Goal: Task Accomplishment & Management: Manage account settings

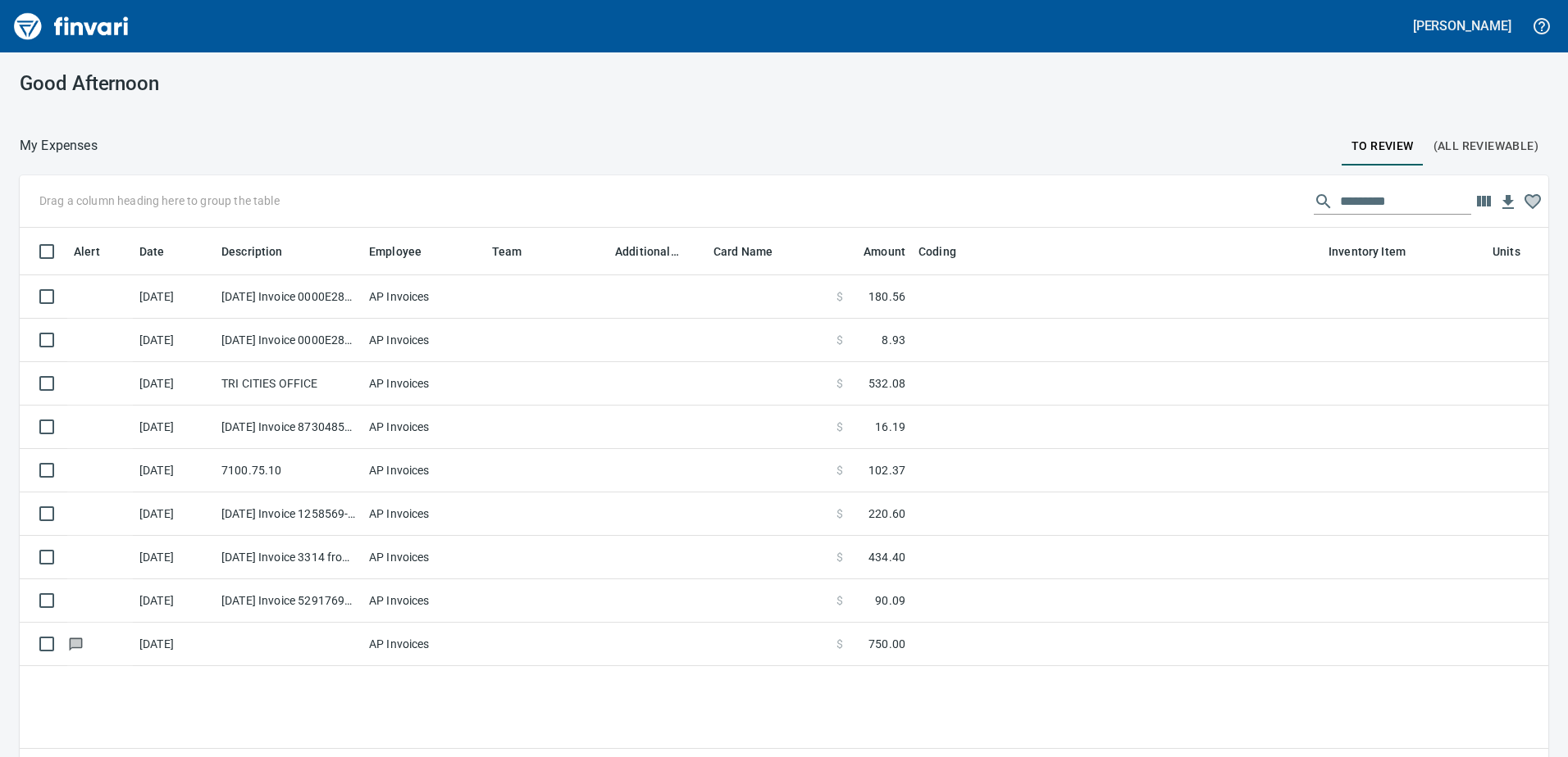
scroll to position [553, 1504]
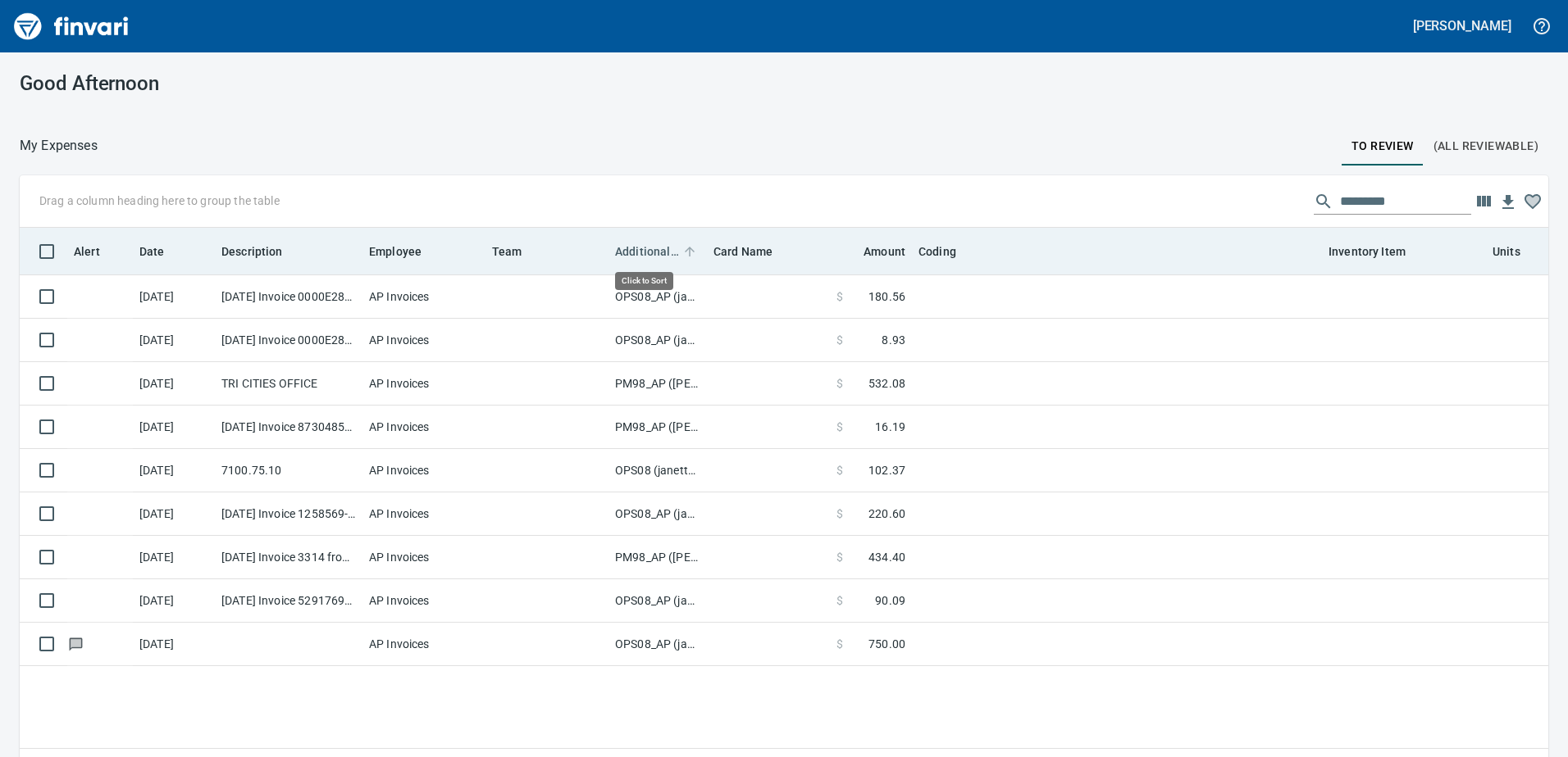
click at [635, 247] on span "Additional Reviewer" at bounding box center [647, 252] width 64 height 20
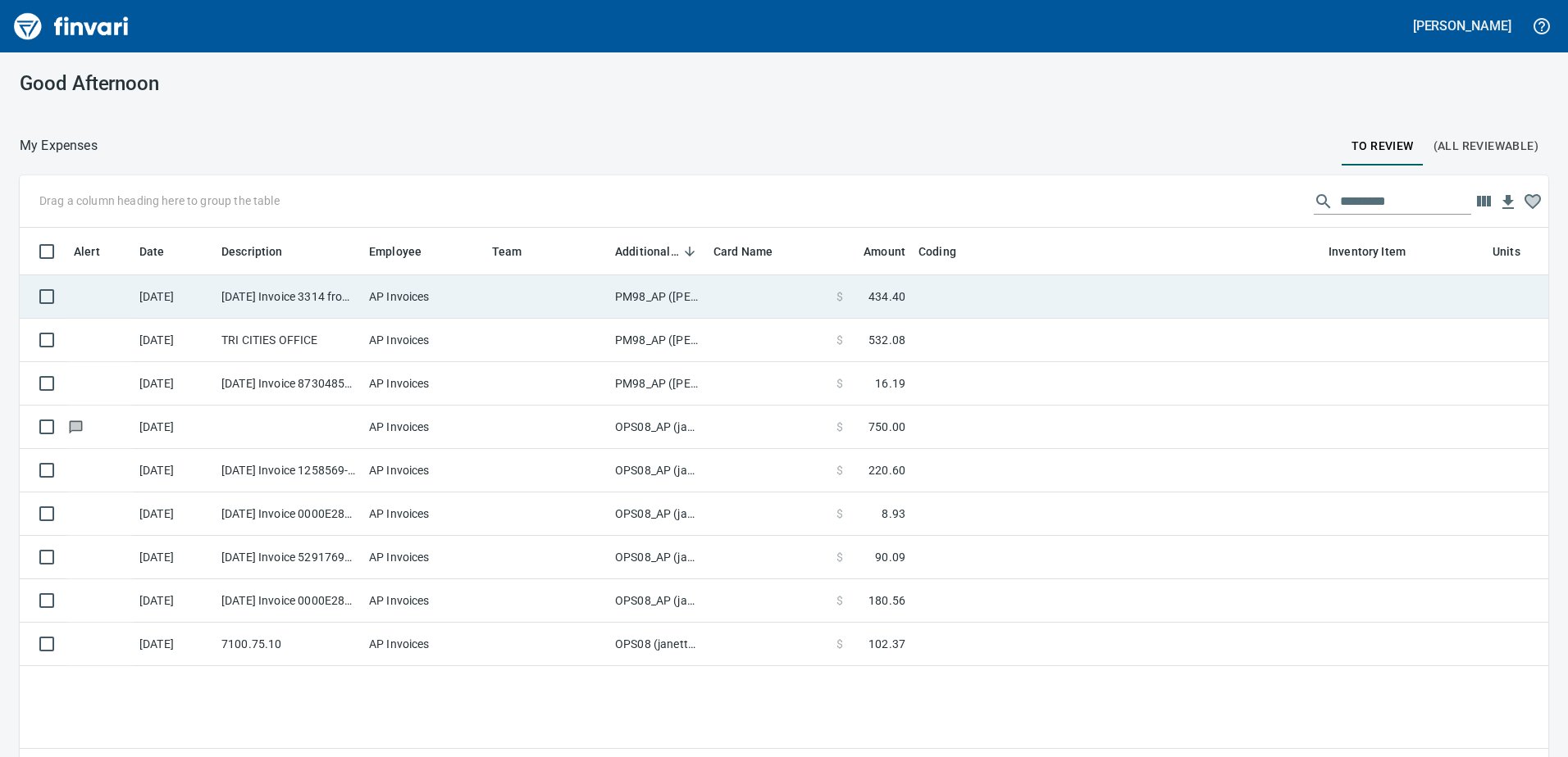
click at [636, 294] on td "PM98_AP ([PERSON_NAME], [PERSON_NAME])" at bounding box center [658, 297] width 99 height 43
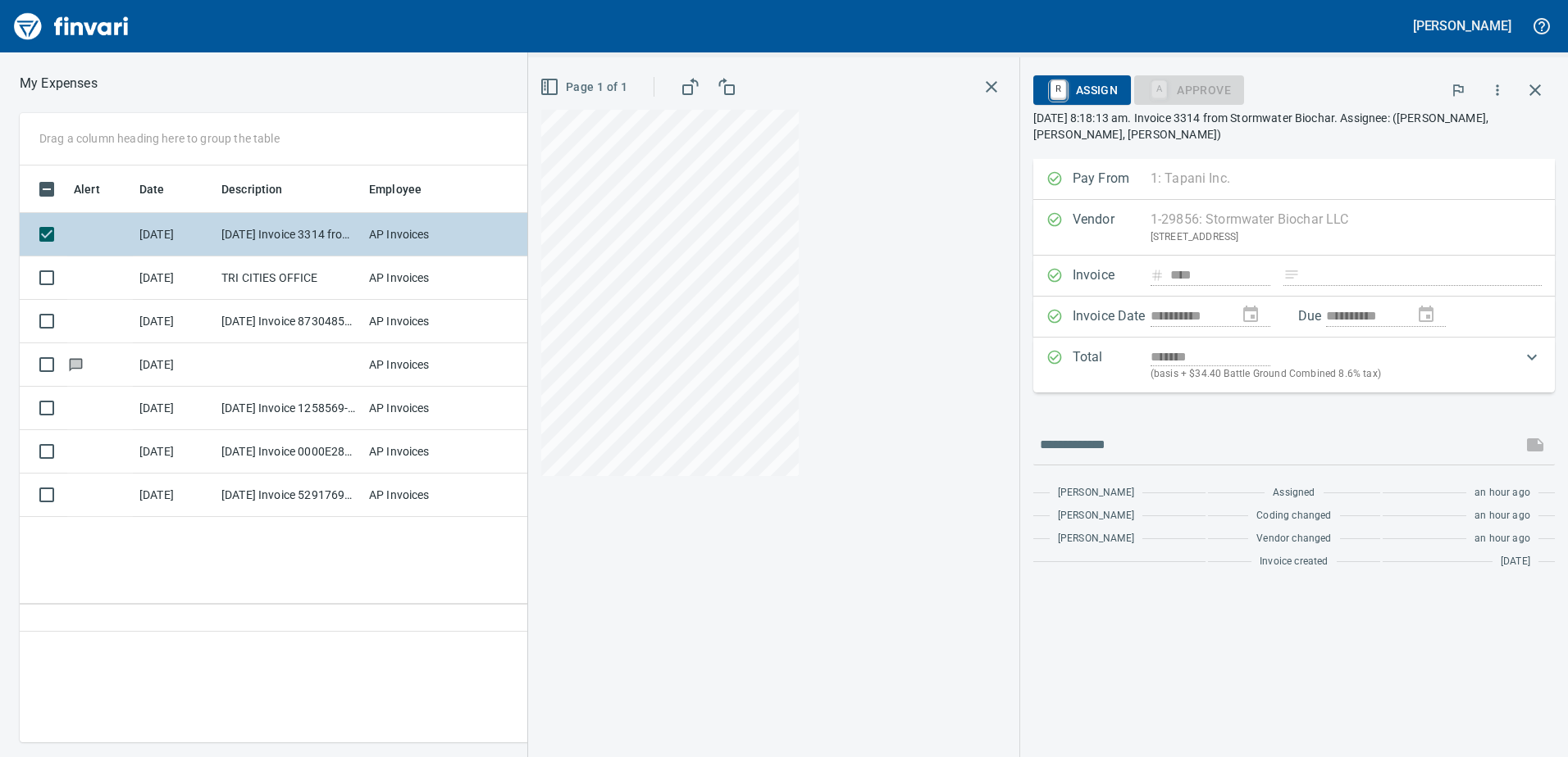
scroll to position [553, 1106]
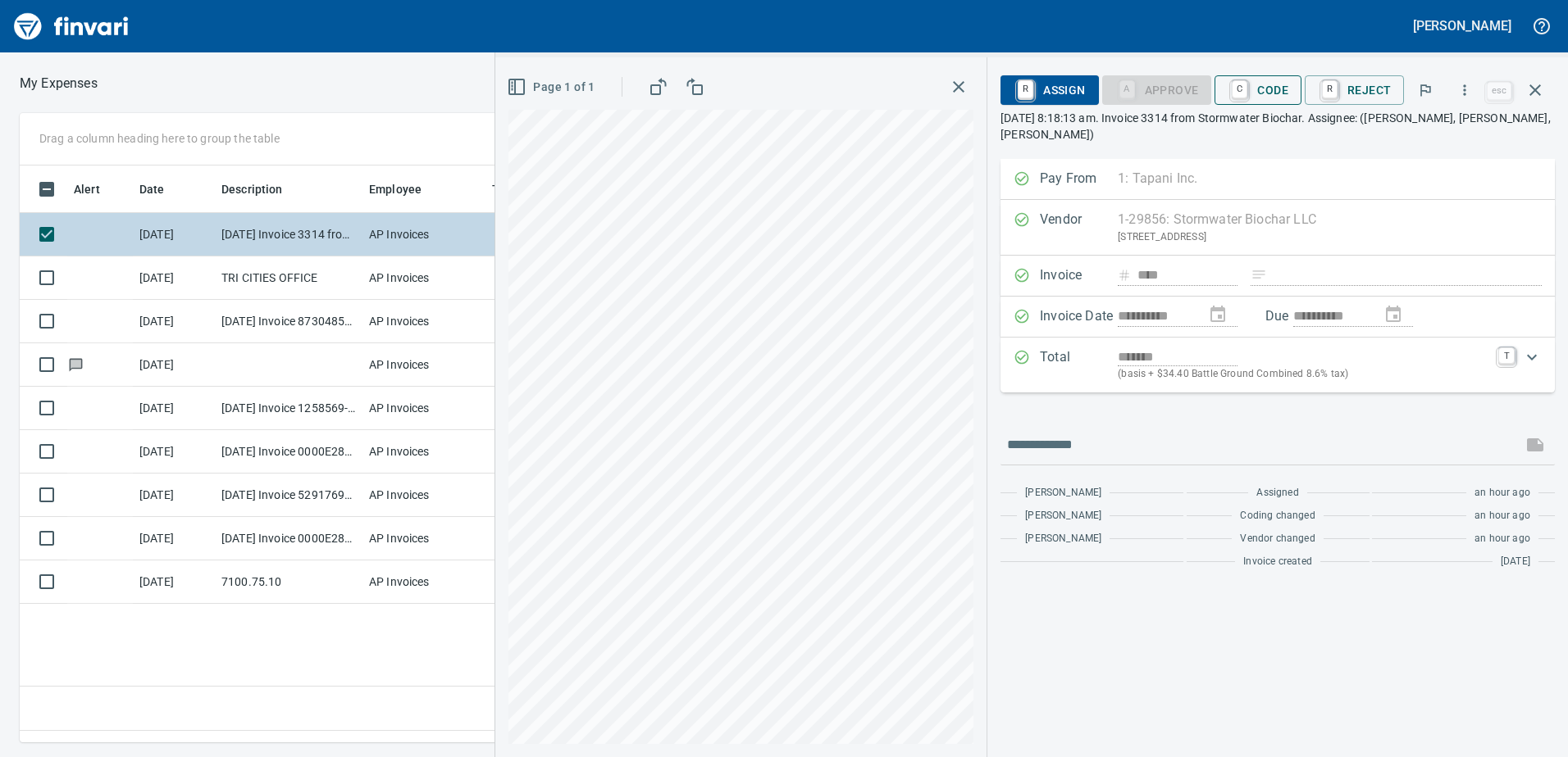
click at [1267, 84] on span "C Code" at bounding box center [1257, 90] width 60 height 28
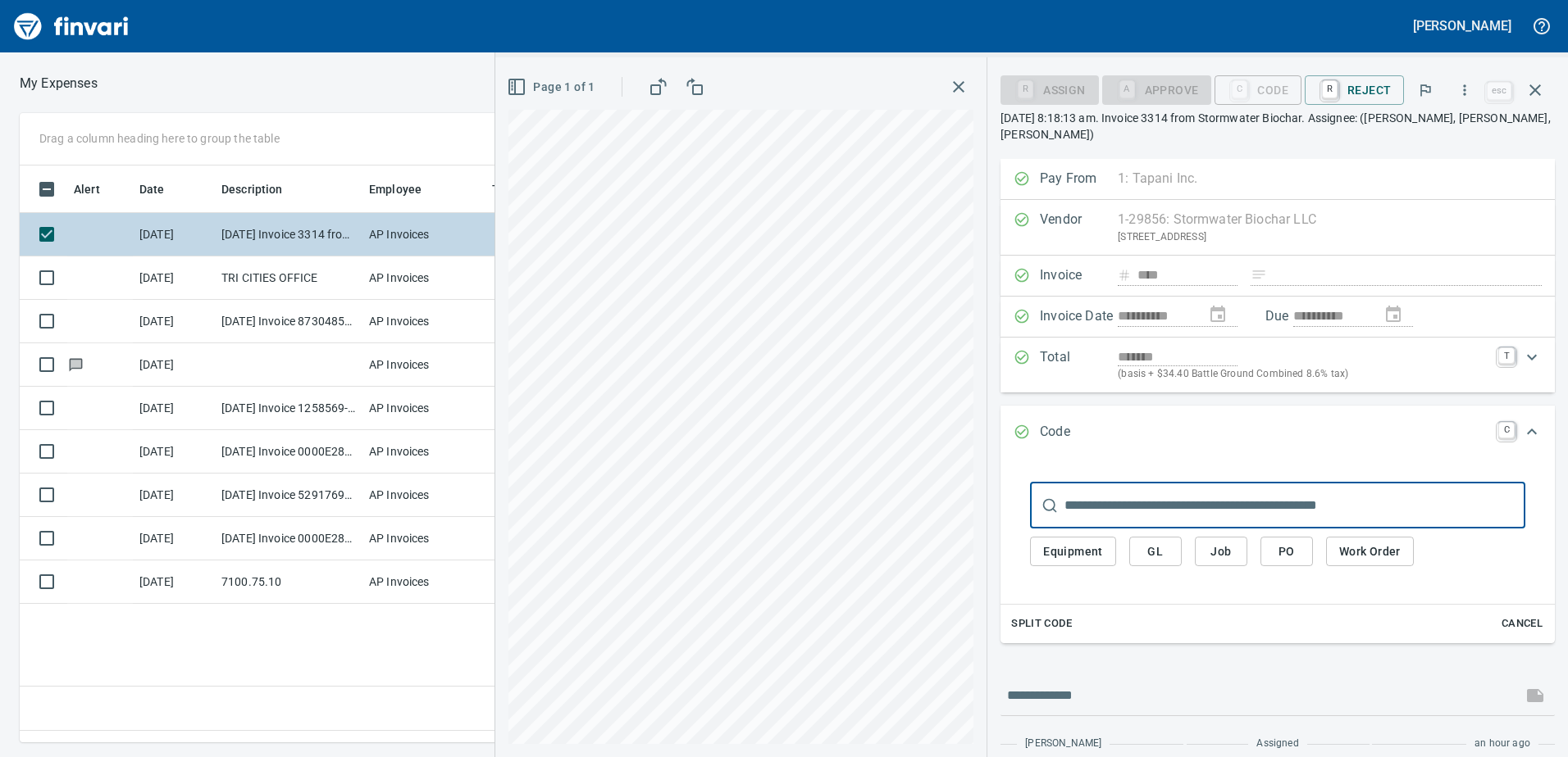
click at [1072, 554] on span "Equipment" at bounding box center [1072, 552] width 60 height 21
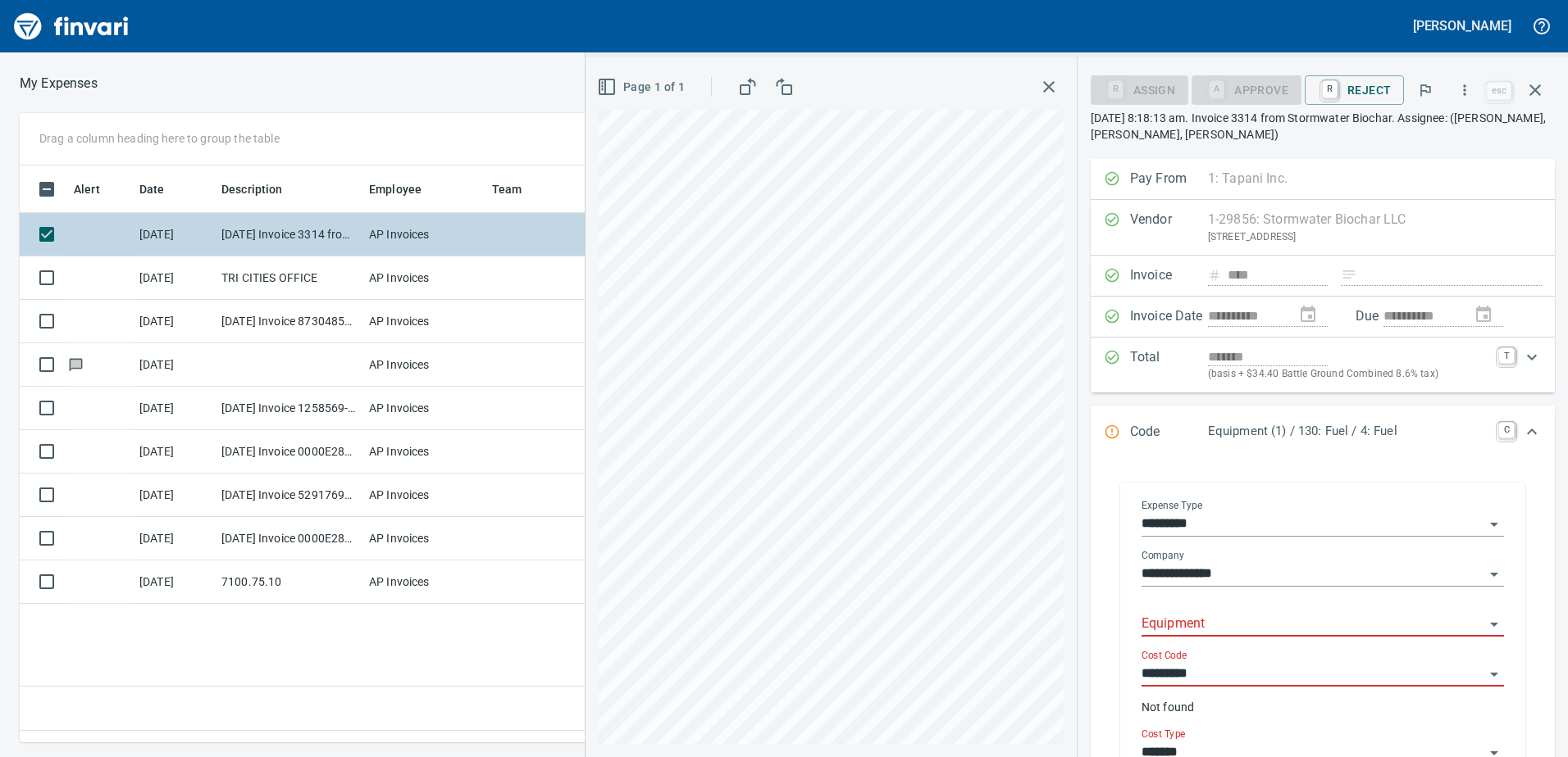
click at [1198, 626] on input "Equipment" at bounding box center [1312, 624] width 343 height 23
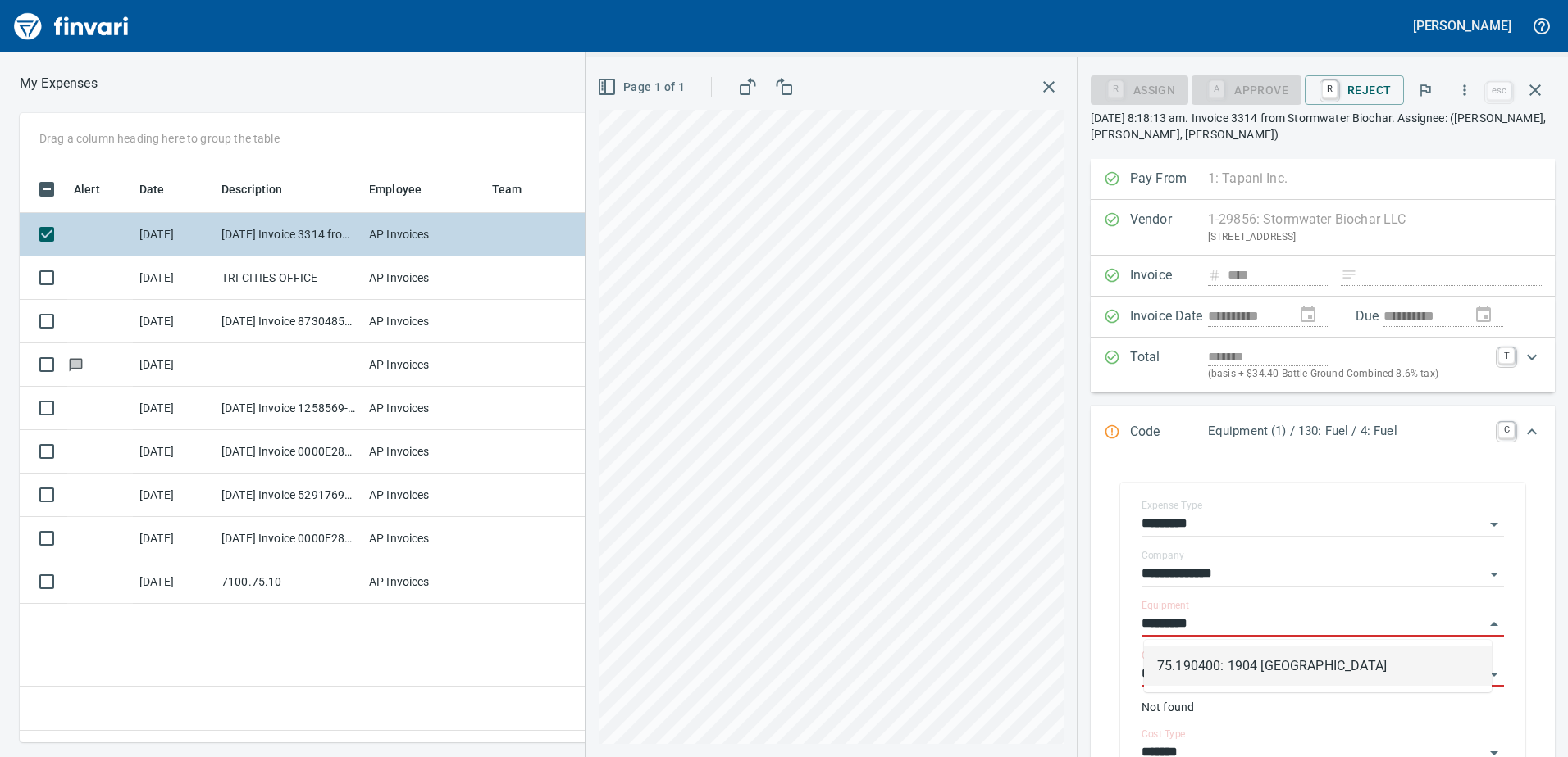
click at [1213, 669] on li "75.190400: 1904 [GEOGRAPHIC_DATA]" at bounding box center [1318, 666] width 348 height 39
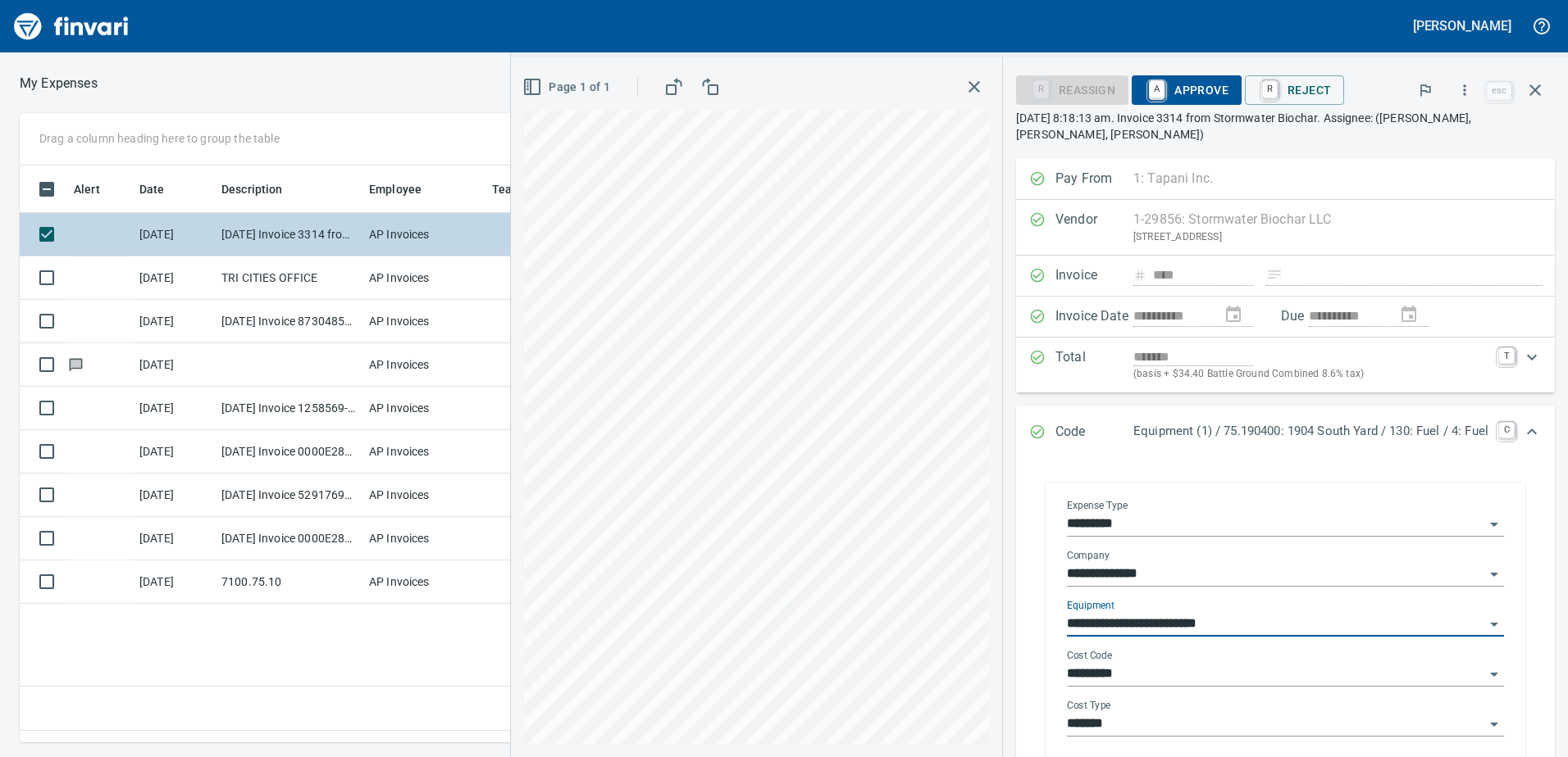
type input "**********"
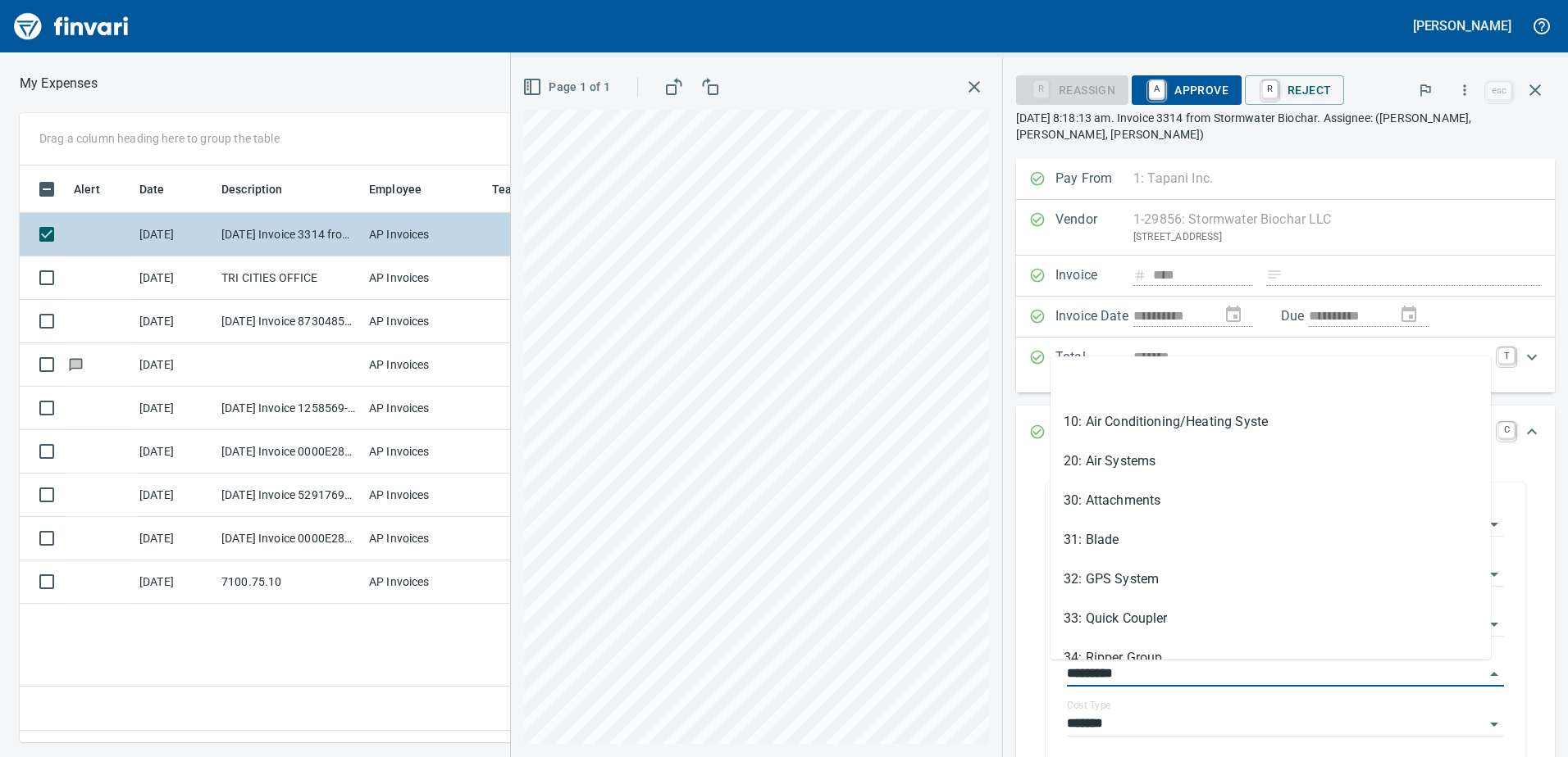
drag, startPoint x: 1135, startPoint y: 673, endPoint x: 1027, endPoint y: 670, distance: 108.0
click at [1029, 670] on div "**********" at bounding box center [1285, 627] width 512 height 320
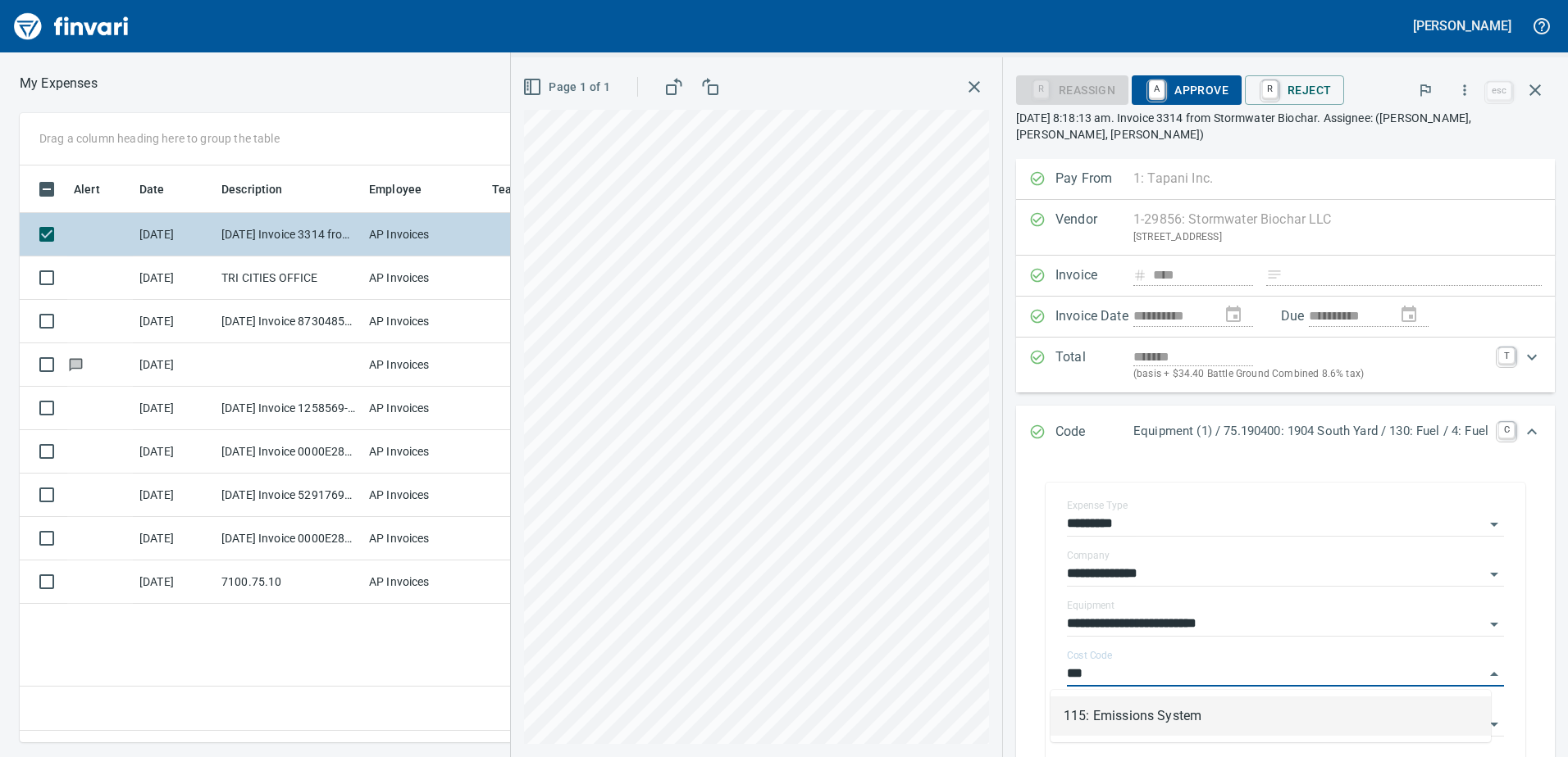
click at [1099, 714] on li "115: Emissions System" at bounding box center [1271, 717] width 440 height 39
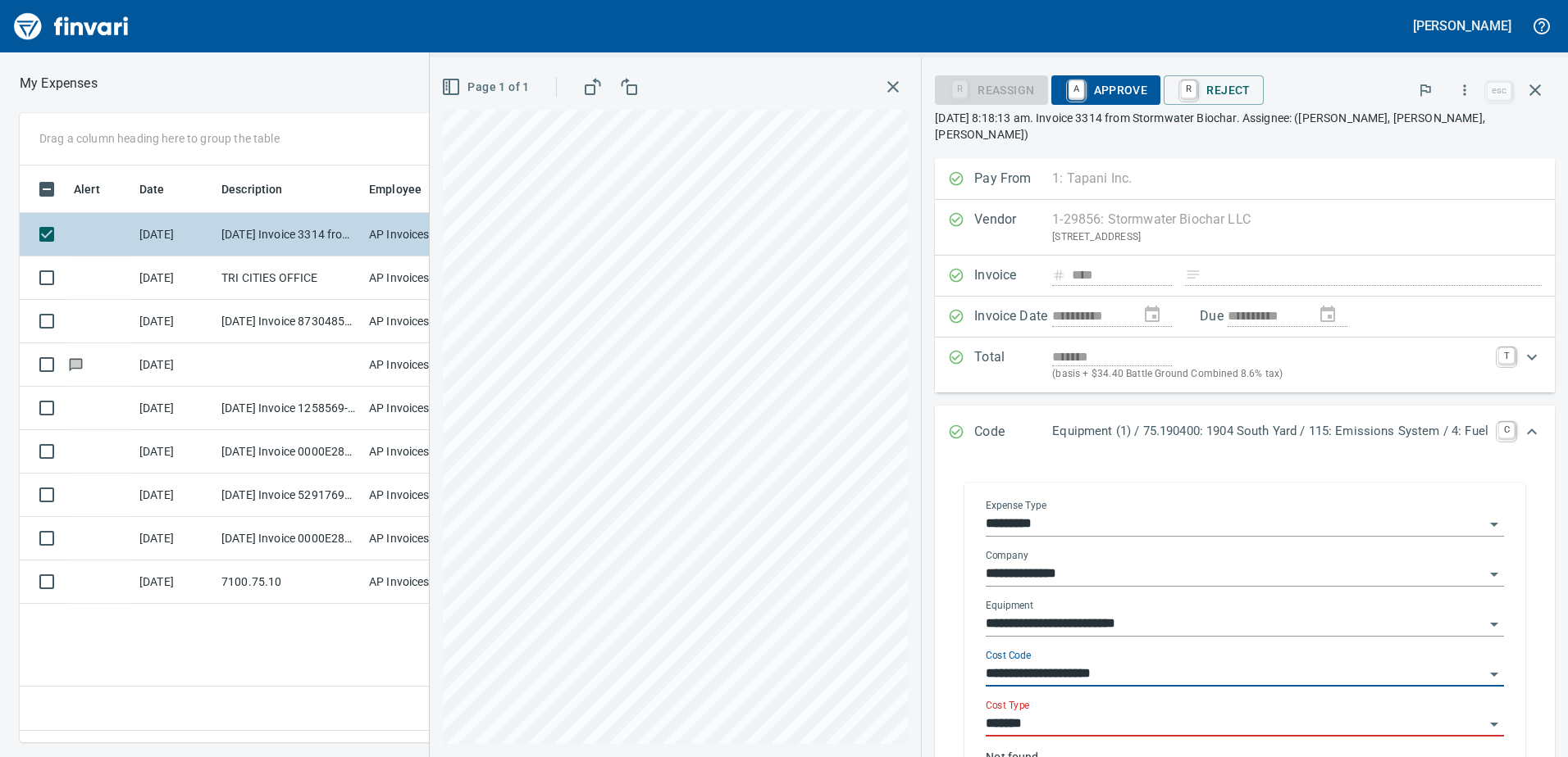
type input "**********"
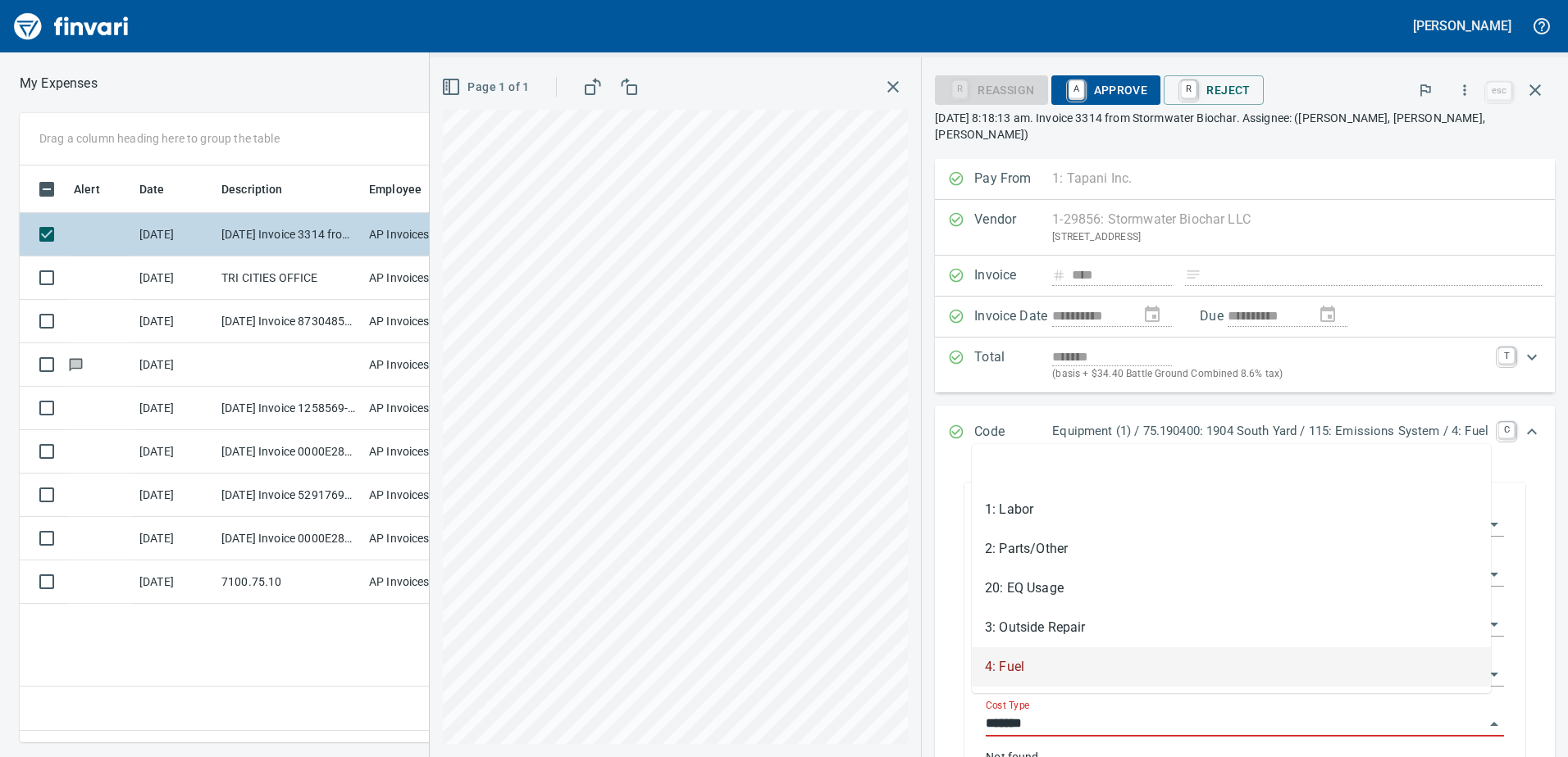
drag, startPoint x: 1028, startPoint y: 710, endPoint x: 951, endPoint y: 709, distance: 77.0
click at [965, 709] on div "**********" at bounding box center [1245, 641] width 561 height 316
click at [1029, 552] on li "2: Parts/Other" at bounding box center [1231, 550] width 519 height 39
type input "**********"
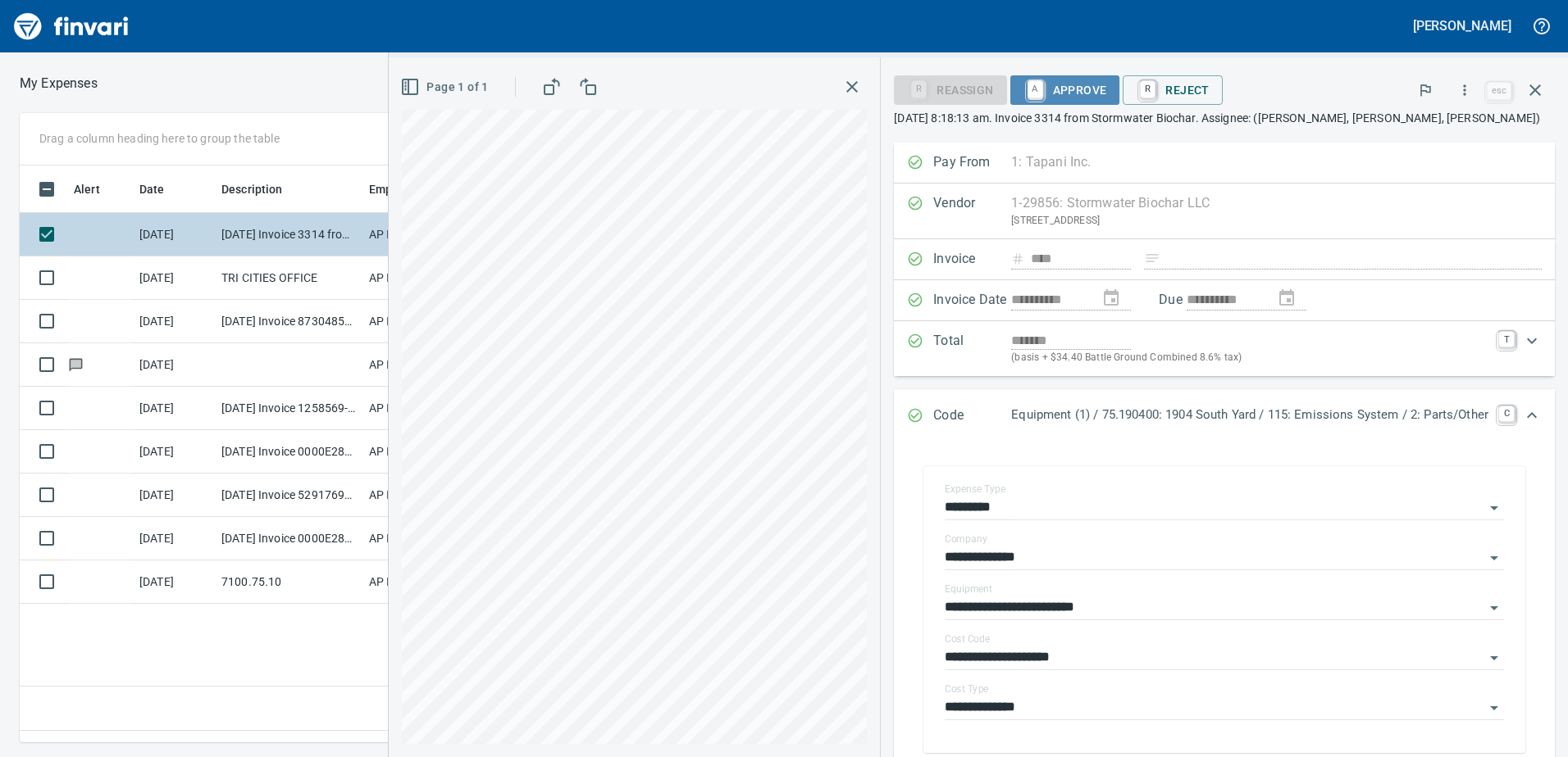
click at [1079, 98] on span "A Approve" at bounding box center [1065, 90] width 84 height 28
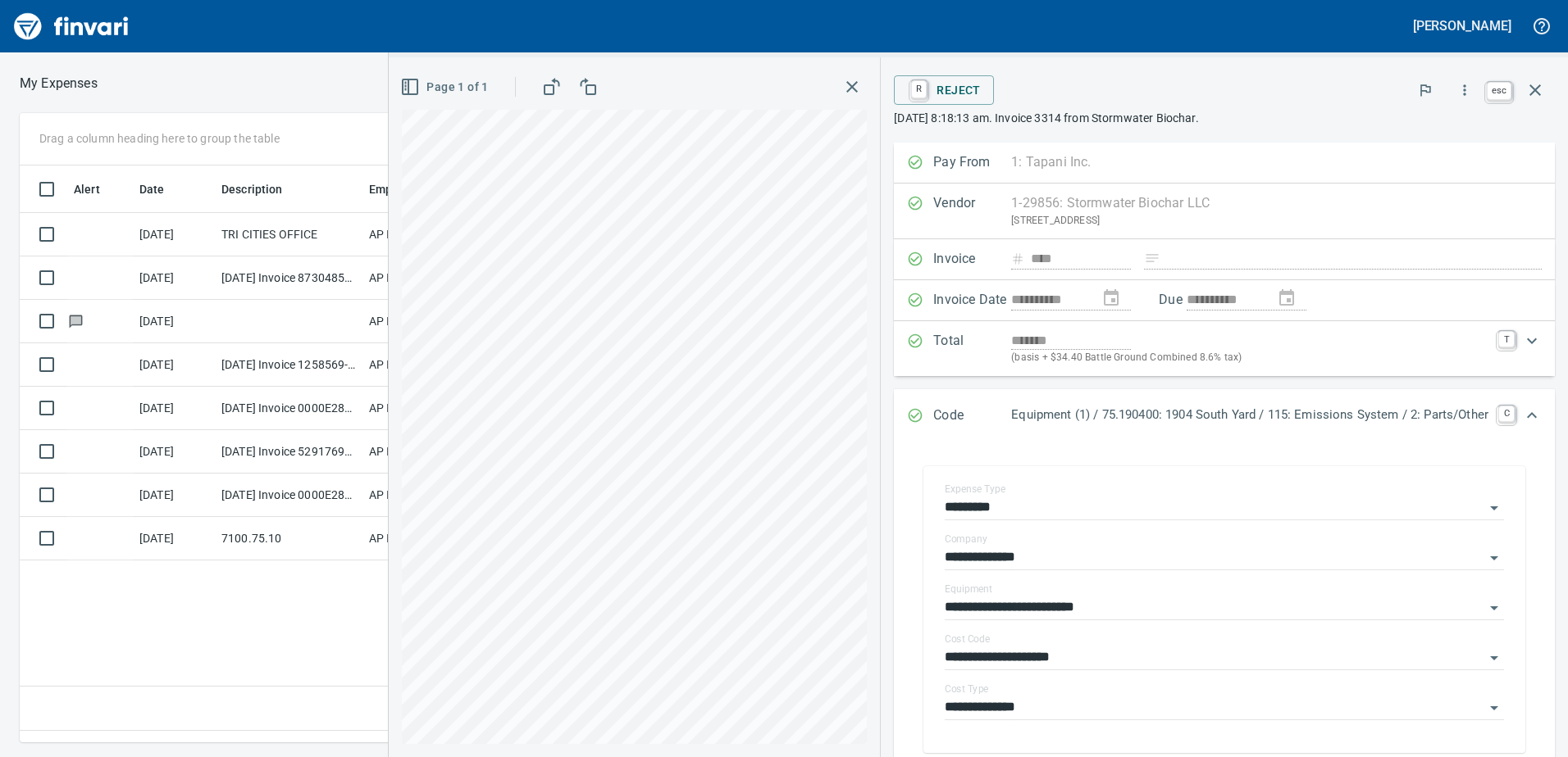
click at [1532, 86] on icon "button" at bounding box center [1535, 91] width 12 height 12
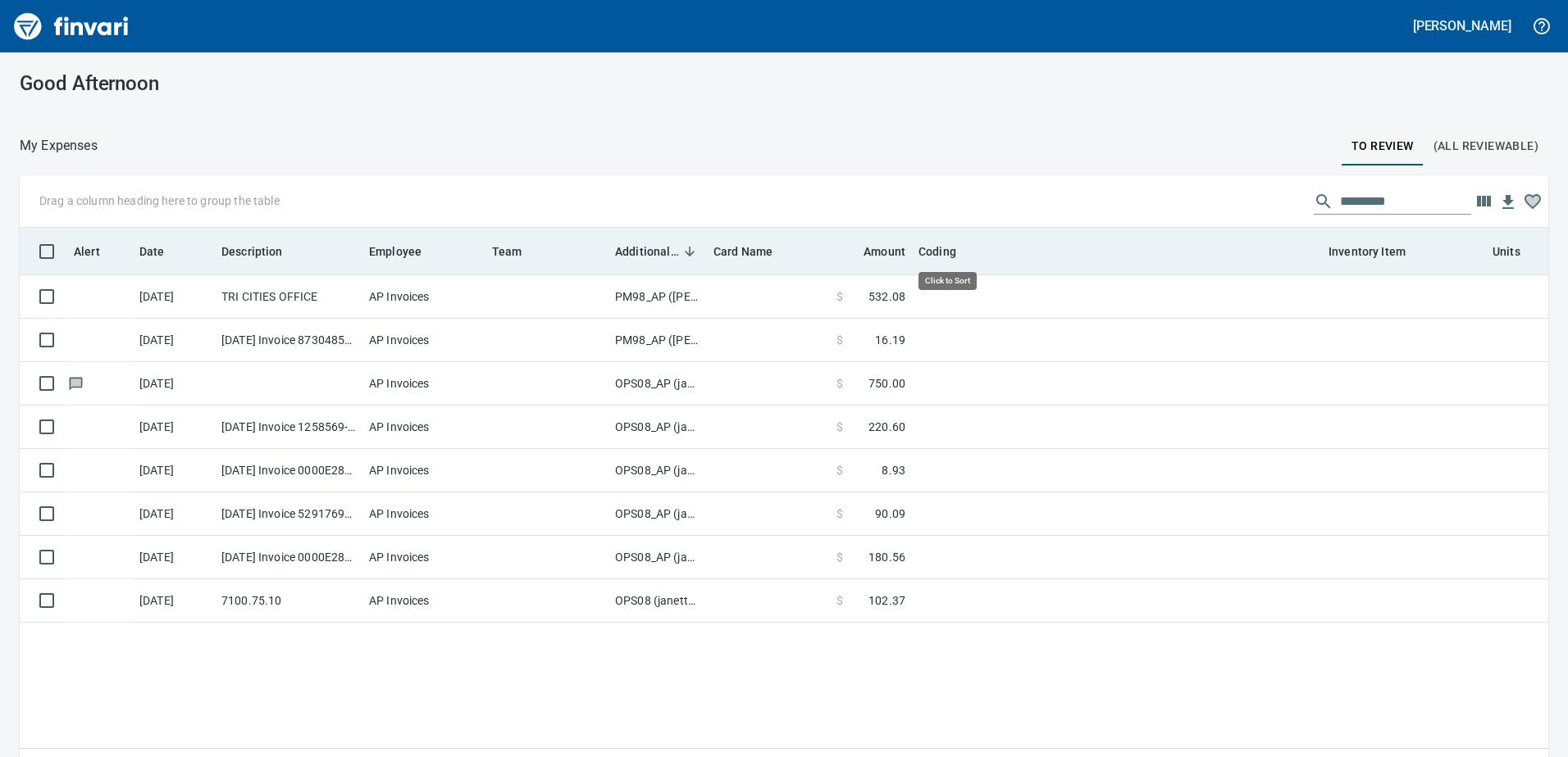
scroll to position [553, 1504]
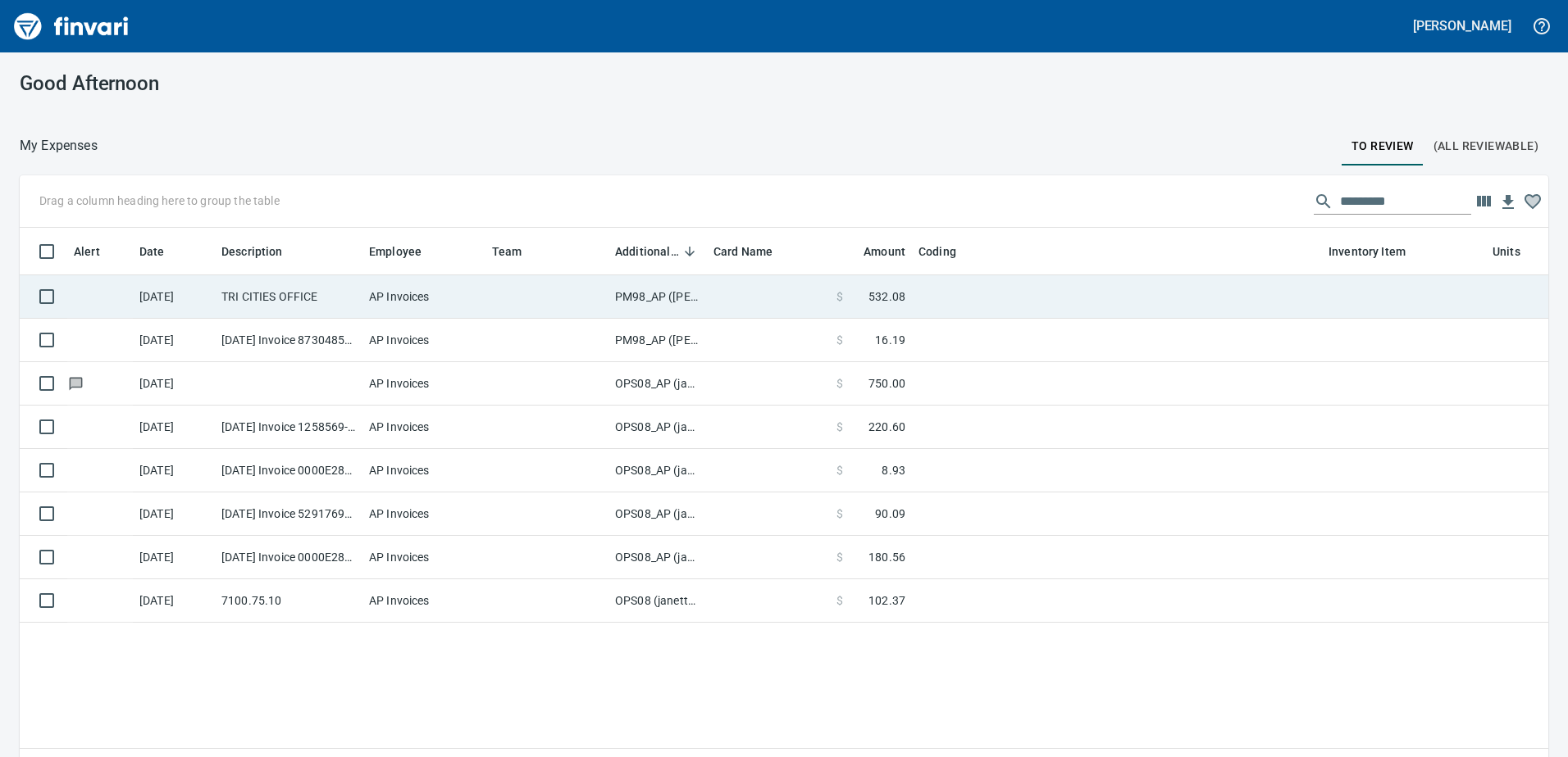
click at [647, 293] on td "PM98_AP ([PERSON_NAME], [PERSON_NAME])" at bounding box center [658, 297] width 99 height 43
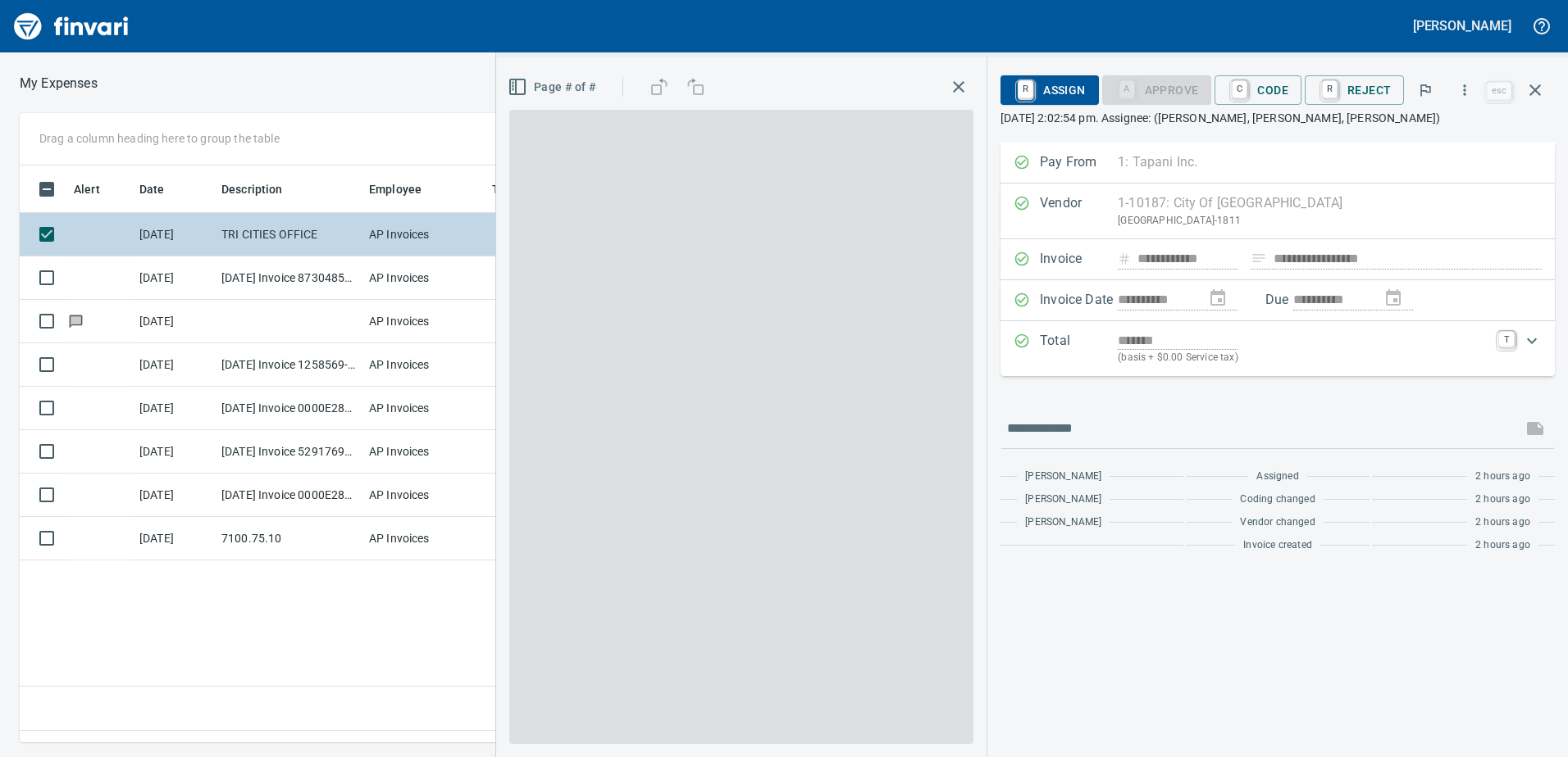
scroll to position [553, 1106]
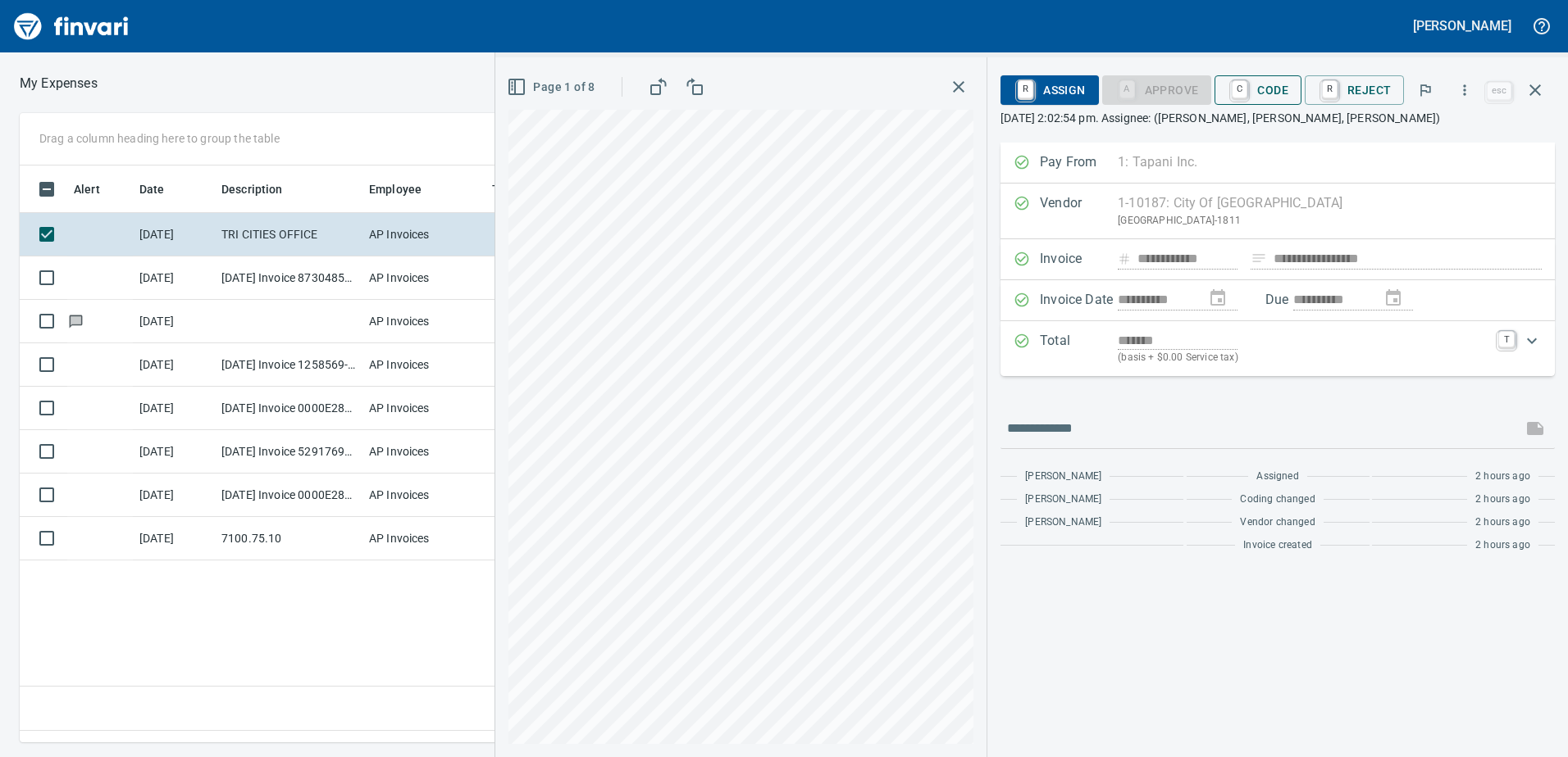
click at [1288, 88] on span "C Code" at bounding box center [1257, 90] width 60 height 28
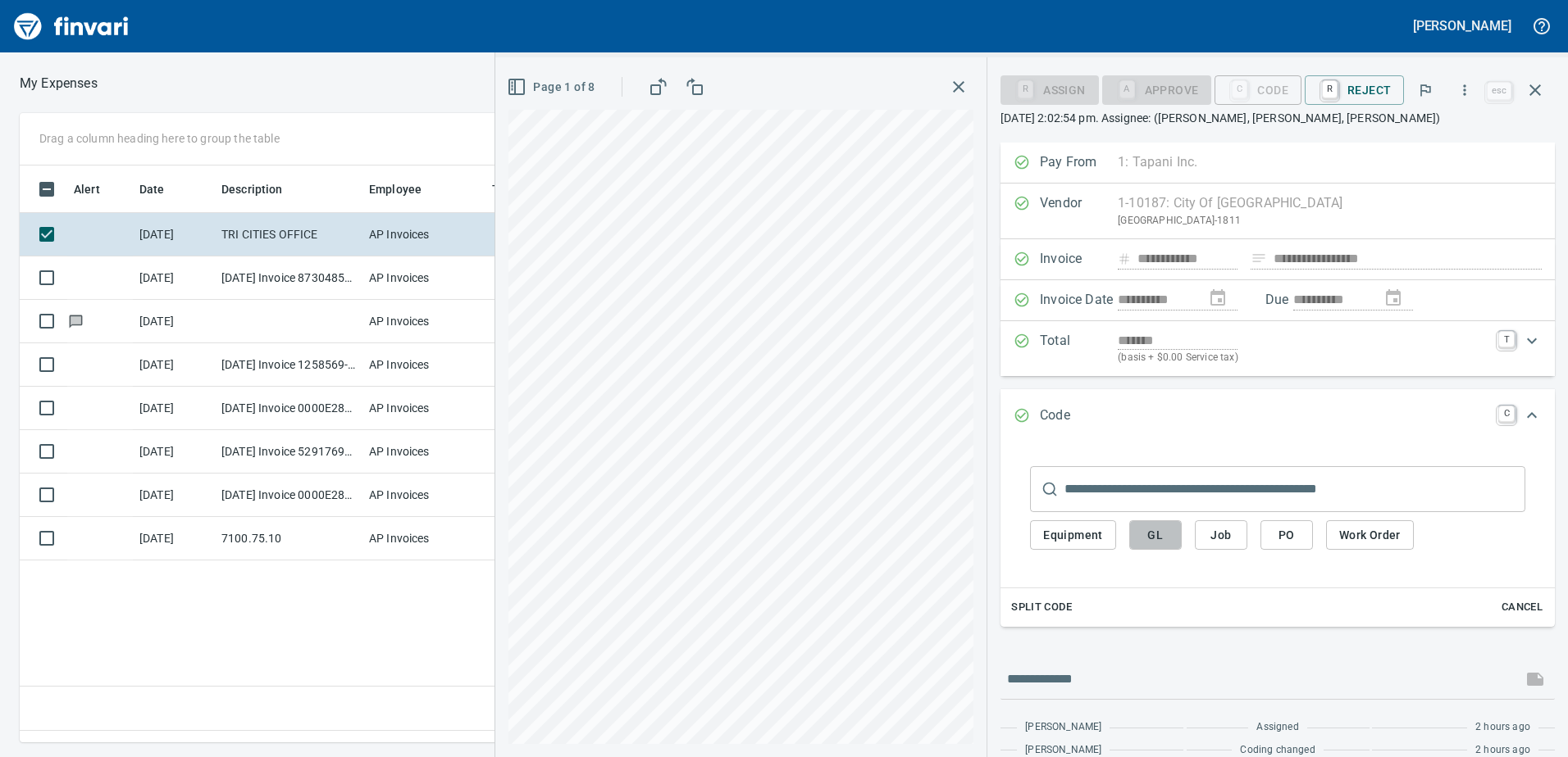
click at [1155, 536] on span "GL" at bounding box center [1155, 535] width 27 height 21
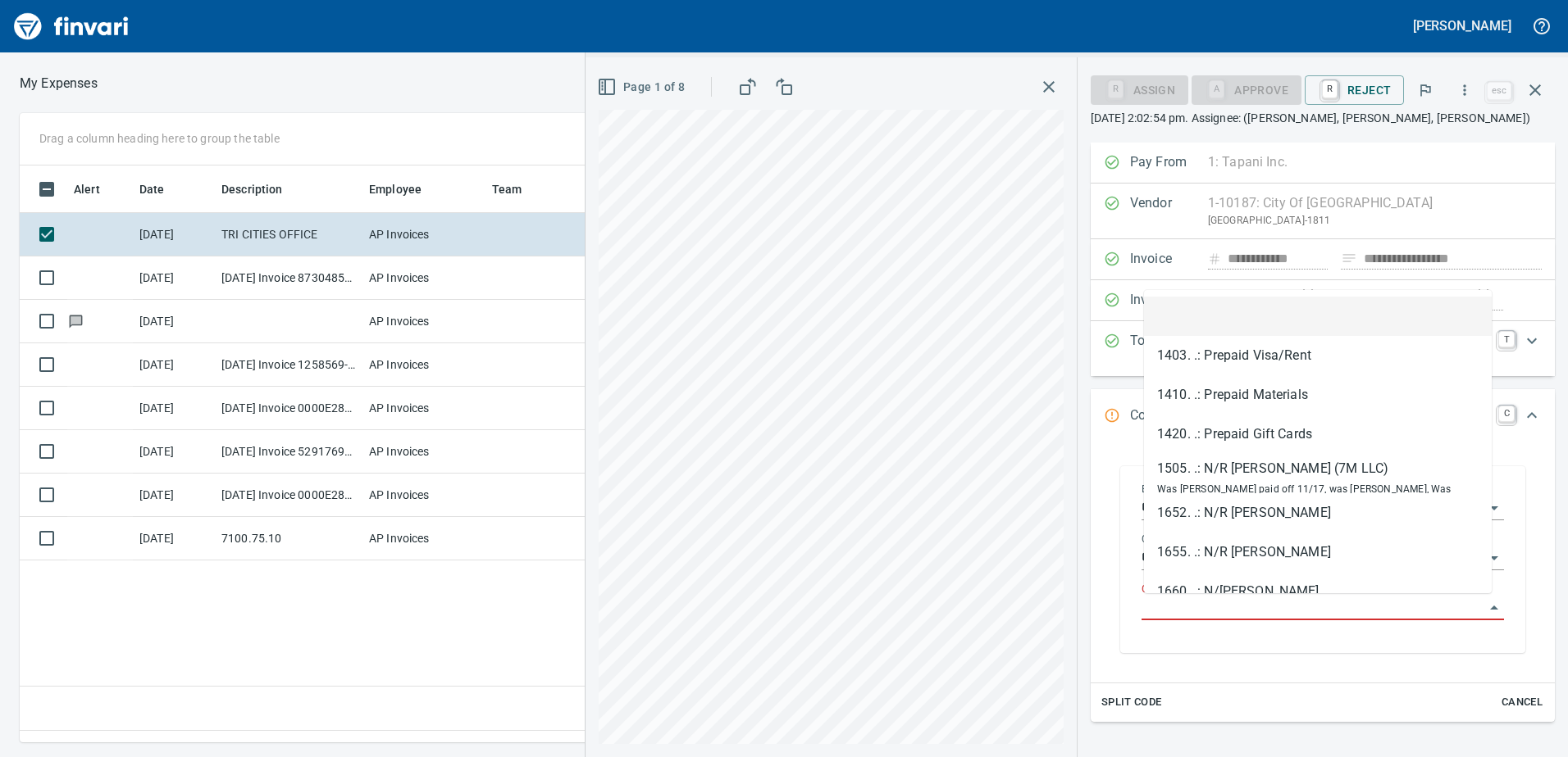
click at [1164, 602] on input "GL Account" at bounding box center [1312, 608] width 343 height 23
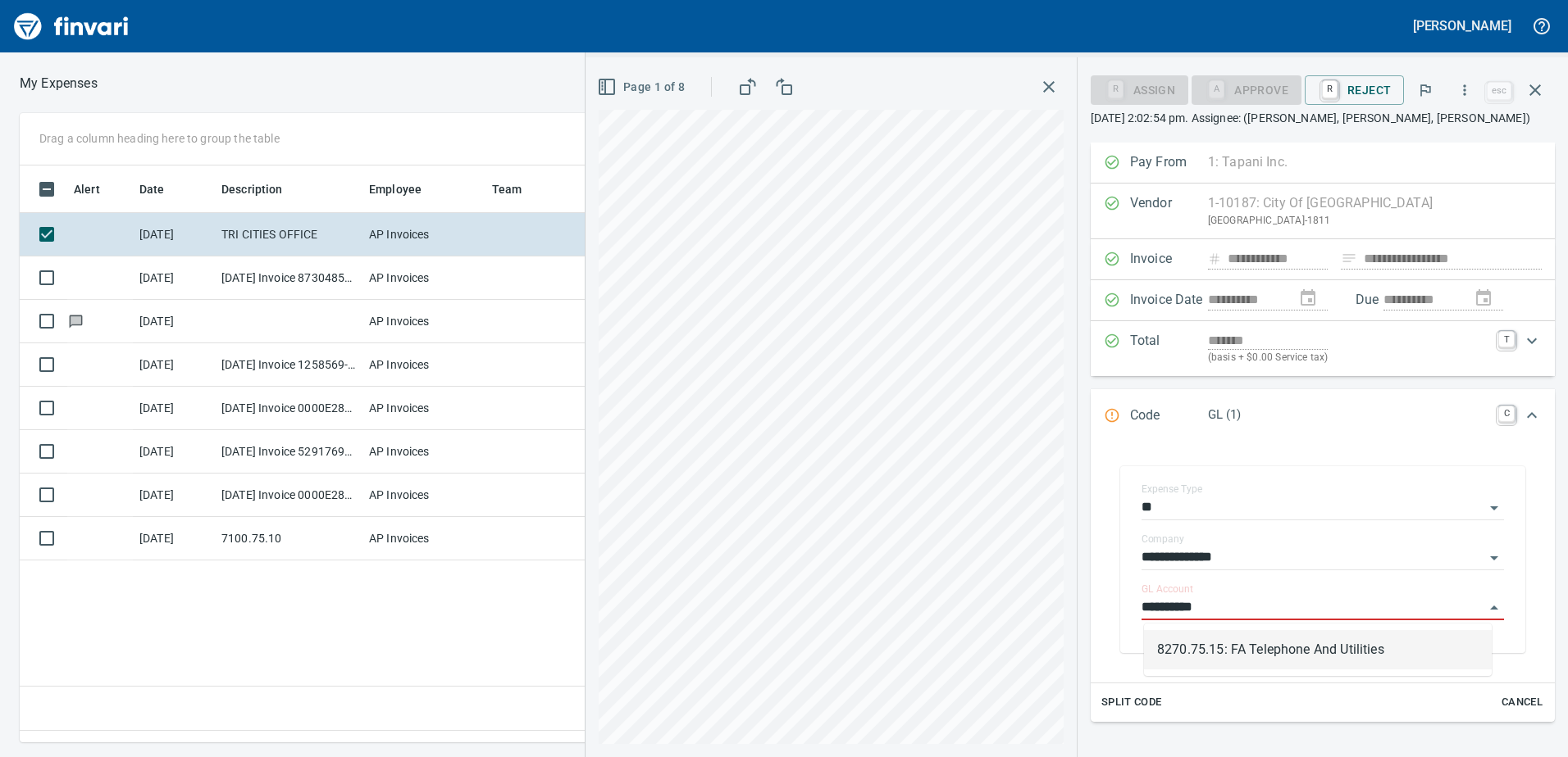
click at [1237, 656] on li "8270.75.15: FA Telephone And Utilities" at bounding box center [1318, 650] width 348 height 39
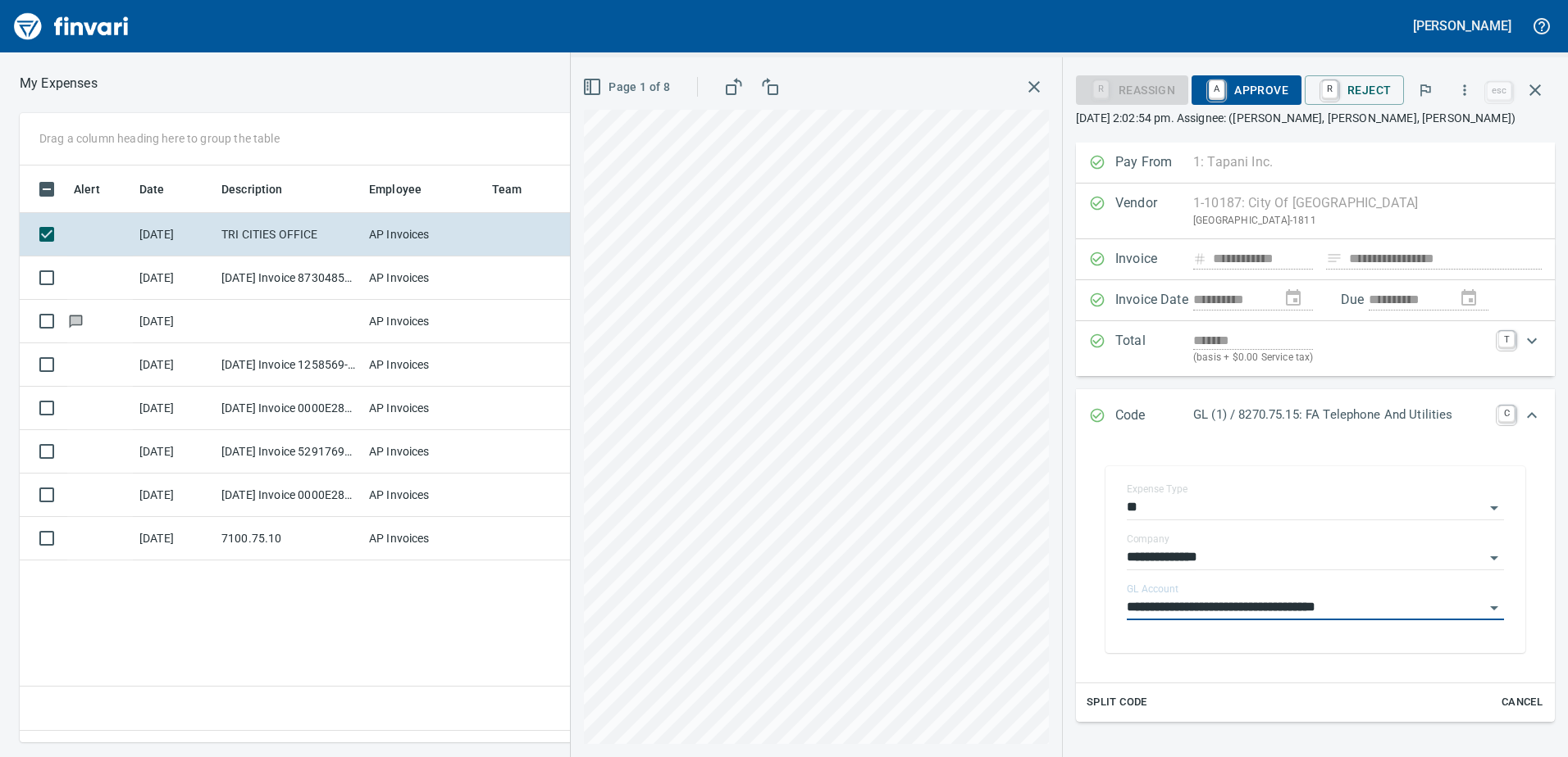
type input "**********"
click at [1278, 86] on span "A Approve" at bounding box center [1246, 90] width 84 height 28
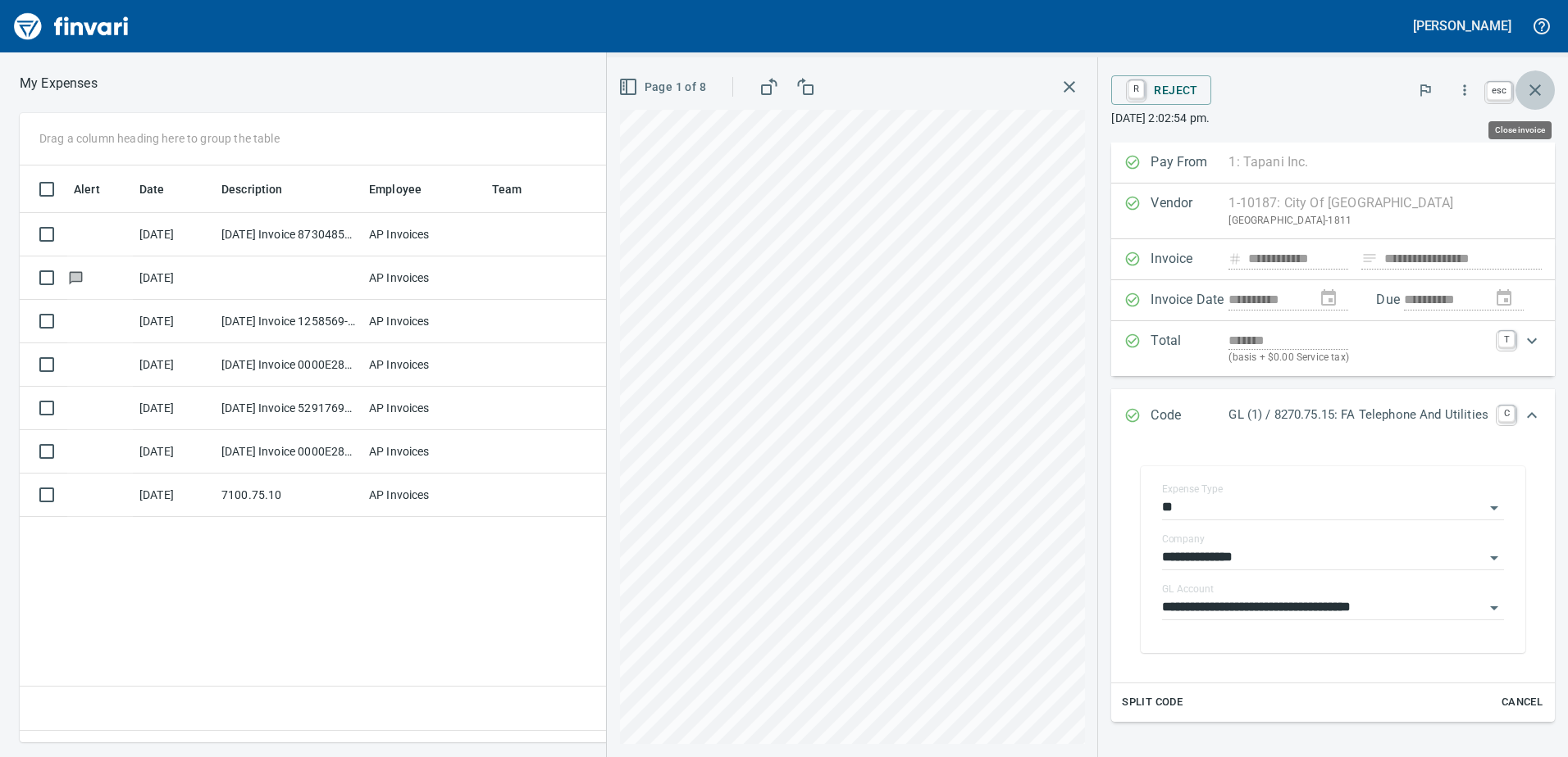
click at [1540, 89] on icon "button" at bounding box center [1535, 90] width 20 height 20
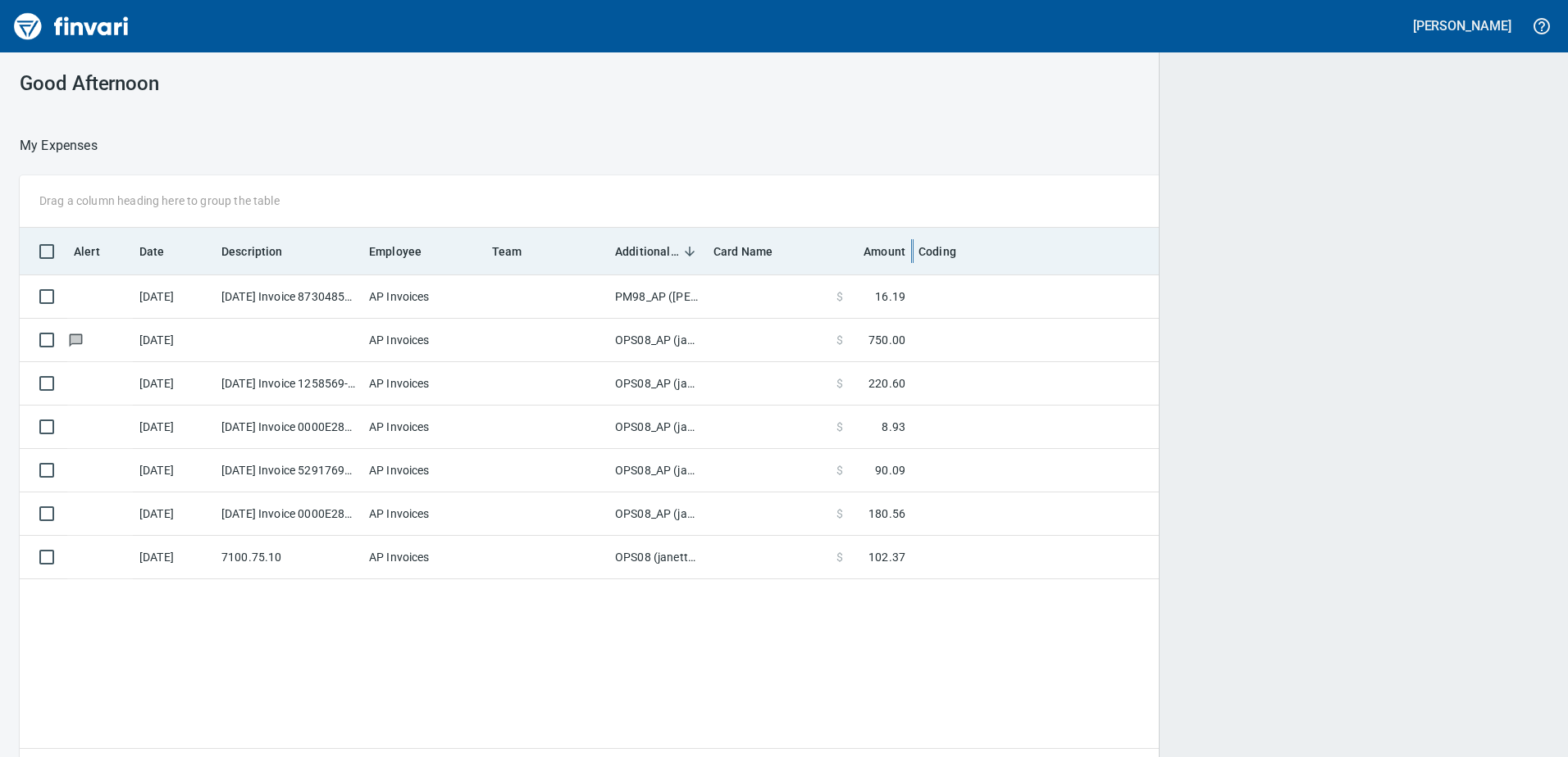
scroll to position [553, 1504]
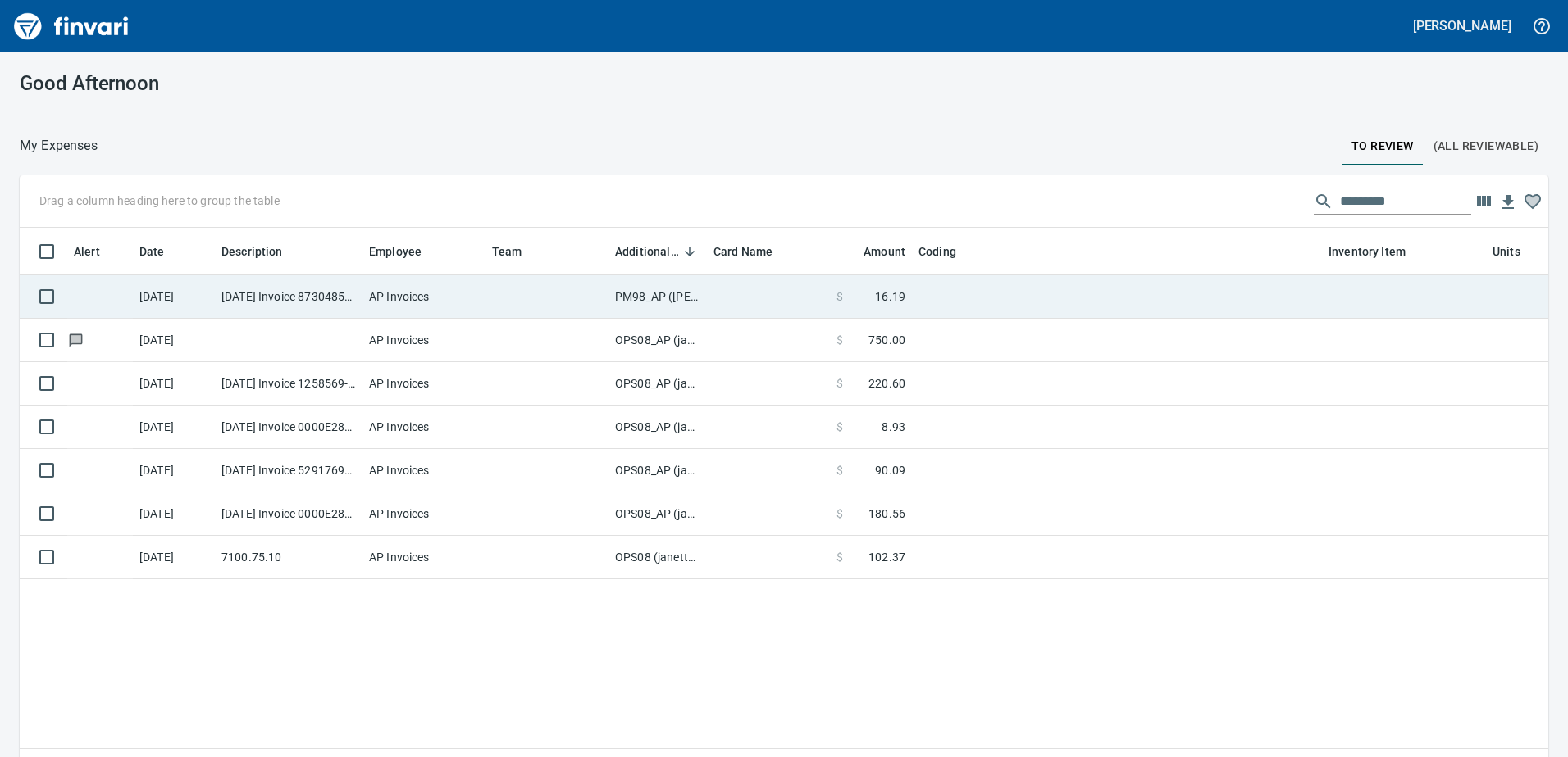
click at [651, 293] on td "PM98_AP ([PERSON_NAME], [PERSON_NAME])" at bounding box center [658, 297] width 99 height 43
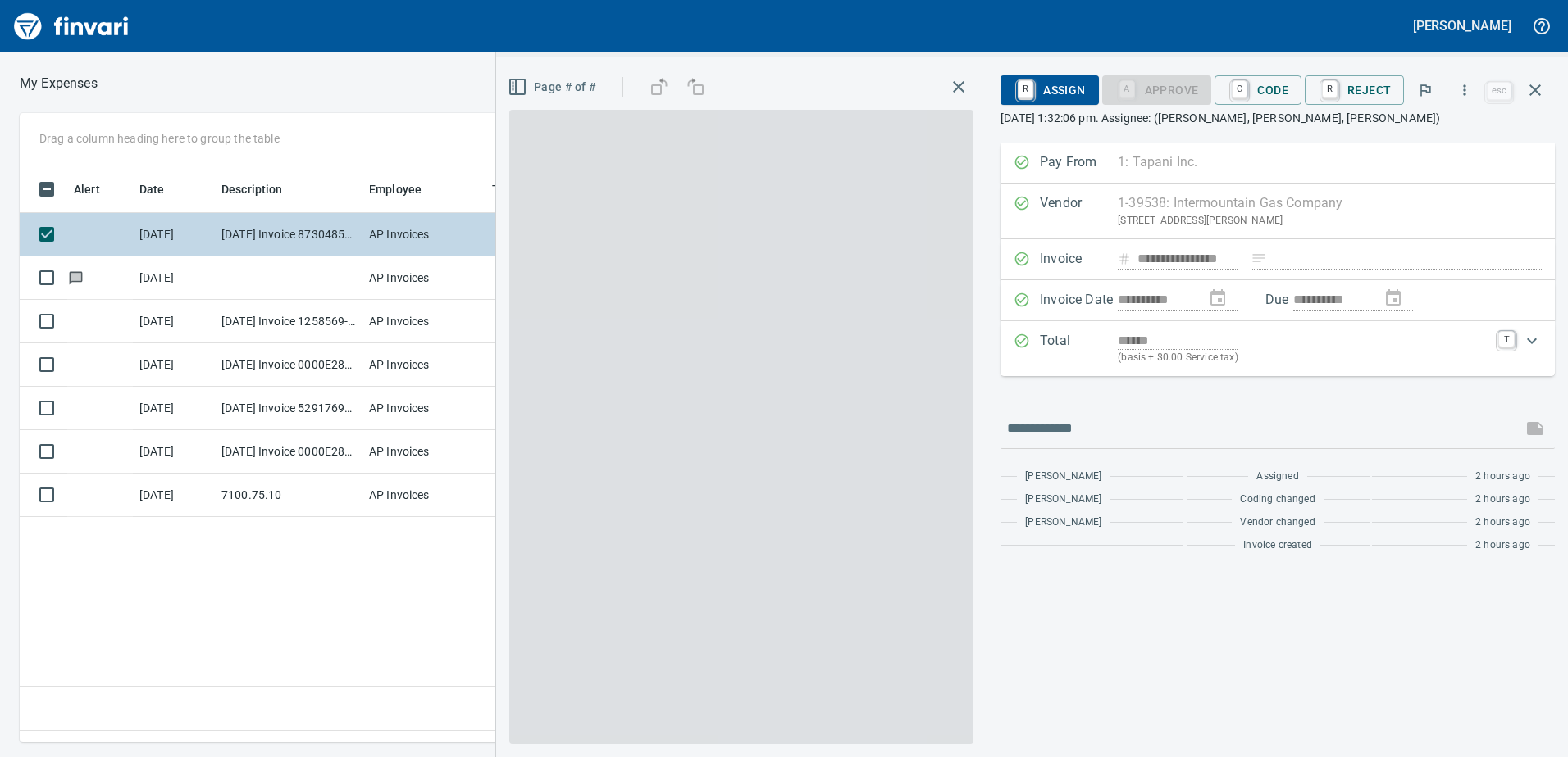
scroll to position [553, 1106]
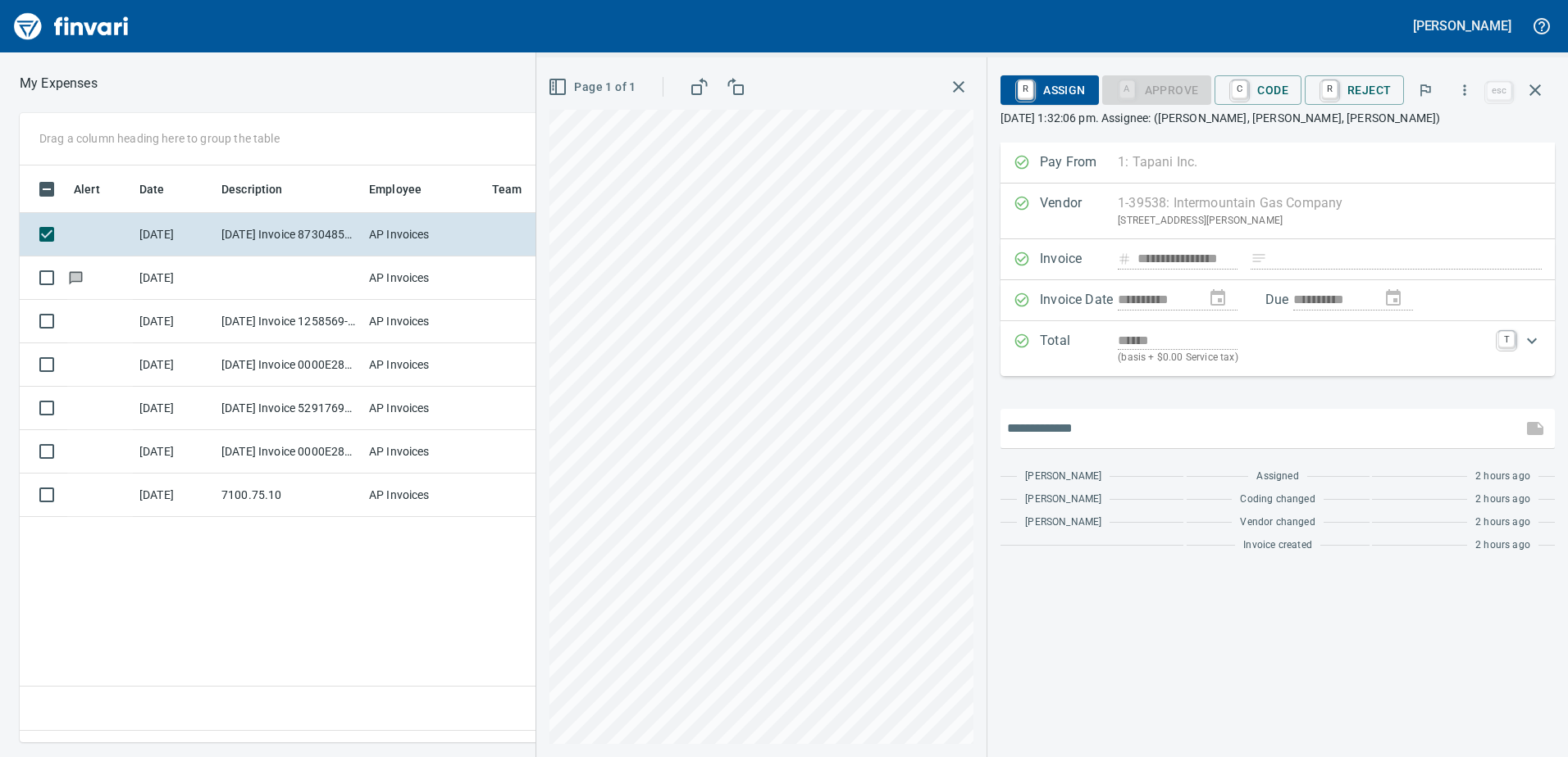
click at [1052, 427] on input "text" at bounding box center [1261, 428] width 509 height 27
type input "**********"
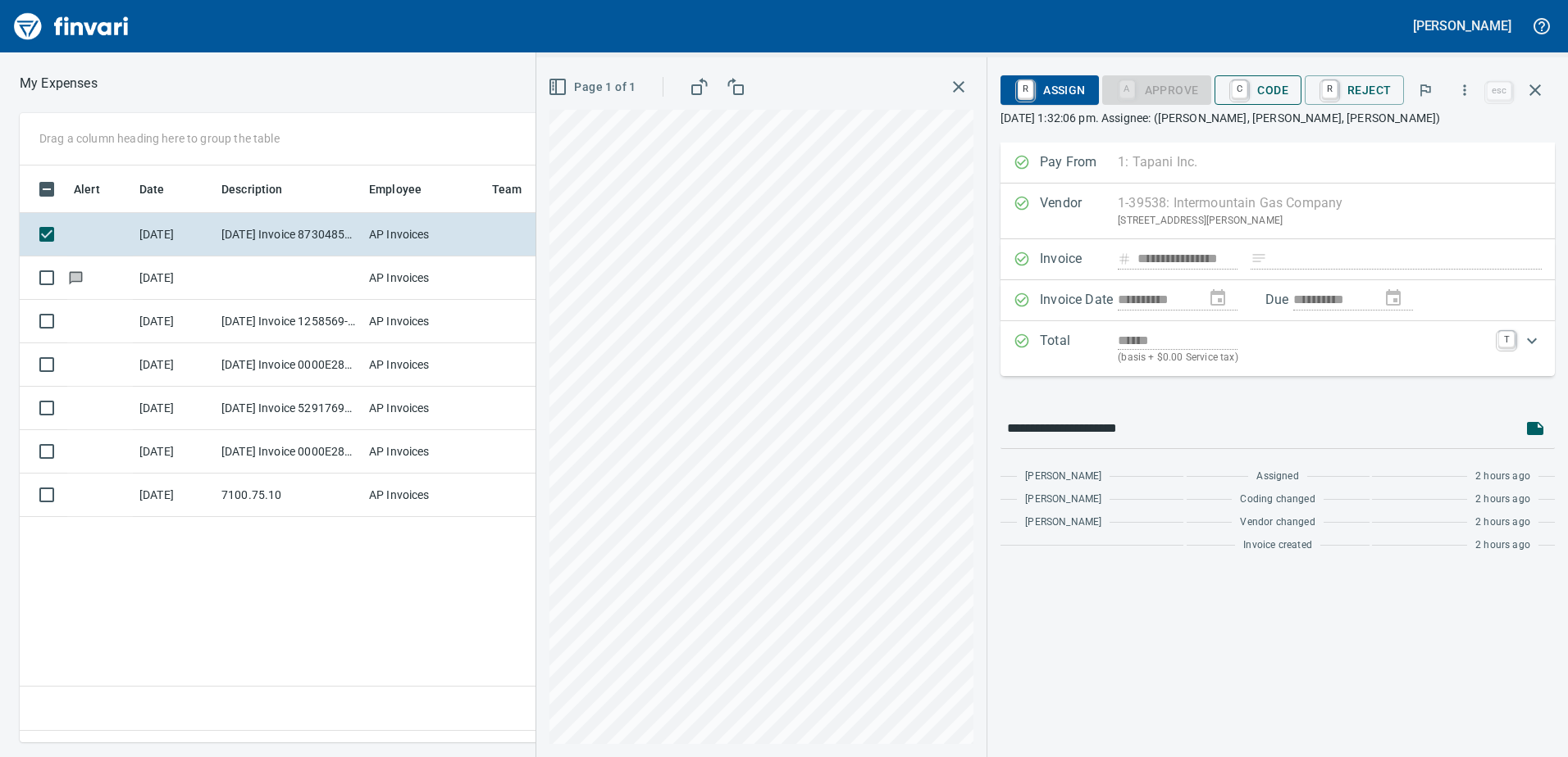
click at [1265, 94] on span "C Code" at bounding box center [1257, 90] width 60 height 28
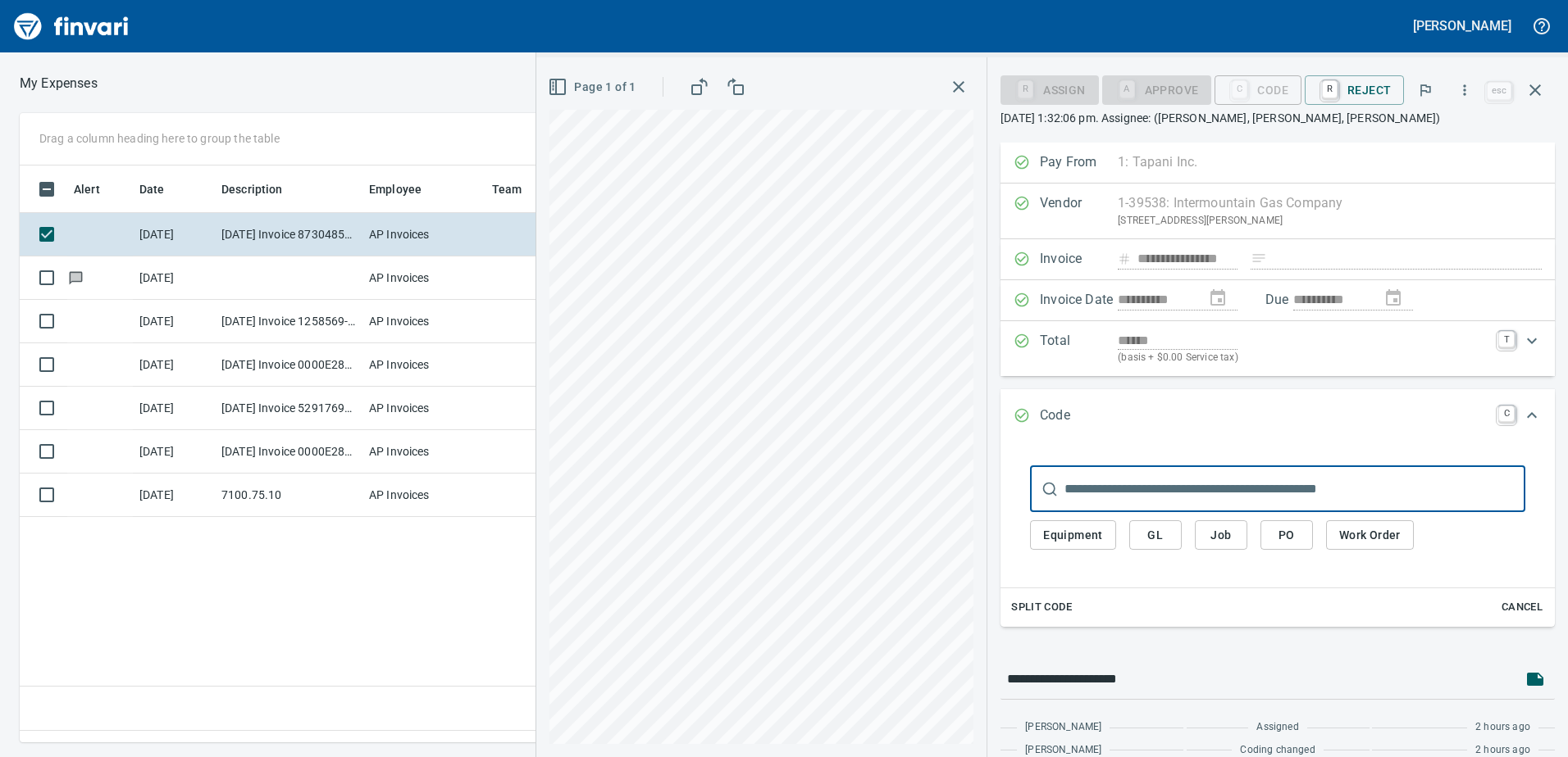
click at [1076, 537] on span "Equipment" at bounding box center [1072, 535] width 60 height 21
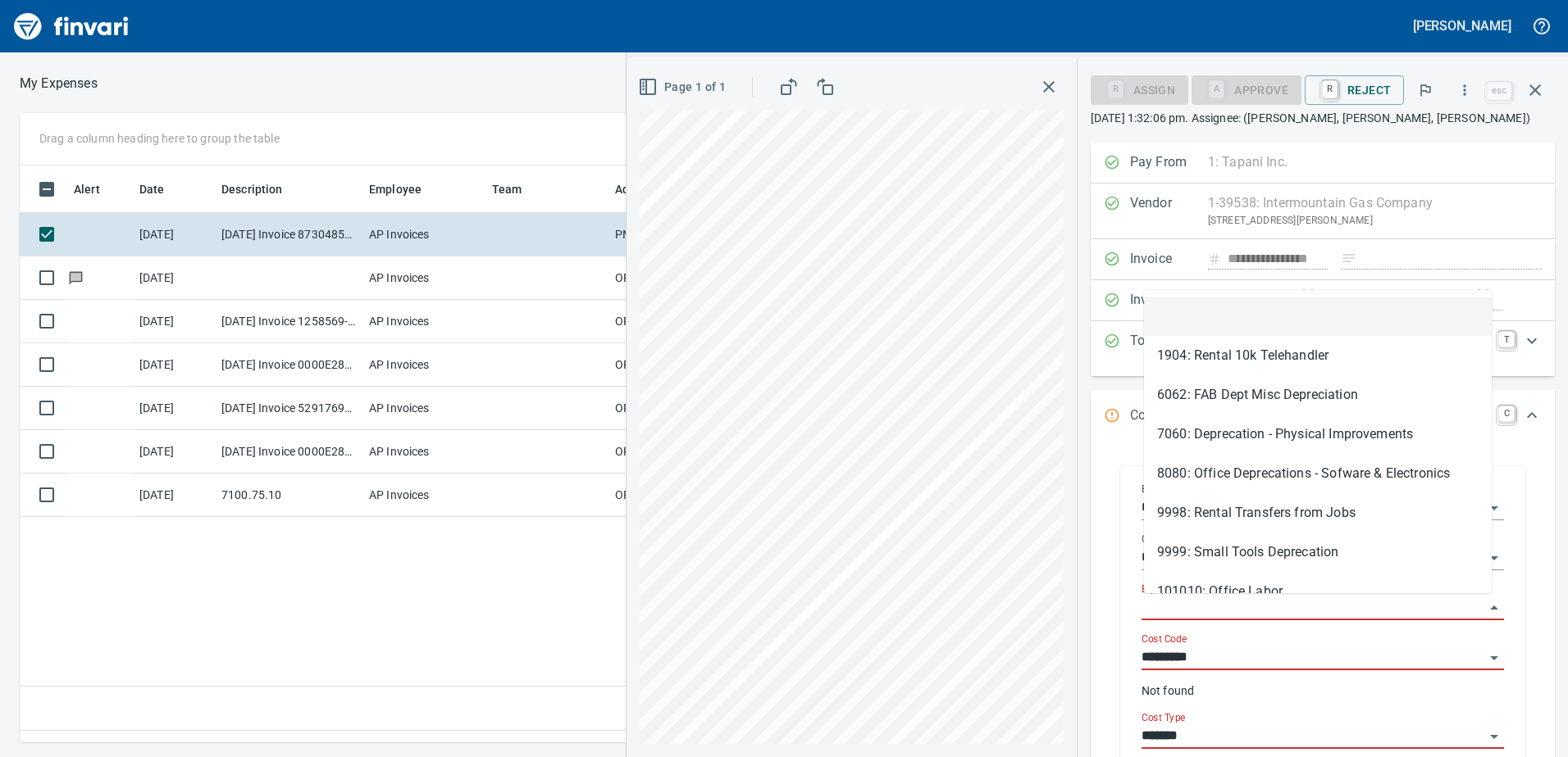
click at [1179, 603] on input "Equipment" at bounding box center [1312, 608] width 343 height 23
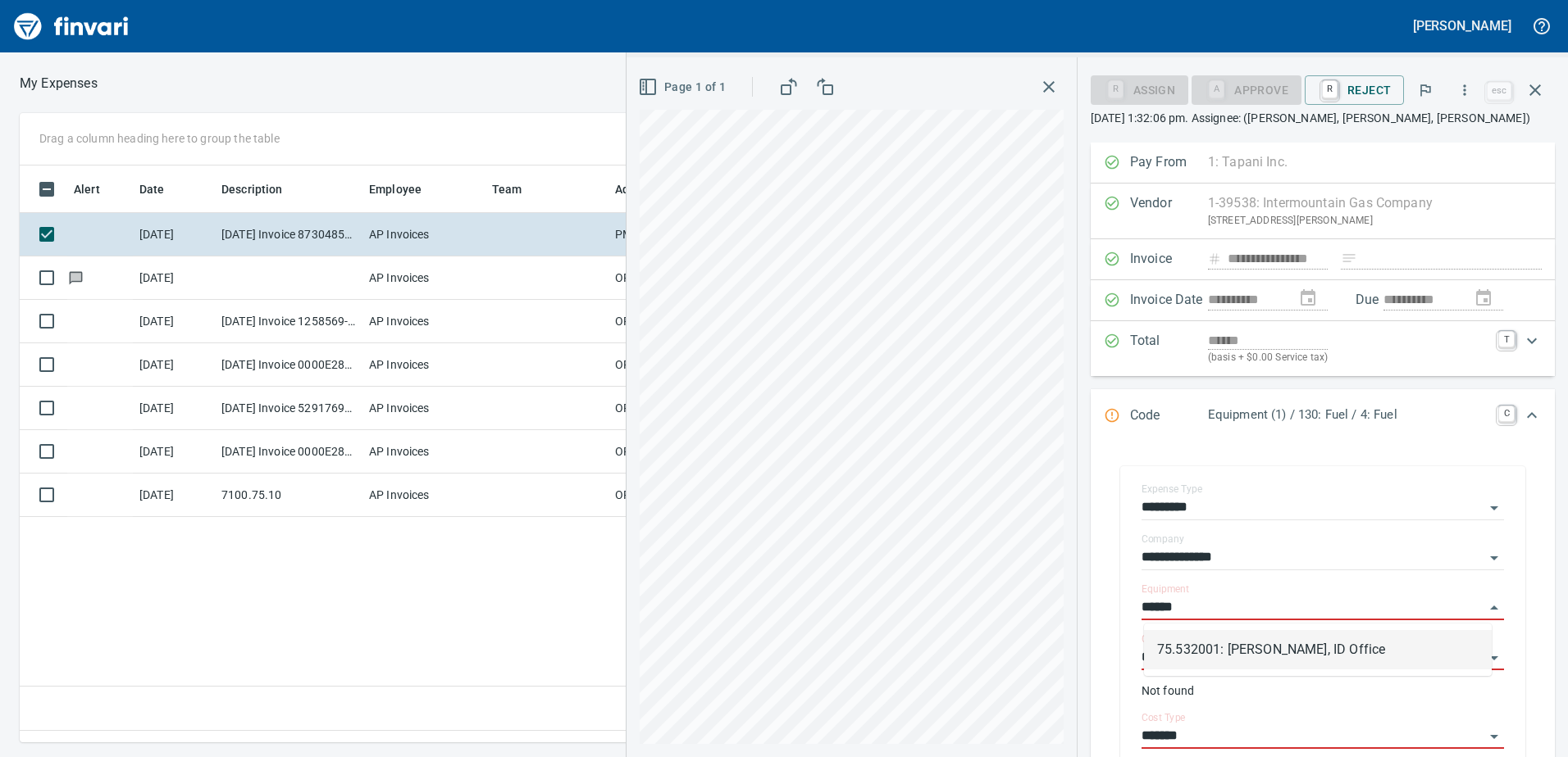
click at [1198, 658] on li "75.532001: [PERSON_NAME], ID Office" at bounding box center [1318, 650] width 348 height 39
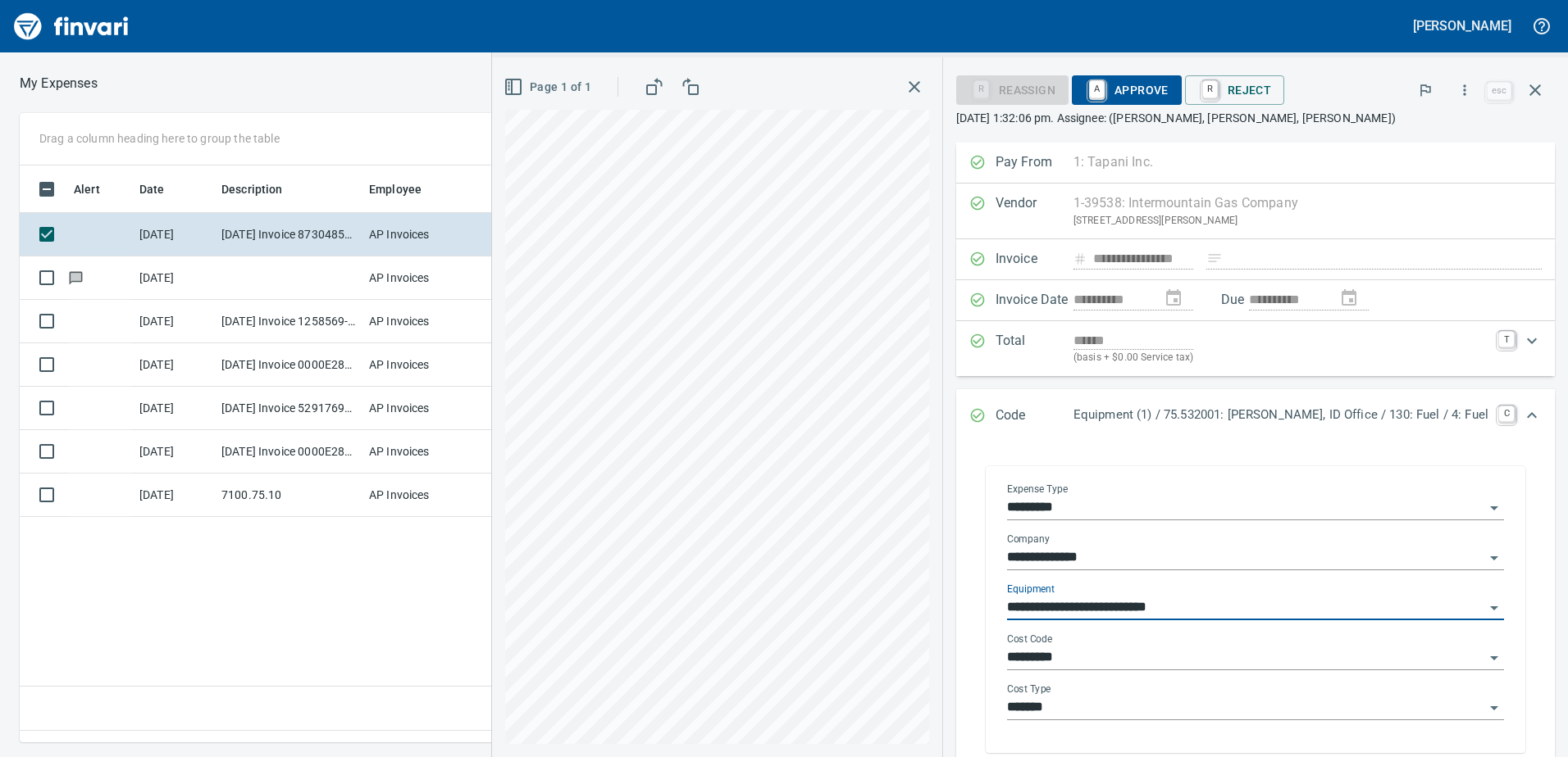
type input "**********"
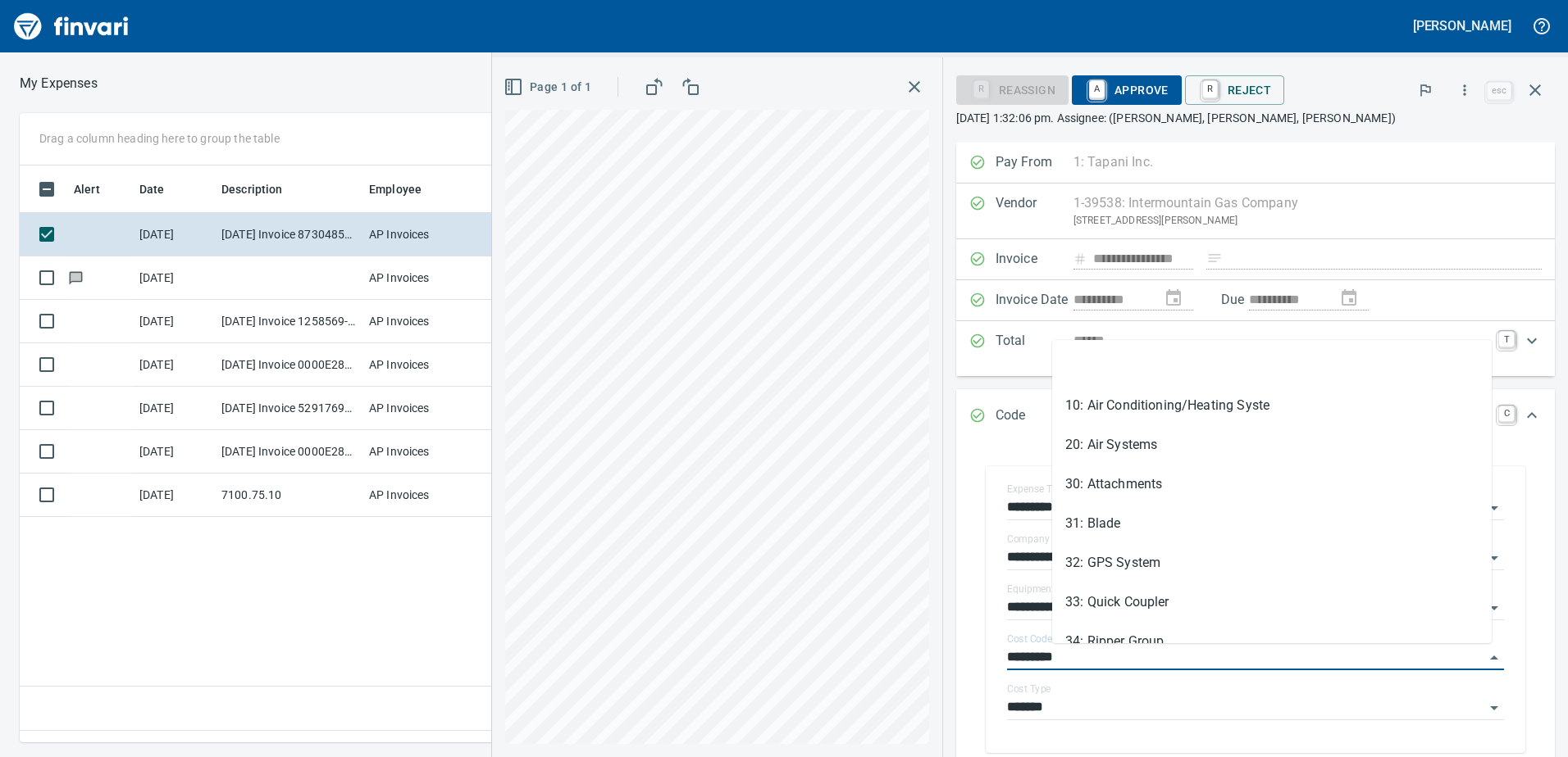
drag, startPoint x: 1126, startPoint y: 662, endPoint x: 990, endPoint y: 648, distance: 136.7
click at [990, 648] on div "**********" at bounding box center [1255, 581] width 625 height 876
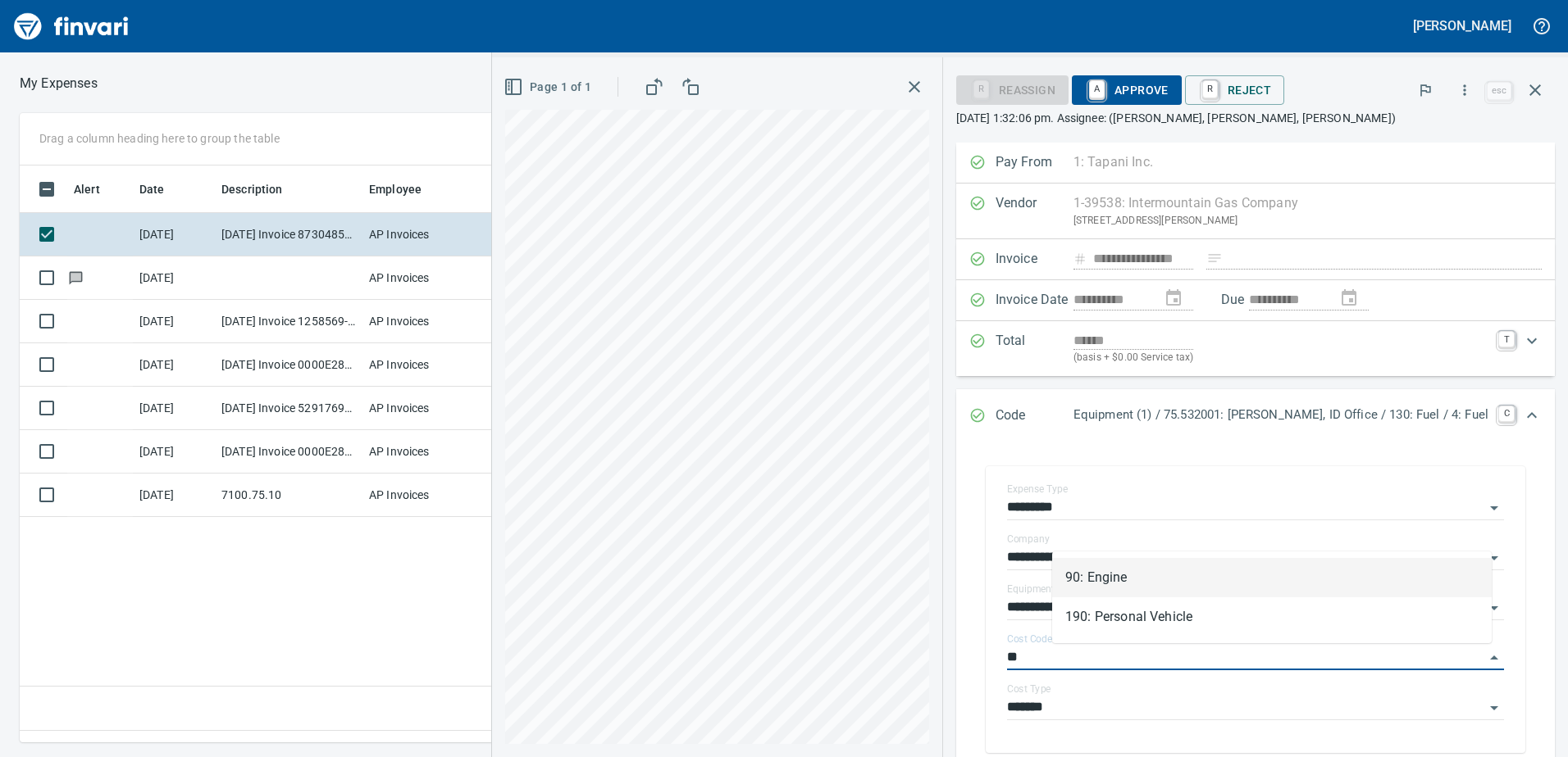
click at [1091, 570] on li "90: Engine" at bounding box center [1272, 578] width 439 height 39
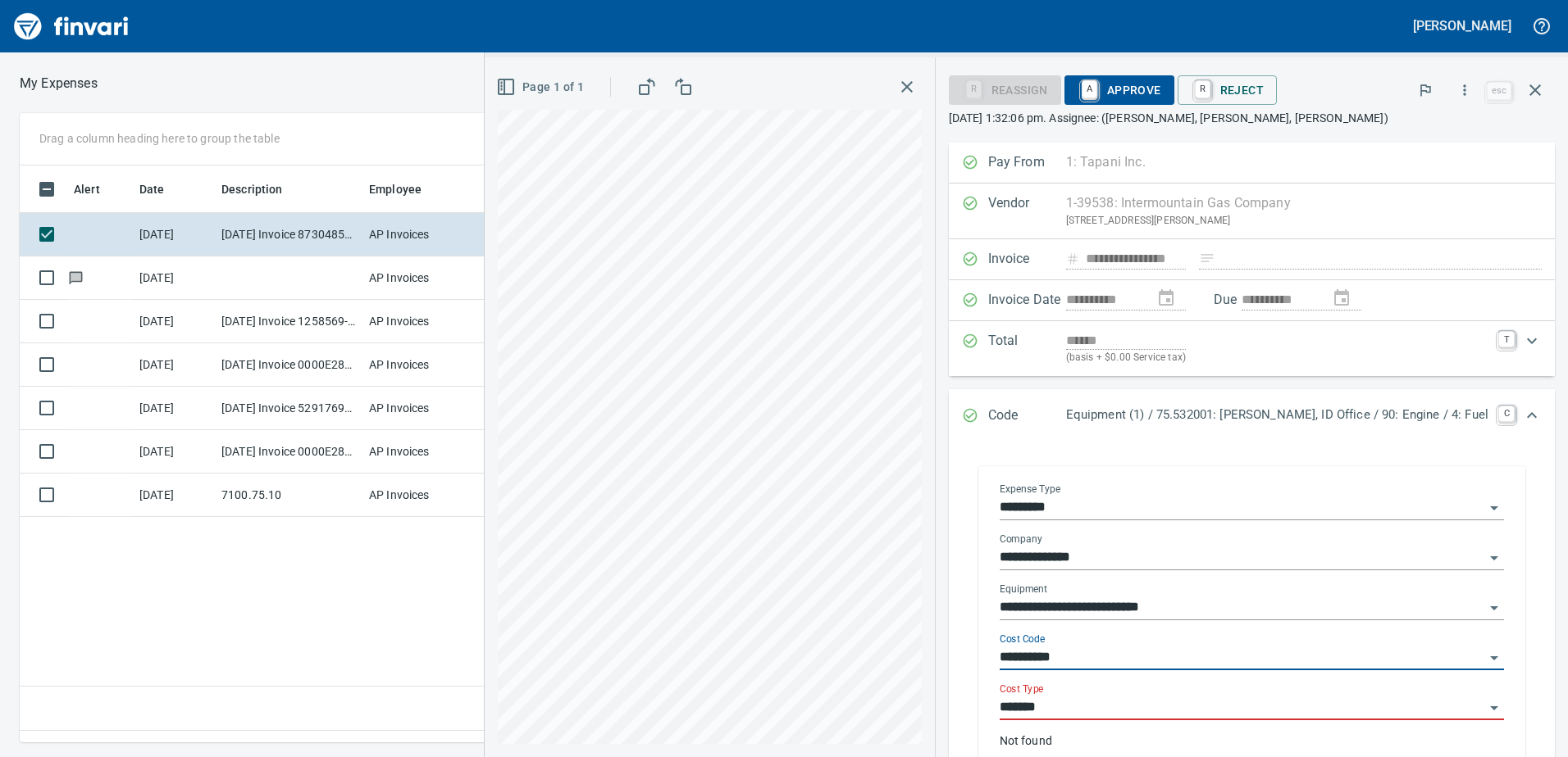
type input "**********"
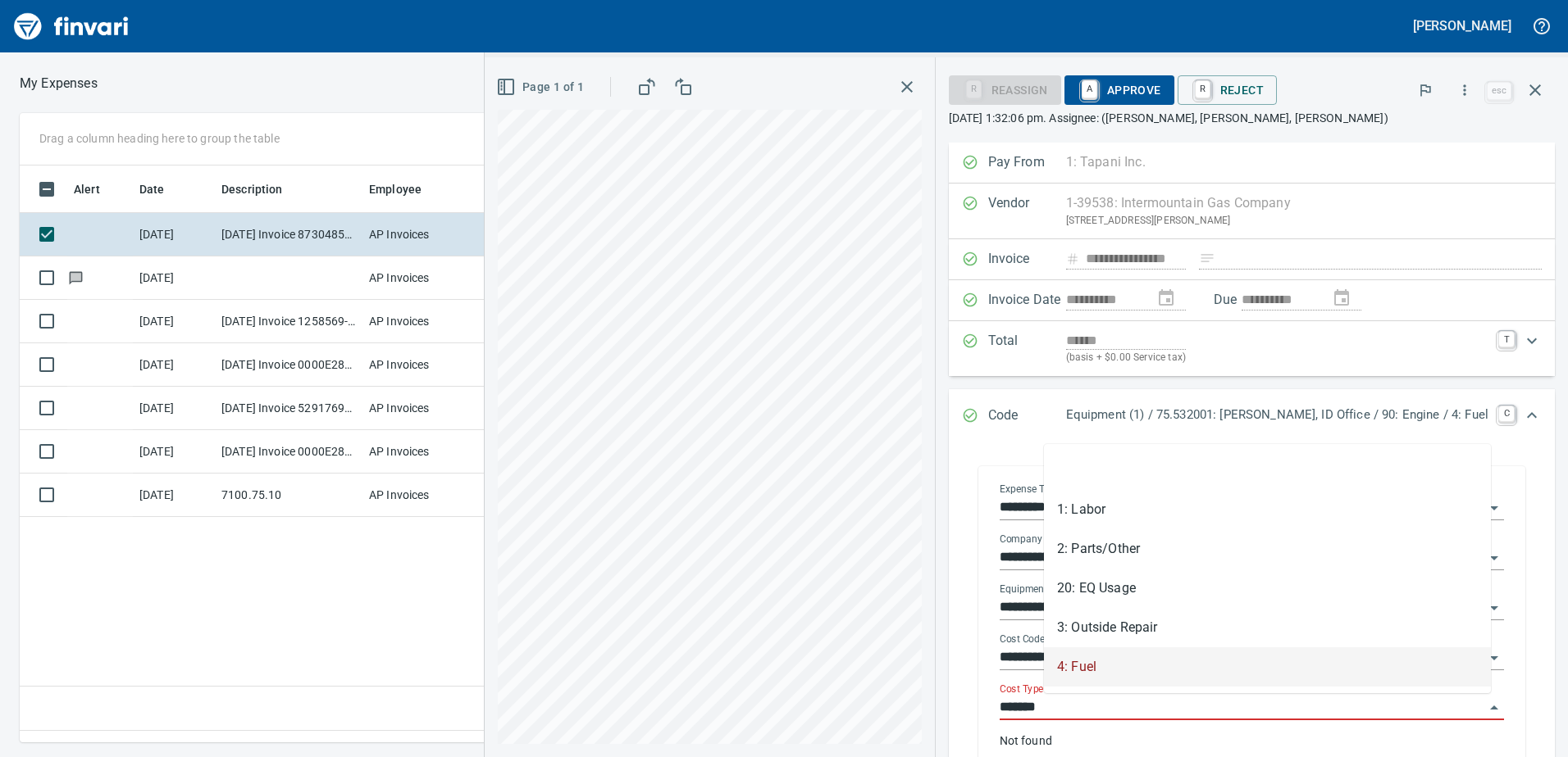
drag, startPoint x: 1104, startPoint y: 705, endPoint x: 1037, endPoint y: 708, distance: 67.1
click at [1037, 708] on div "**********" at bounding box center [1251, 627] width 530 height 312
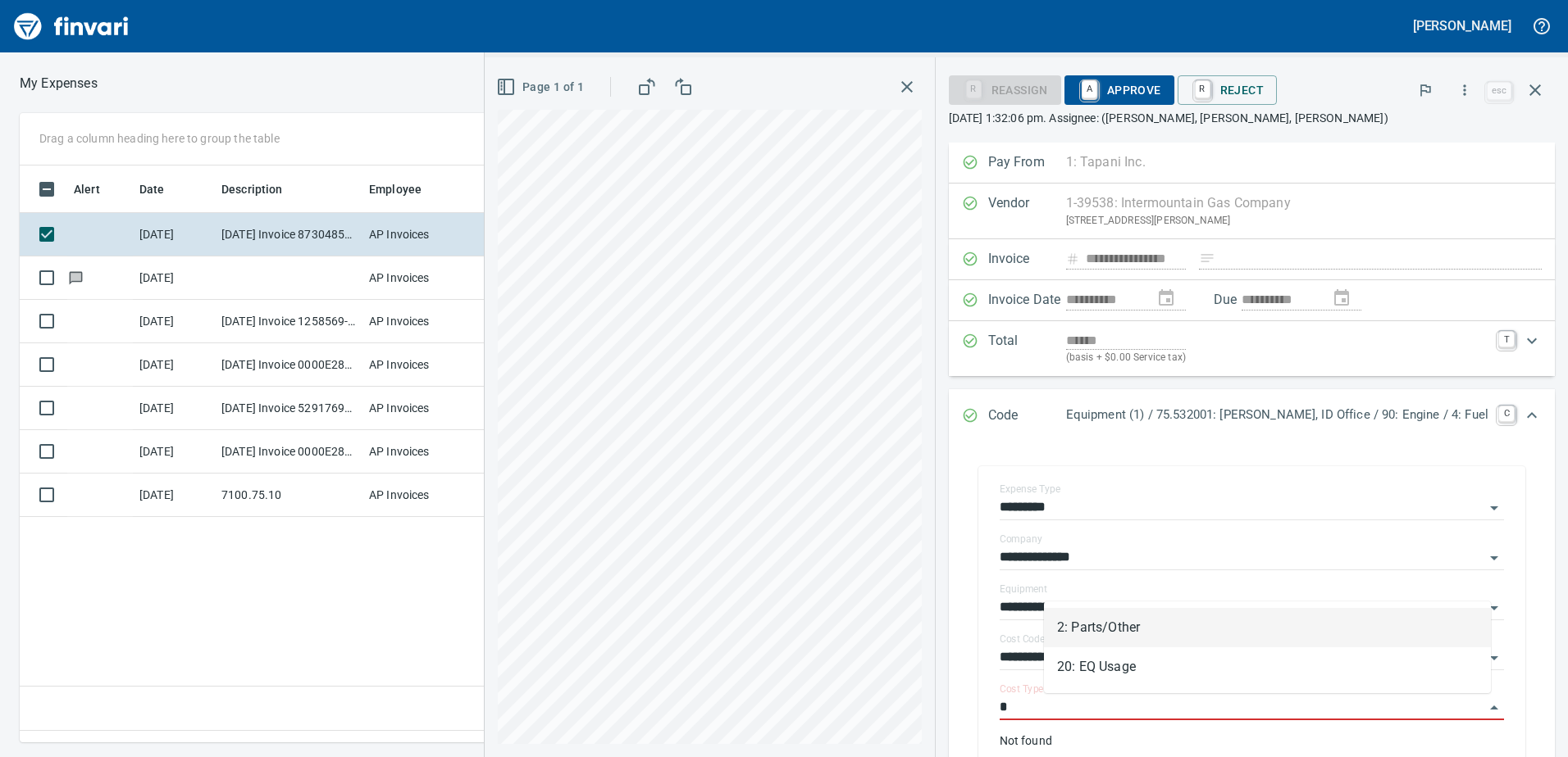
click at [1099, 623] on li "2: Parts/Other" at bounding box center [1267, 628] width 447 height 39
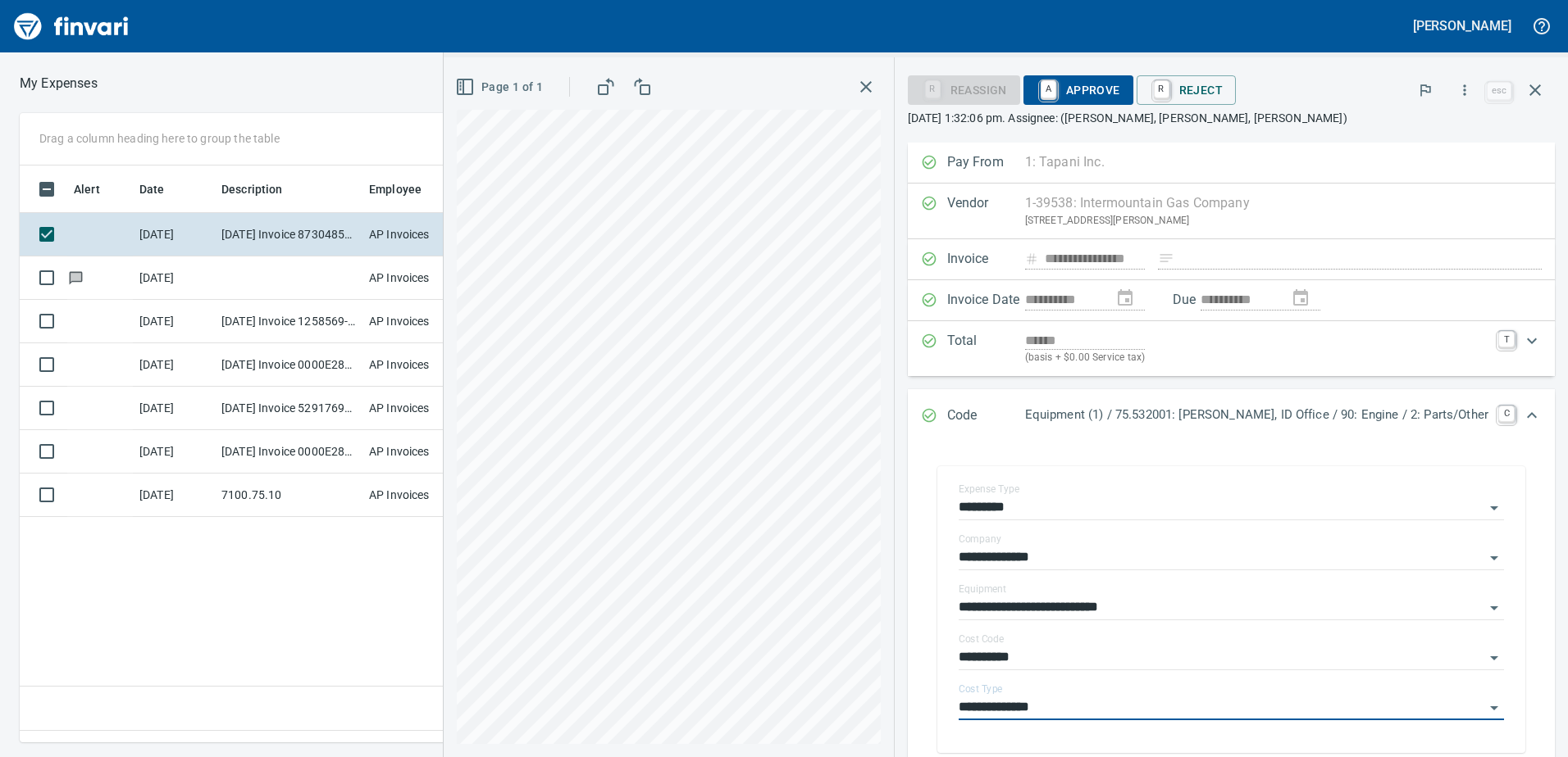
type input "**********"
click at [1121, 88] on span "A Approve" at bounding box center [1078, 90] width 84 height 28
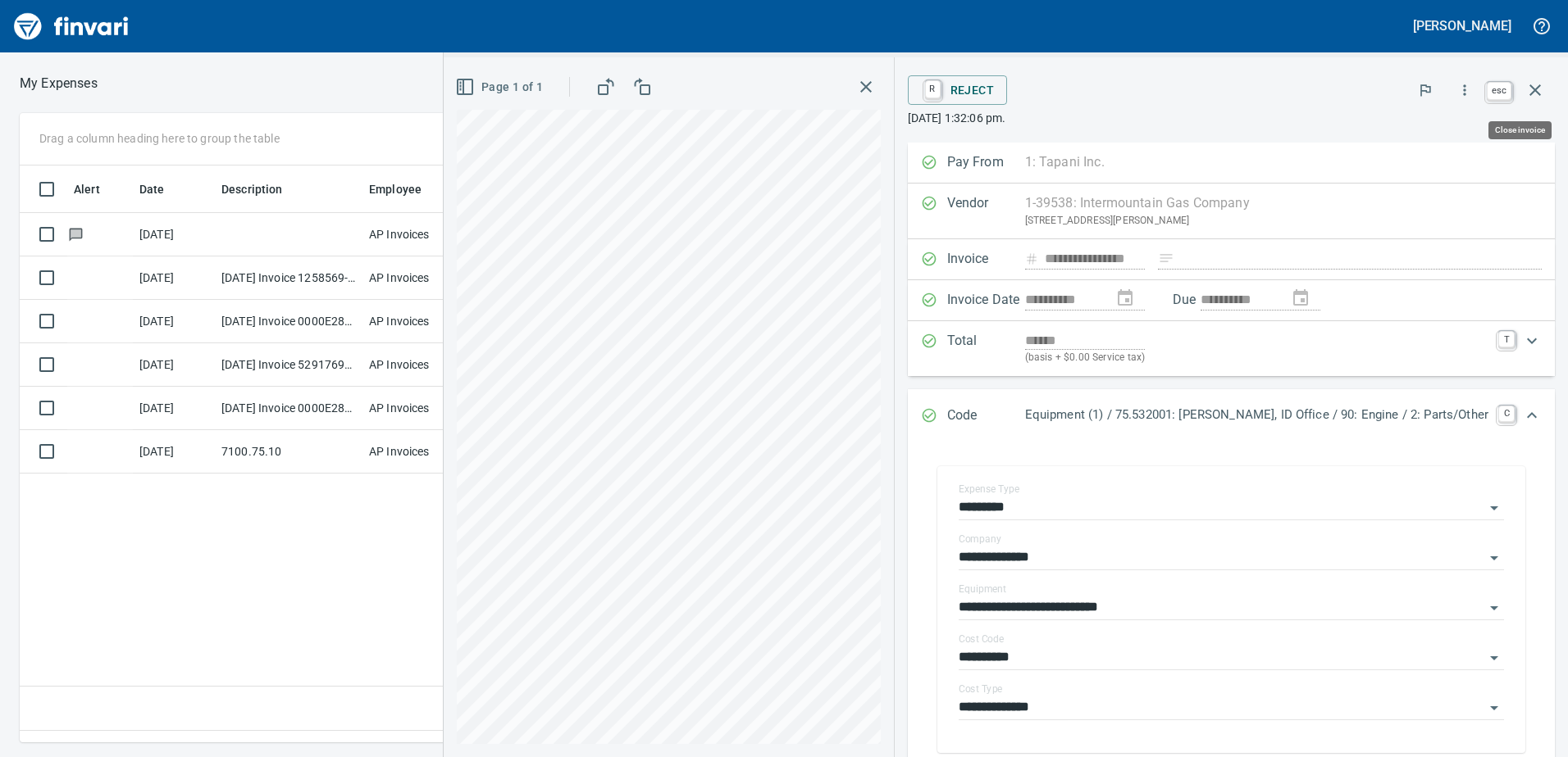
click at [1530, 88] on icon "button" at bounding box center [1535, 90] width 20 height 20
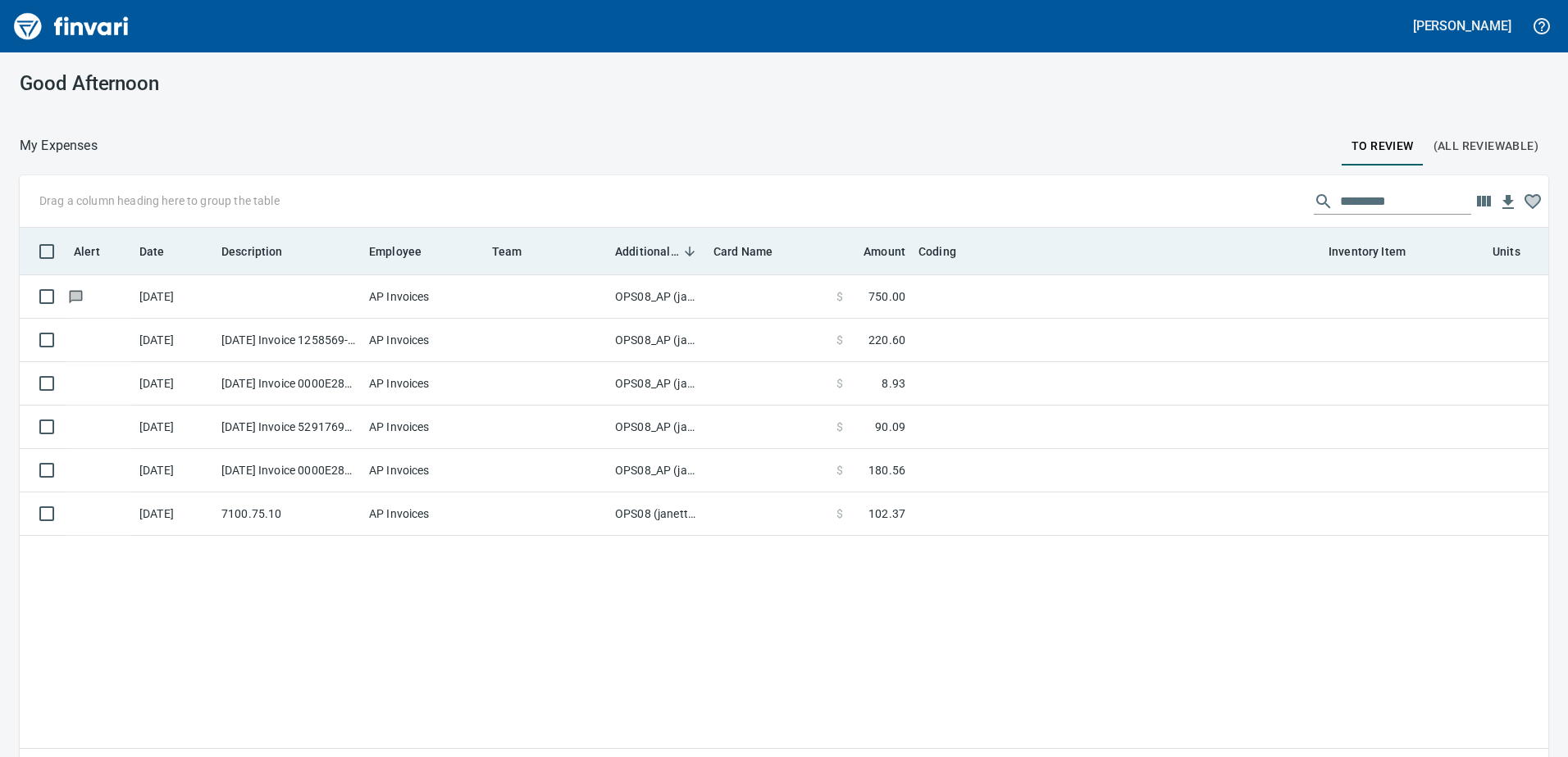
scroll to position [553, 1504]
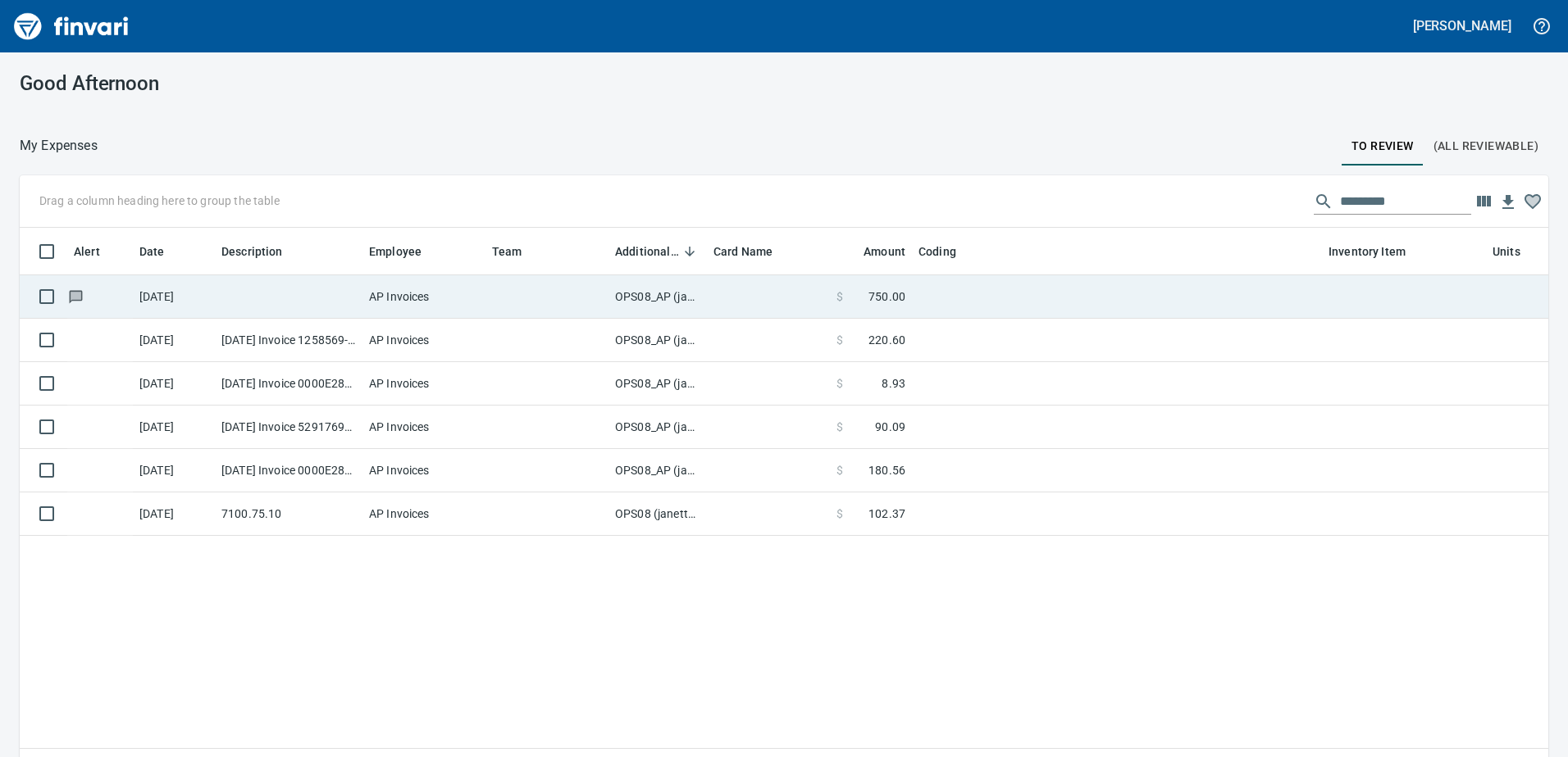
click at [643, 296] on td "OPS08_AP (janettep, samr)" at bounding box center [658, 297] width 99 height 43
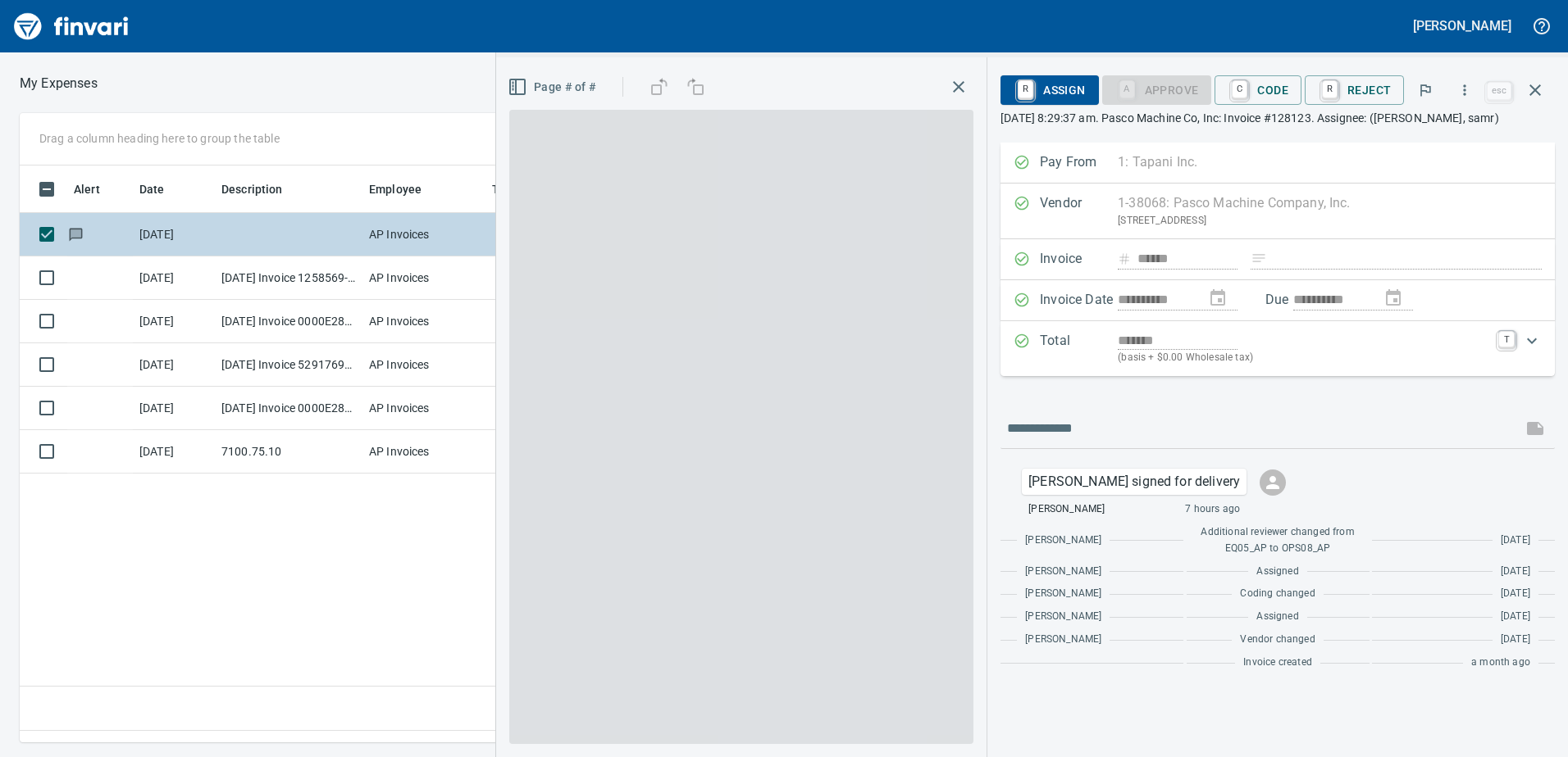
scroll to position [553, 1106]
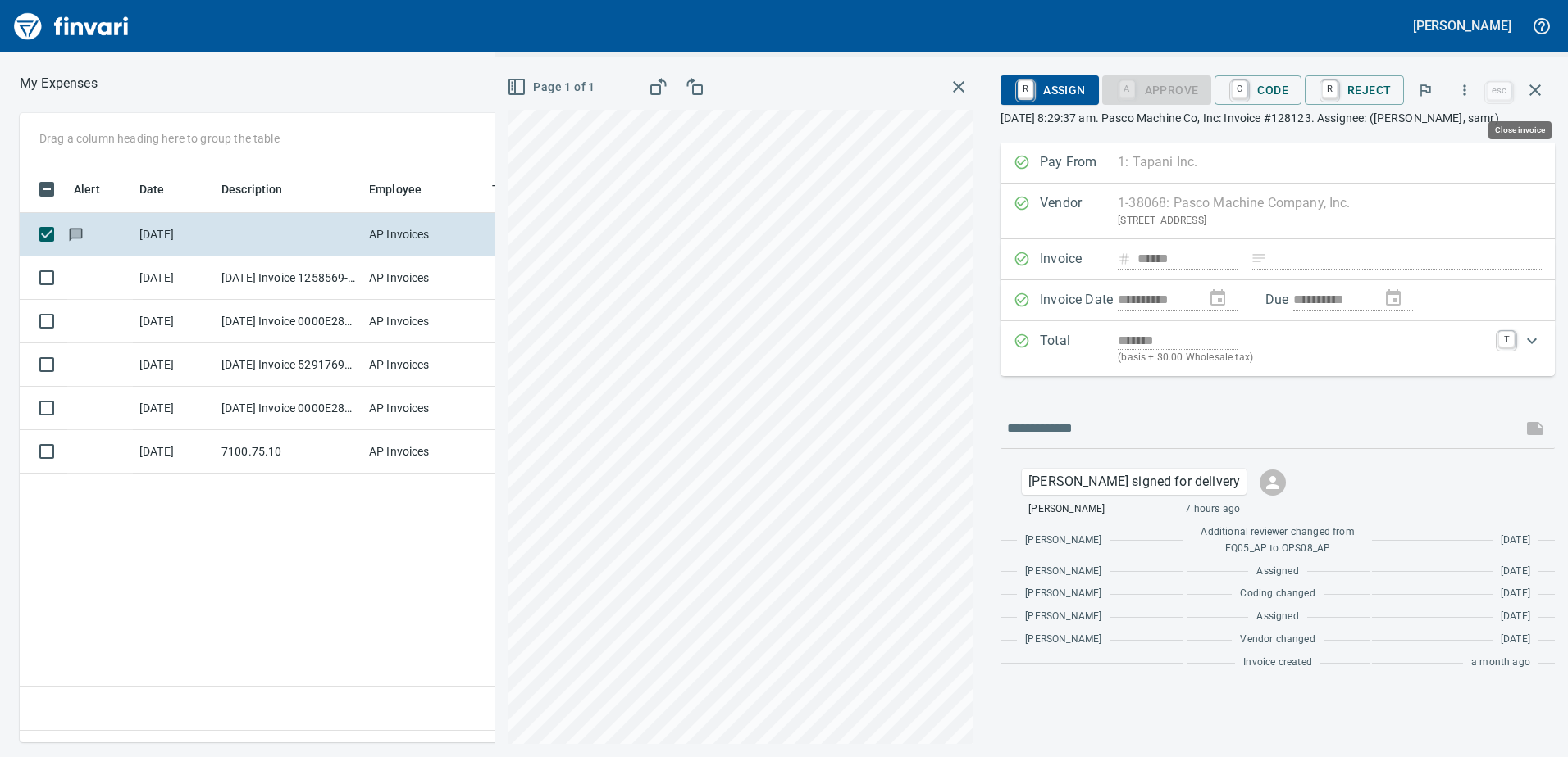
click at [1537, 90] on icon "button" at bounding box center [1535, 90] width 20 height 20
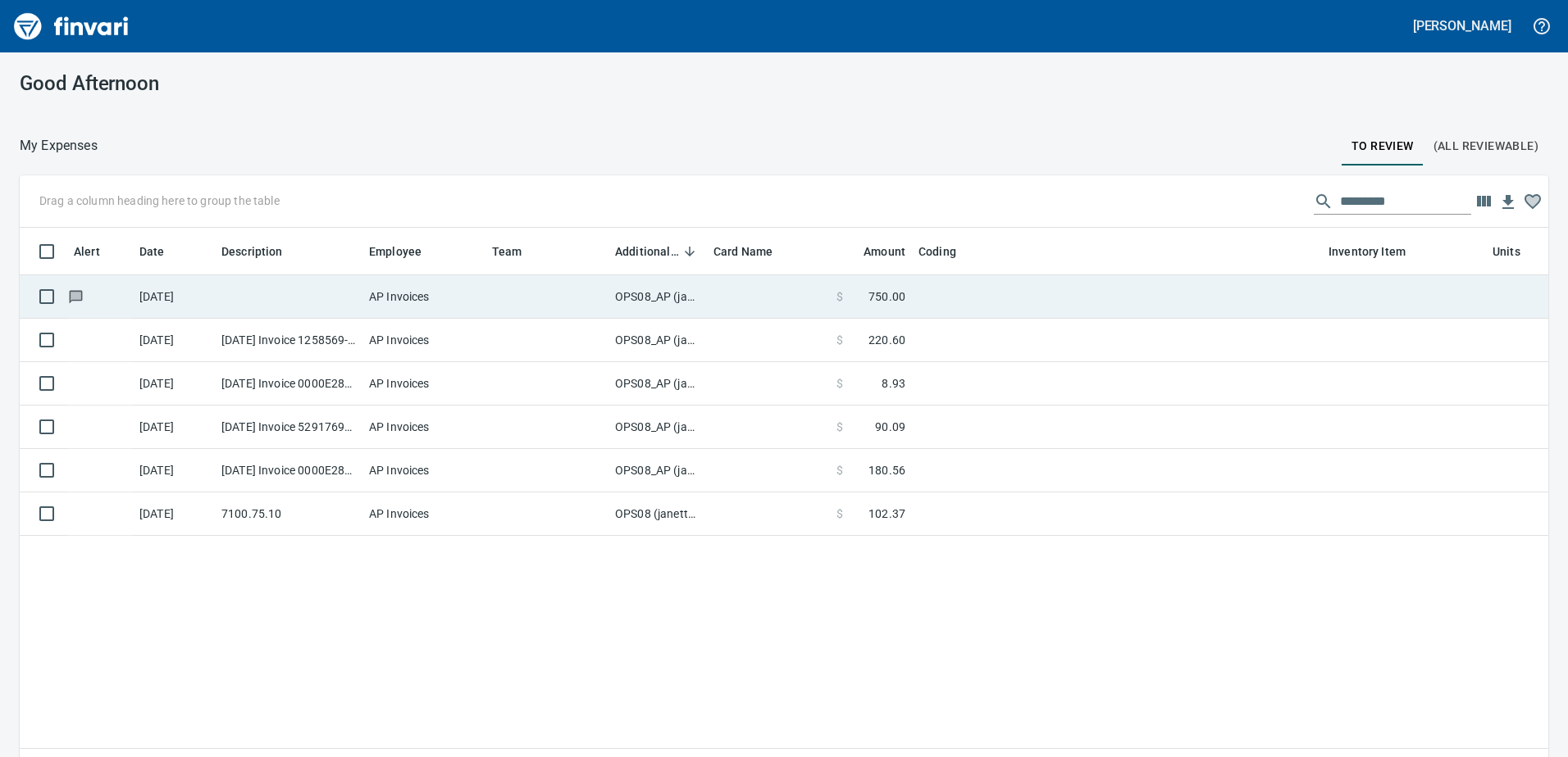
scroll to position [553, 1504]
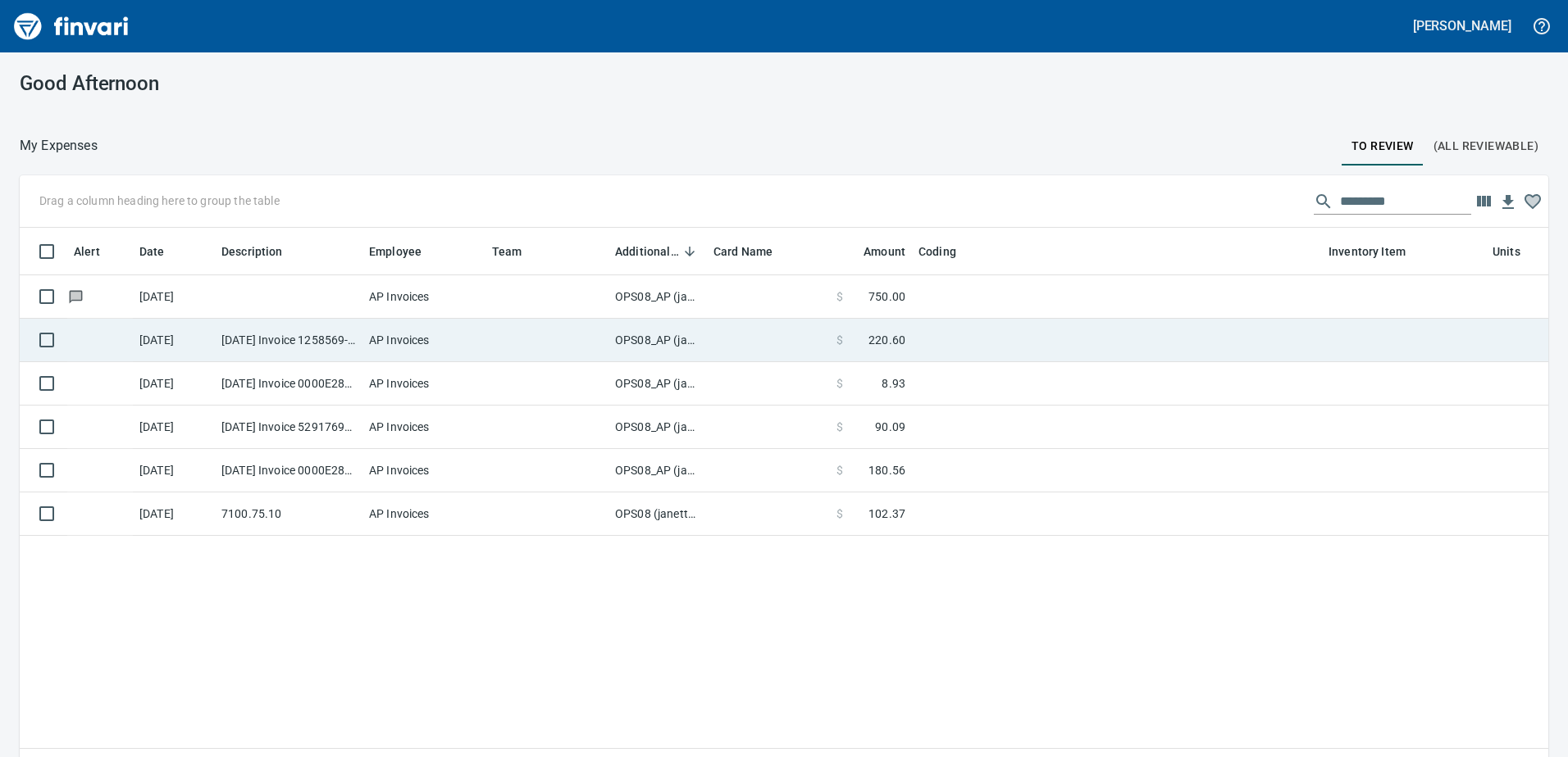
click at [642, 337] on td "OPS08_AP (janettep, samr)" at bounding box center [658, 341] width 99 height 43
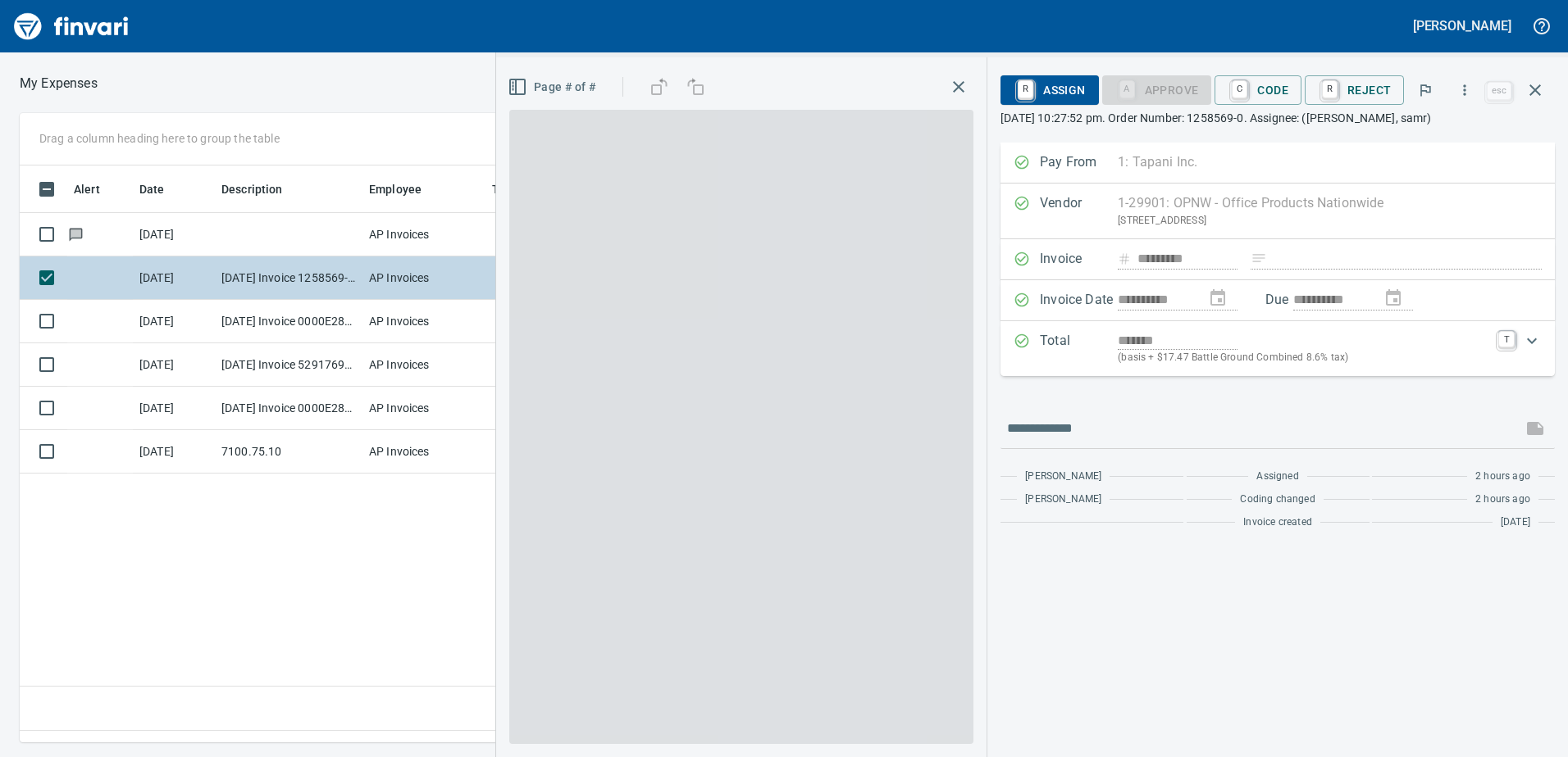
scroll to position [553, 1106]
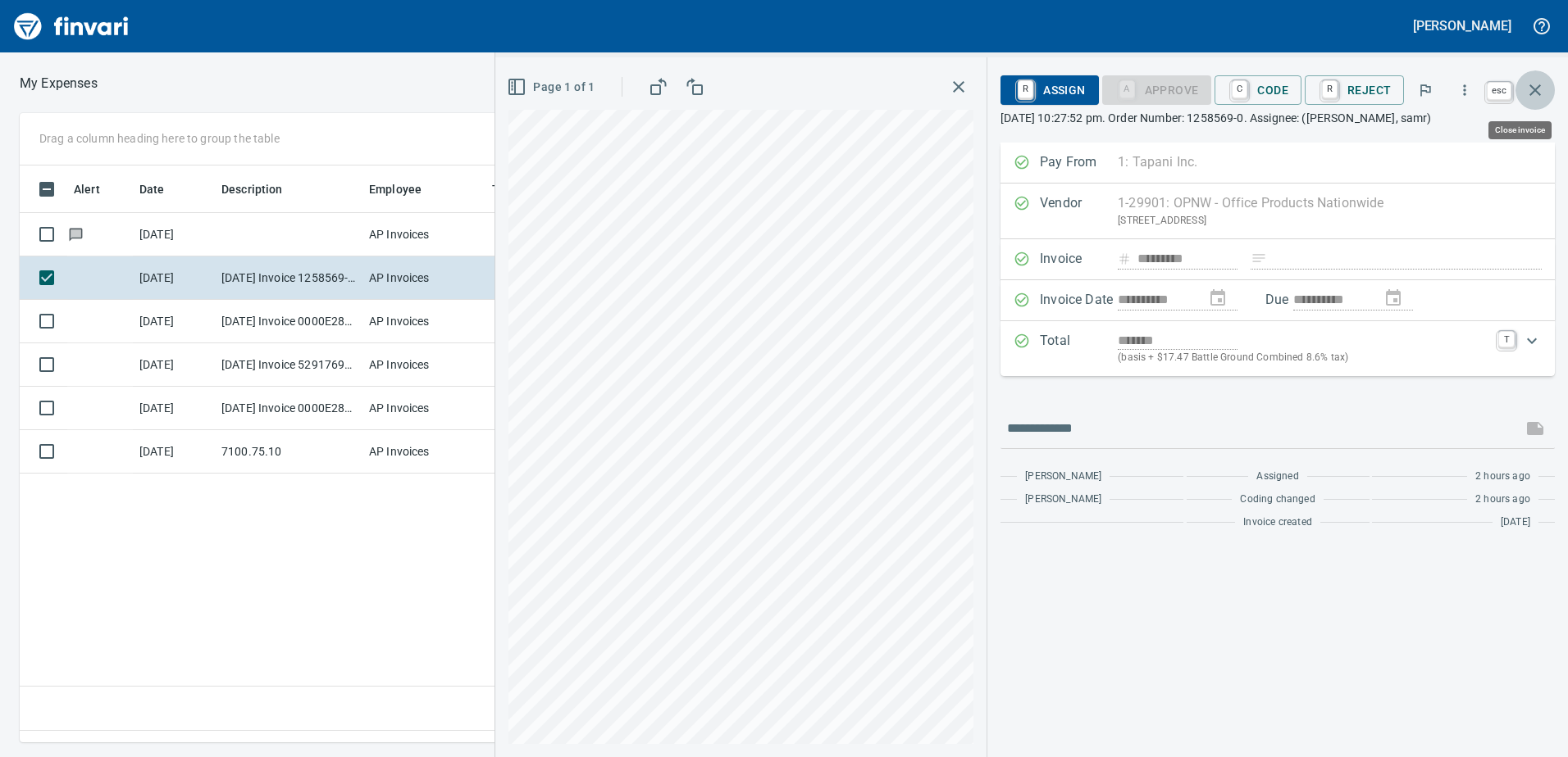
click at [1538, 90] on icon "button" at bounding box center [1535, 90] width 20 height 20
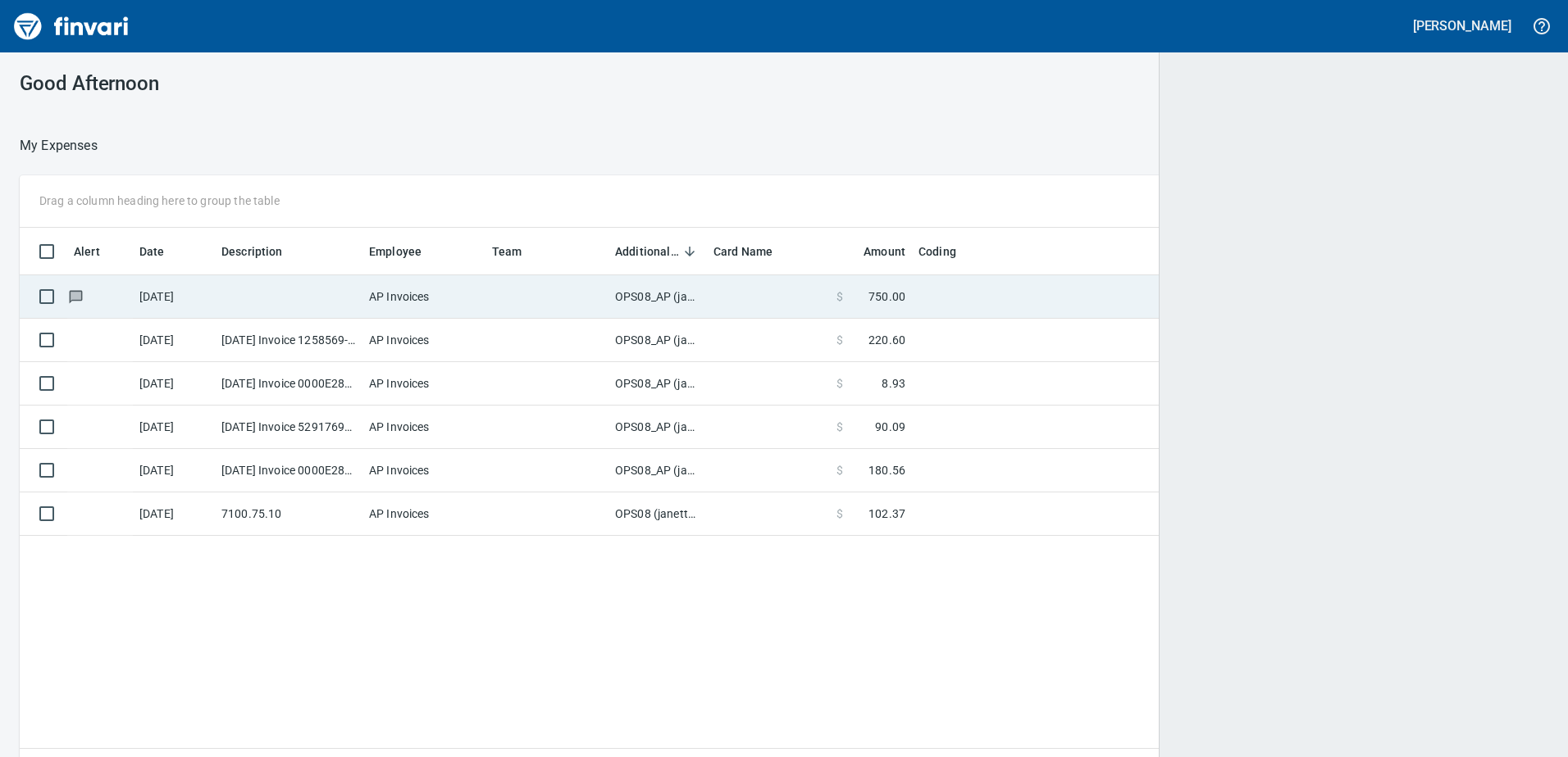
scroll to position [2, 2]
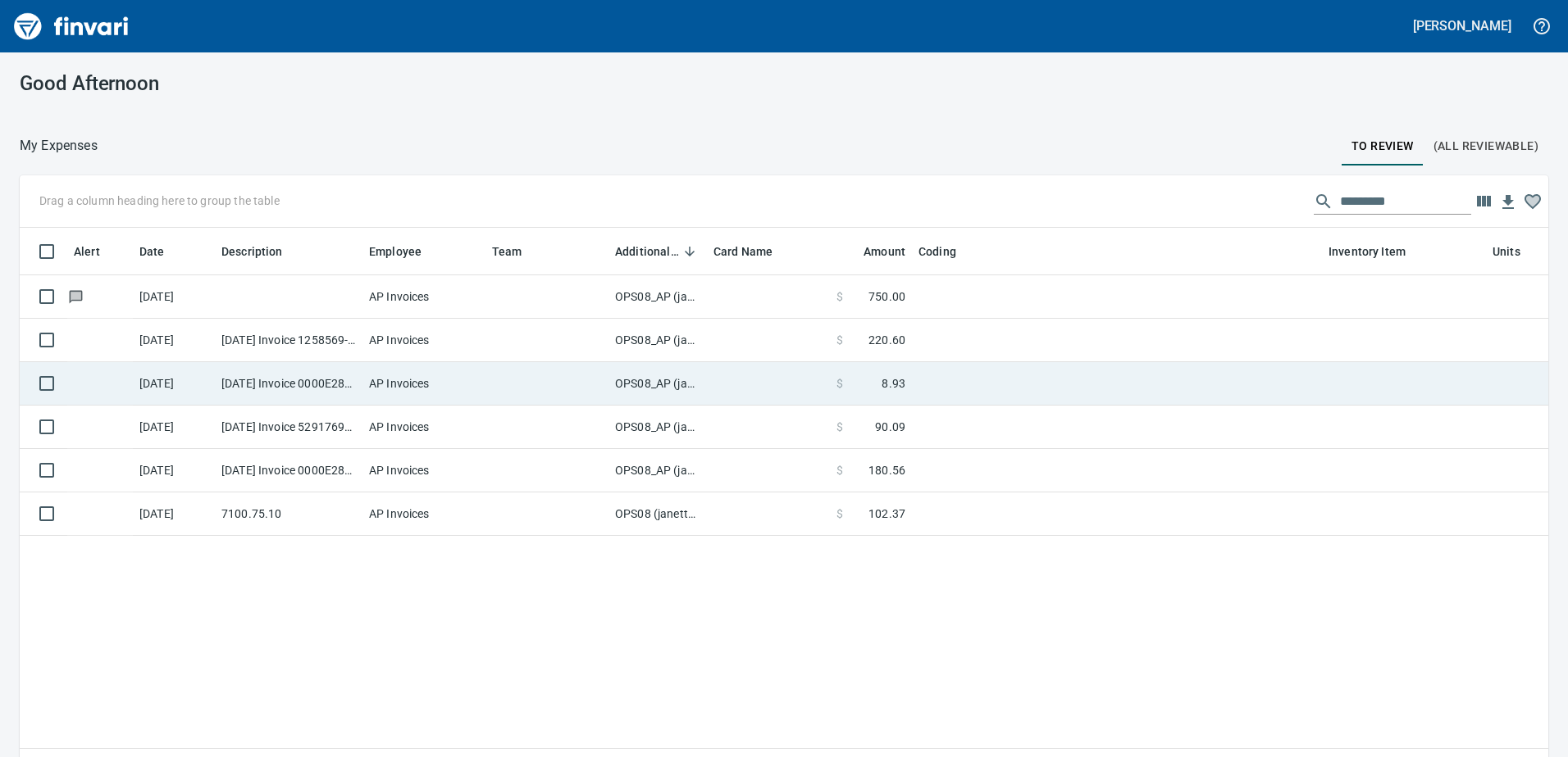
click at [659, 385] on td "OPS08_AP (janettep, samr)" at bounding box center [658, 384] width 99 height 43
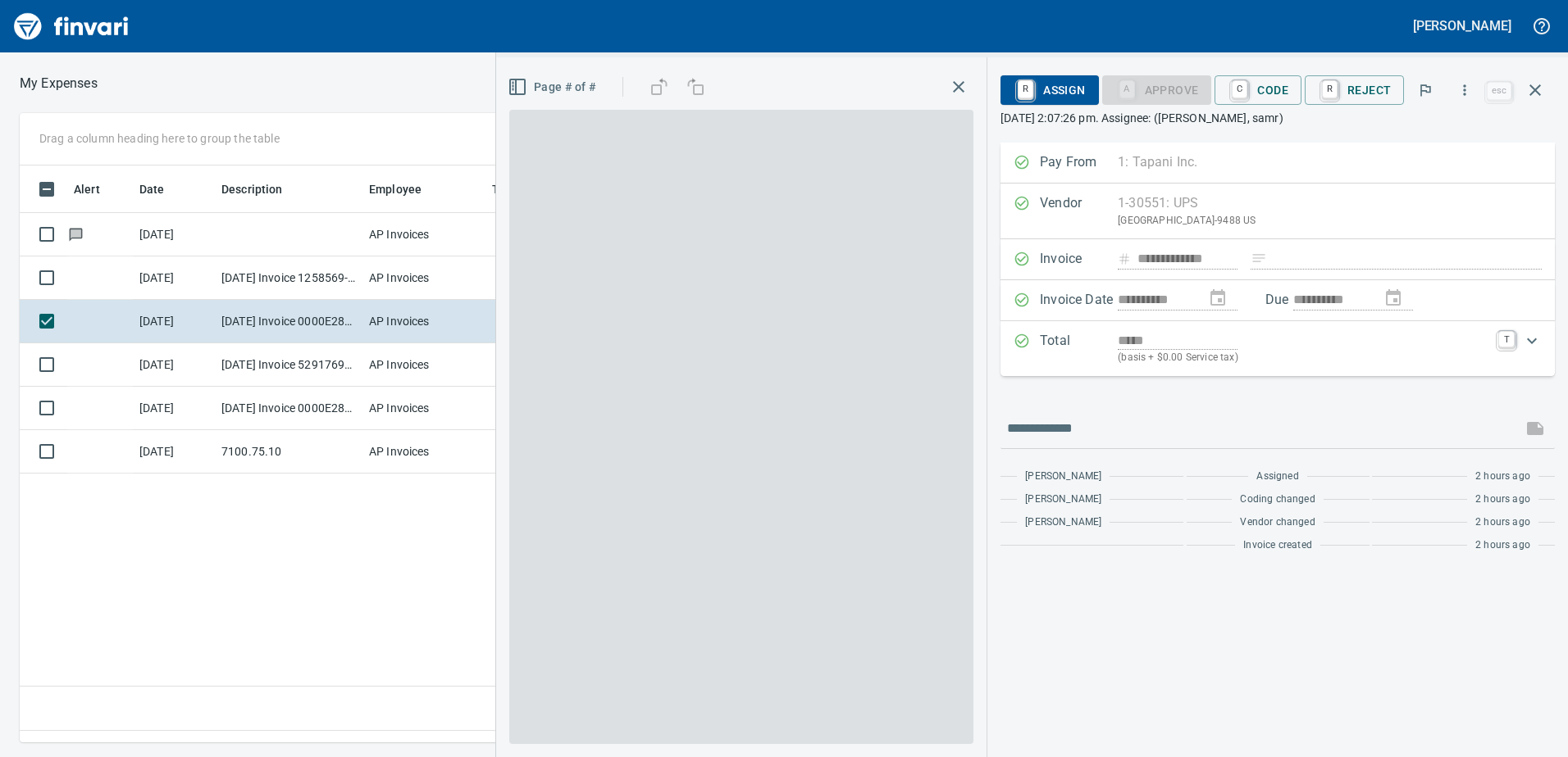
scroll to position [553, 1106]
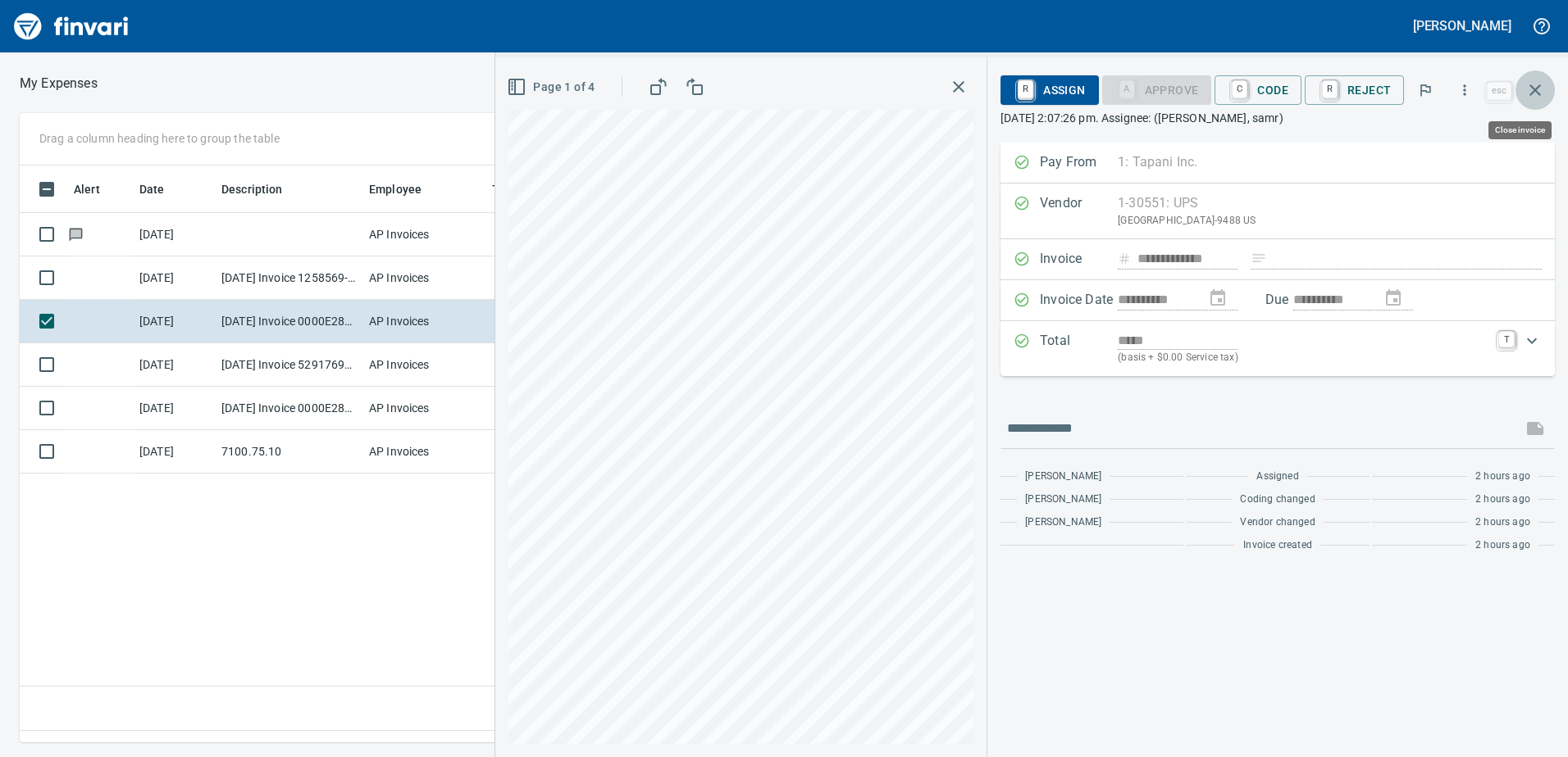
drag, startPoint x: 1535, startPoint y: 86, endPoint x: 1279, endPoint y: 230, distance: 293.7
click at [1532, 85] on icon "button" at bounding box center [1535, 90] width 20 height 20
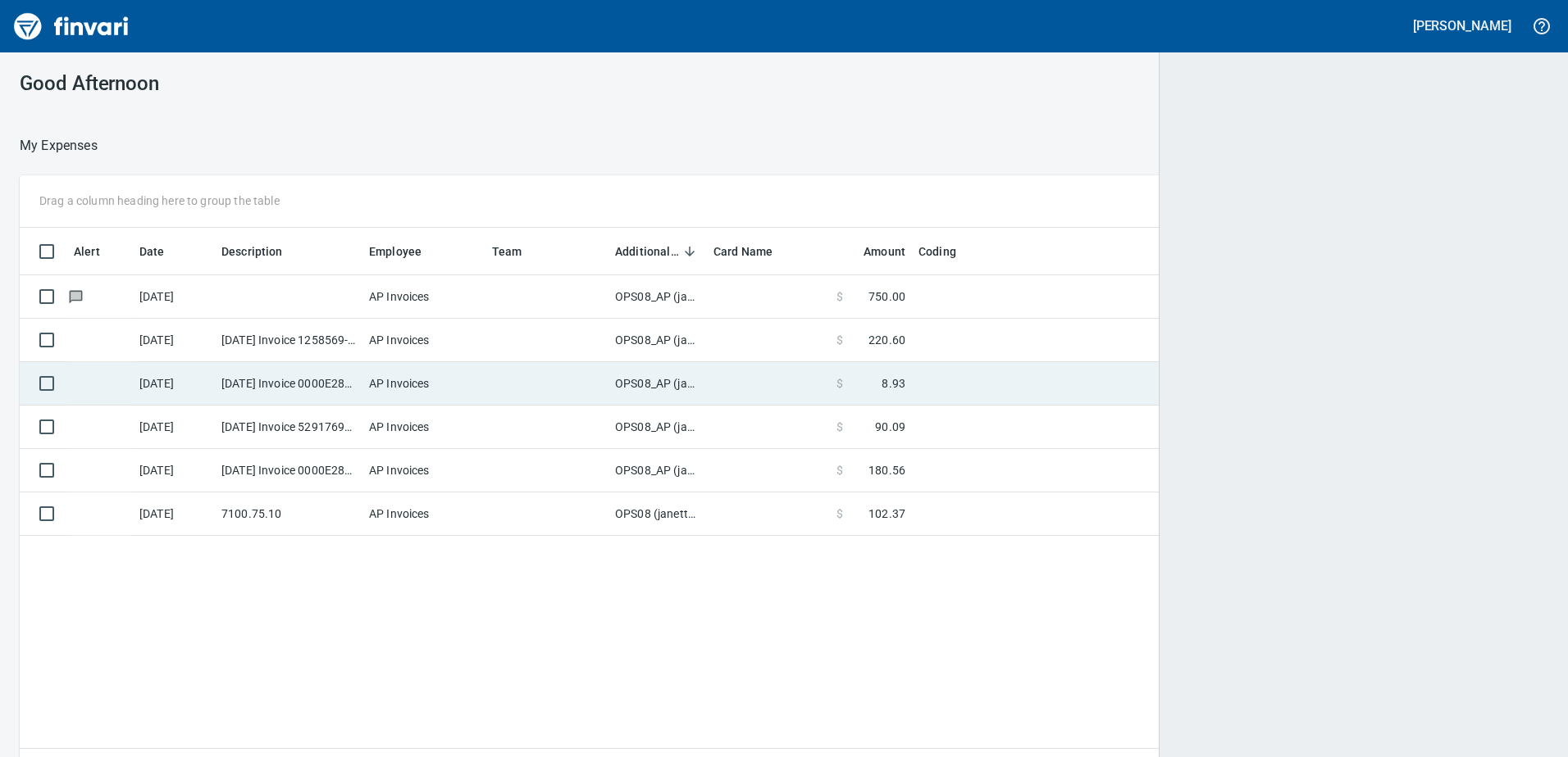
scroll to position [553, 1504]
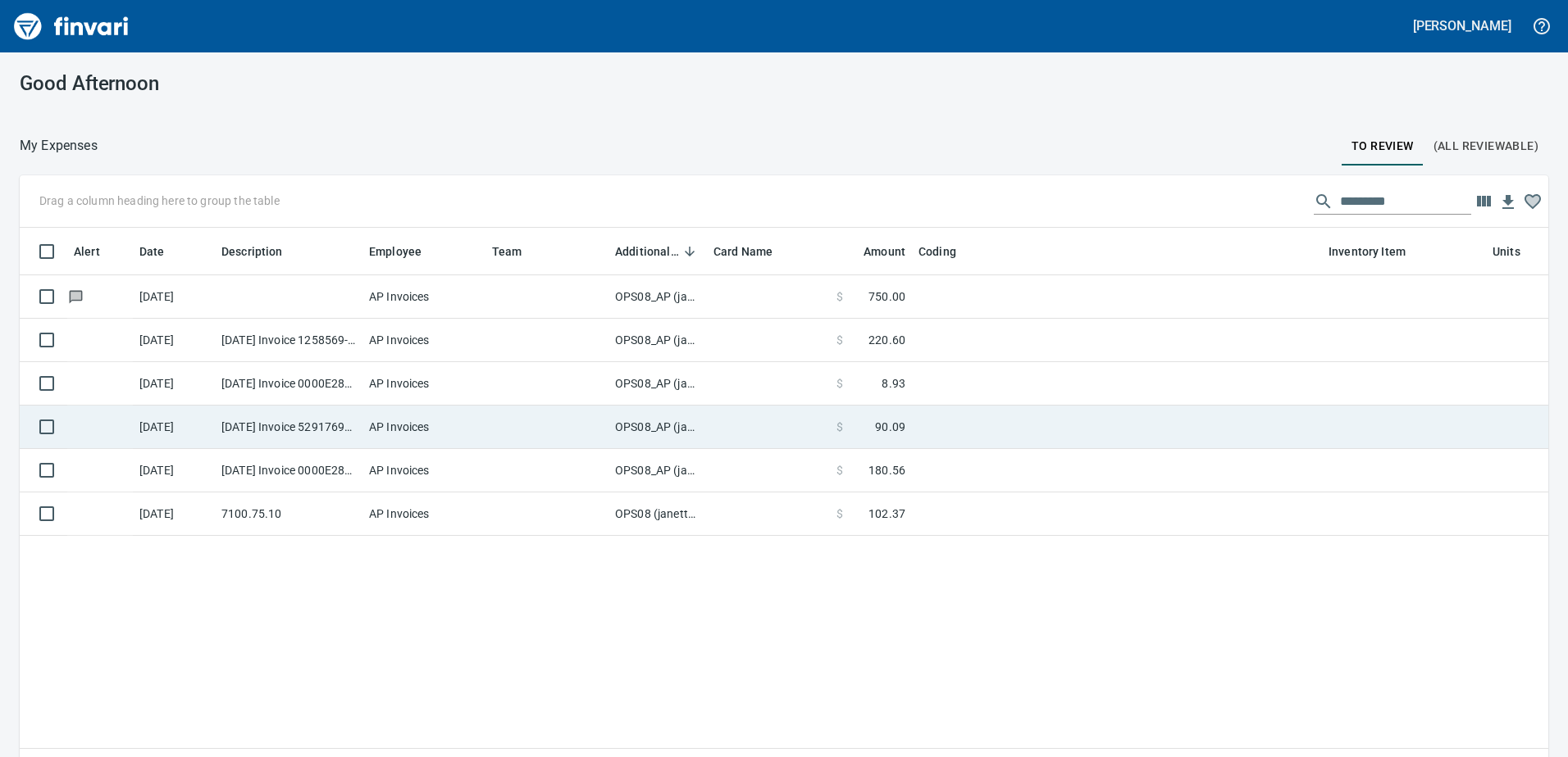
click at [641, 423] on td "OPS08_AP (janettep, samr)" at bounding box center [658, 427] width 99 height 43
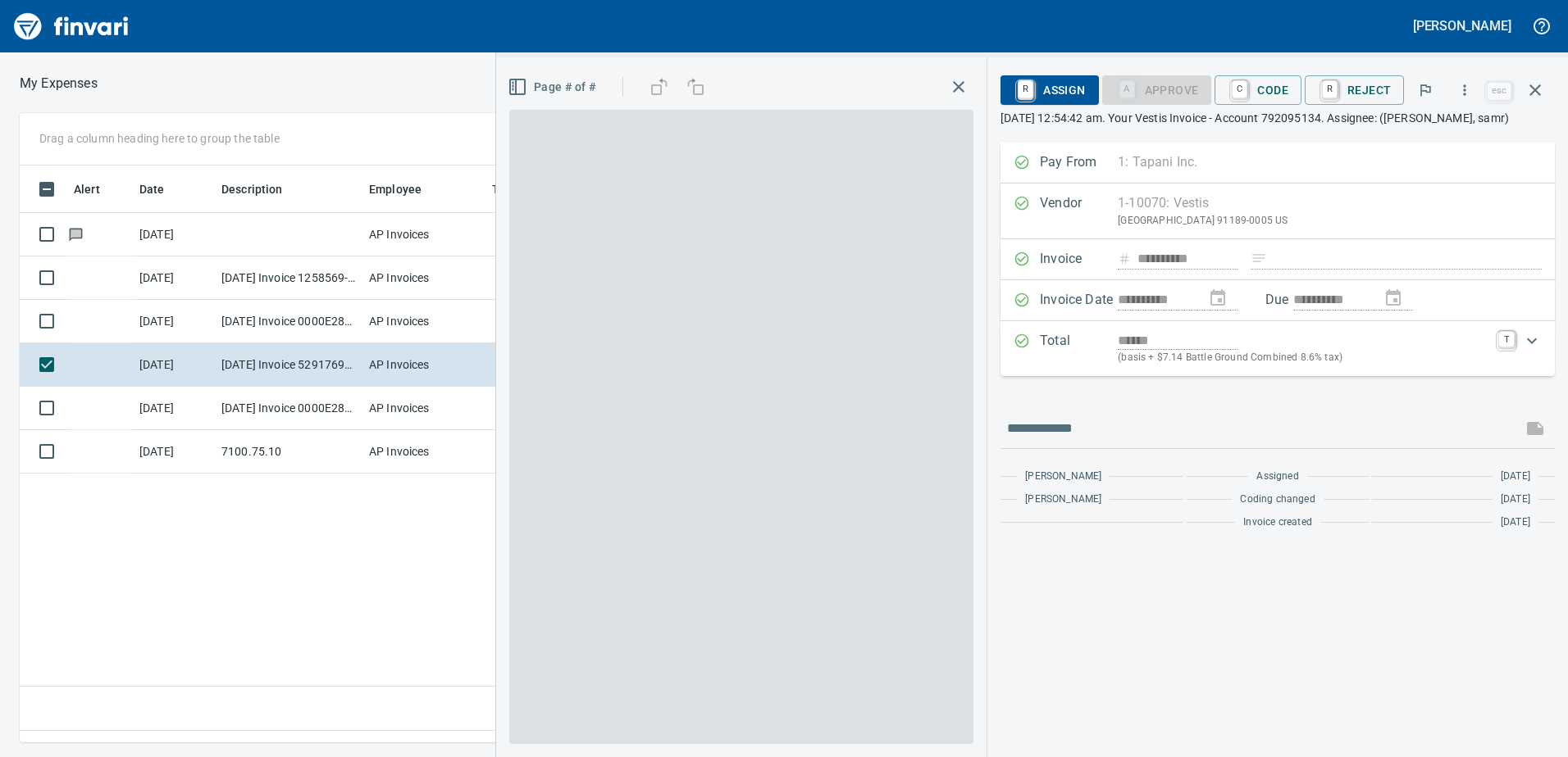
scroll to position [553, 1106]
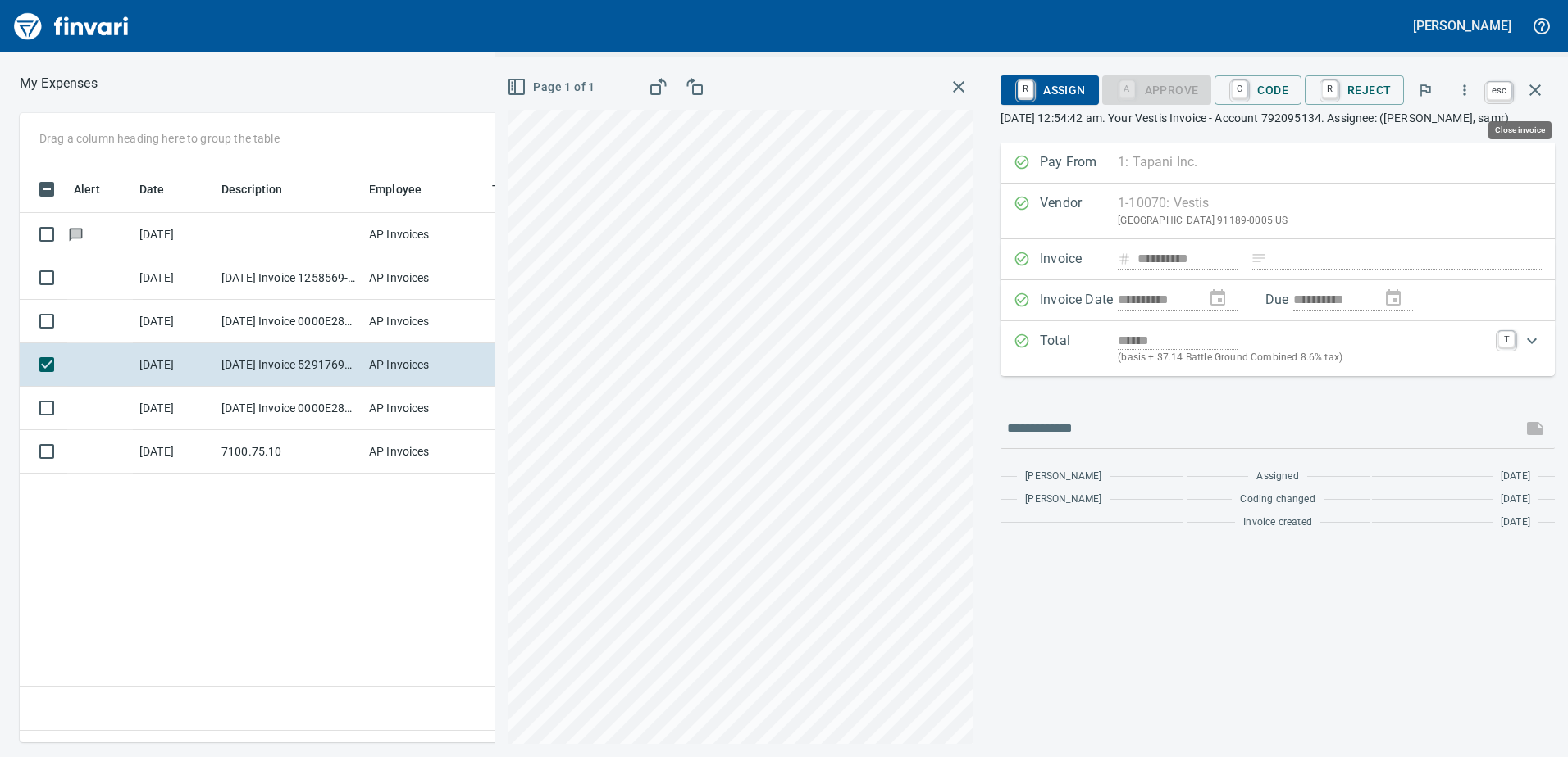
click at [1533, 94] on icon "button" at bounding box center [1535, 90] width 20 height 20
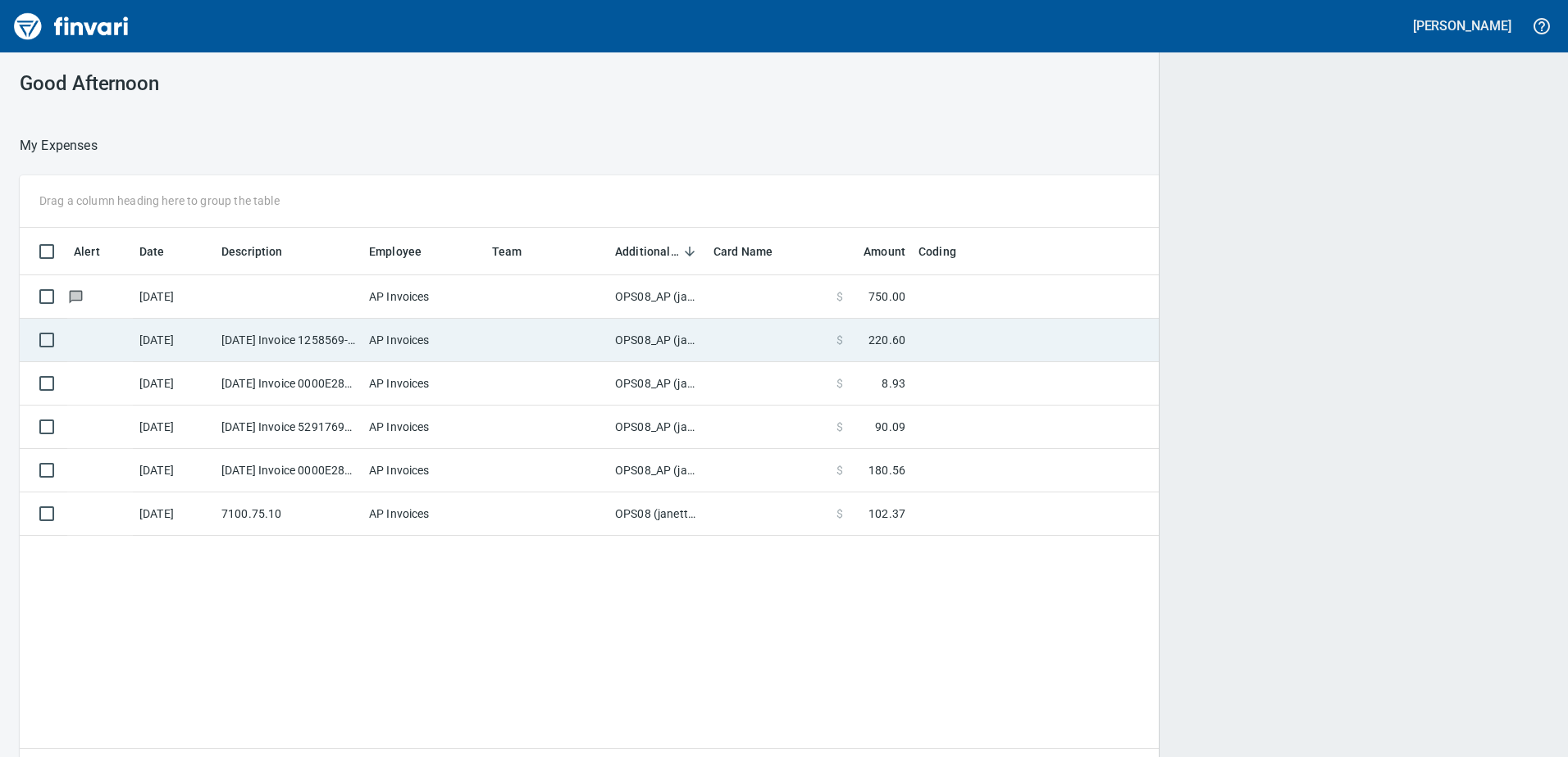
scroll to position [553, 1501]
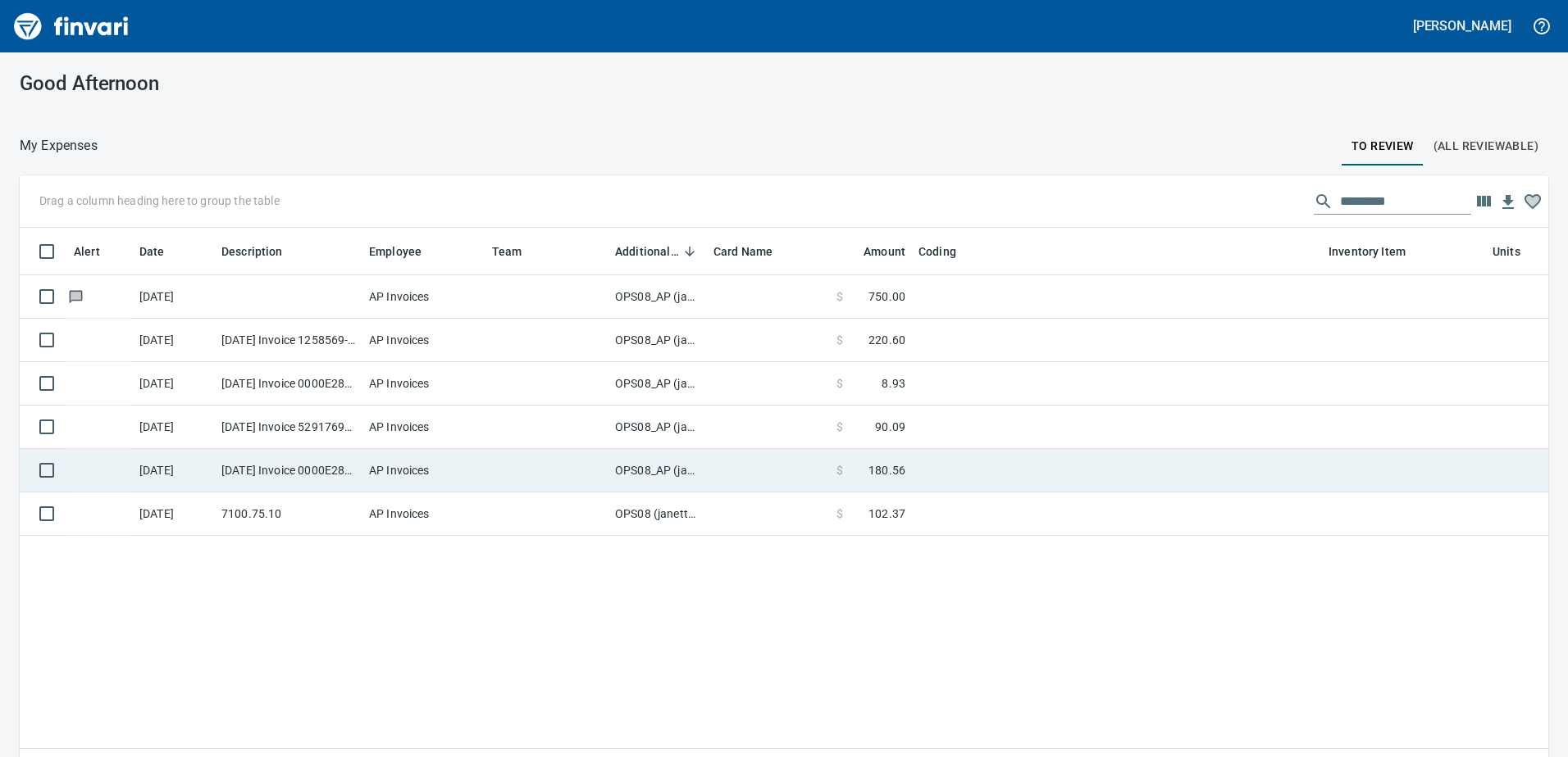
click at [666, 469] on td "OPS08_AP (janettep, samr)" at bounding box center [658, 471] width 99 height 43
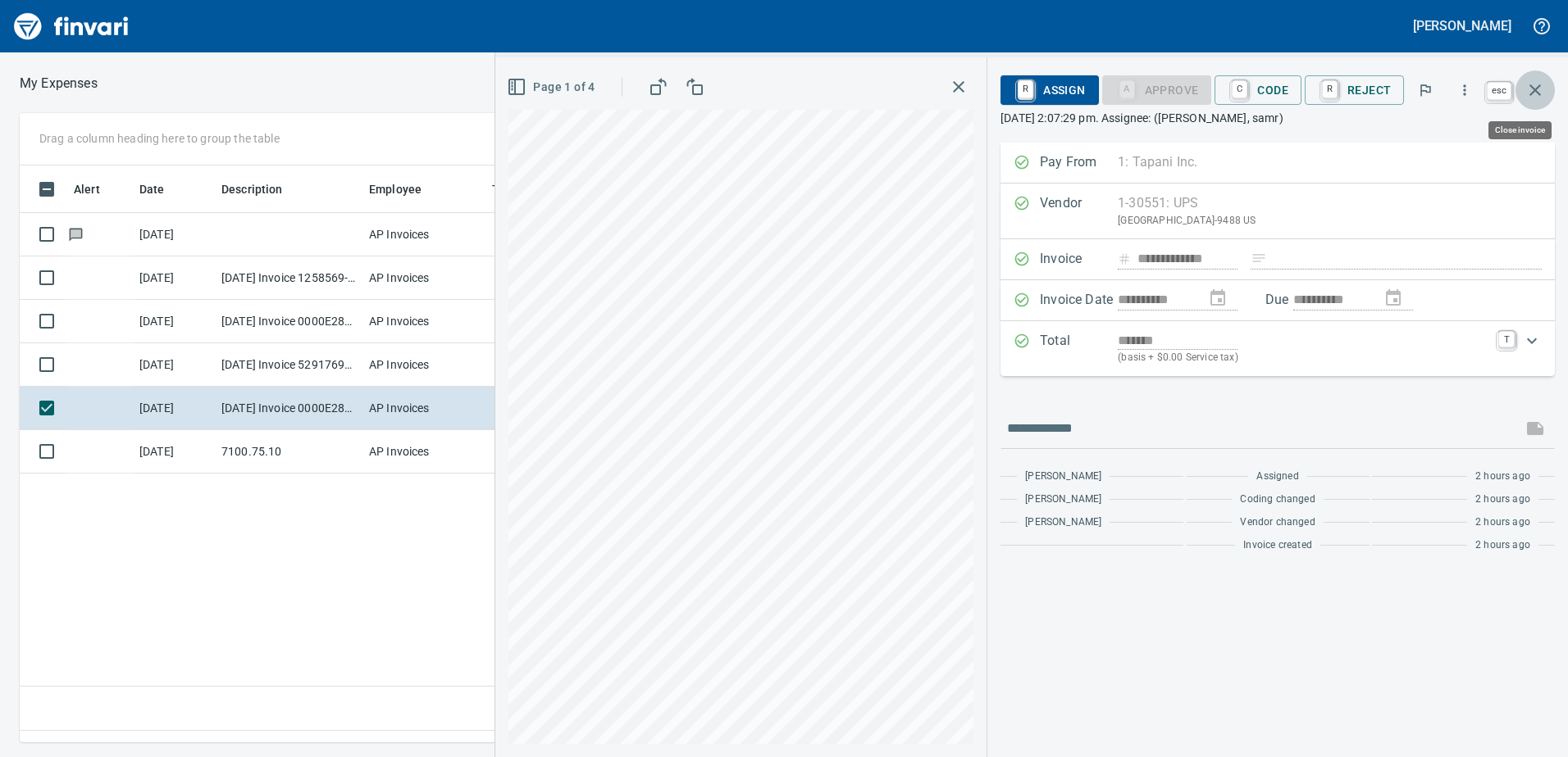
click at [1530, 84] on icon "button" at bounding box center [1535, 90] width 20 height 20
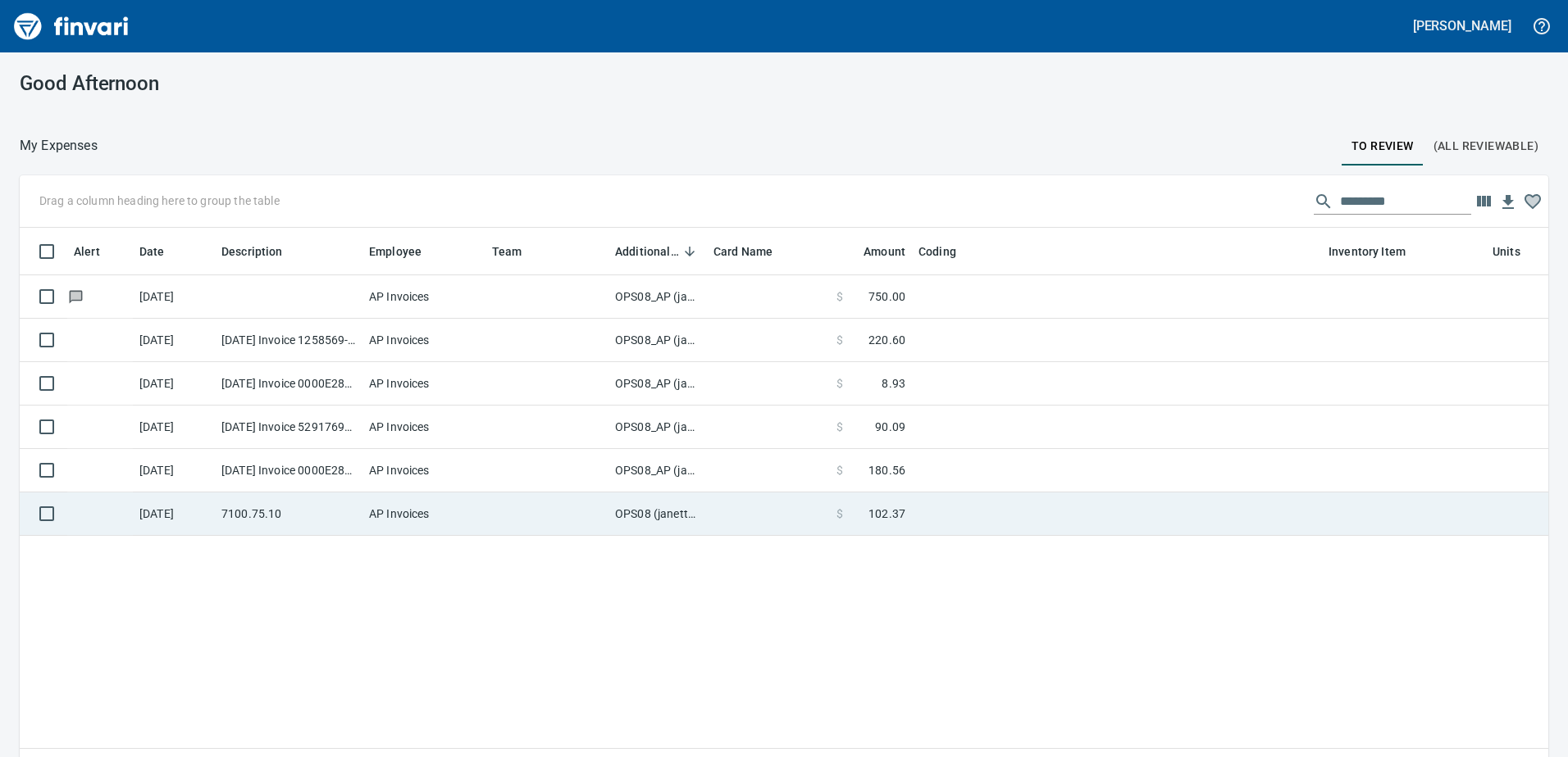
click at [662, 512] on td "OPS08 (janettep, samr)" at bounding box center [658, 514] width 99 height 43
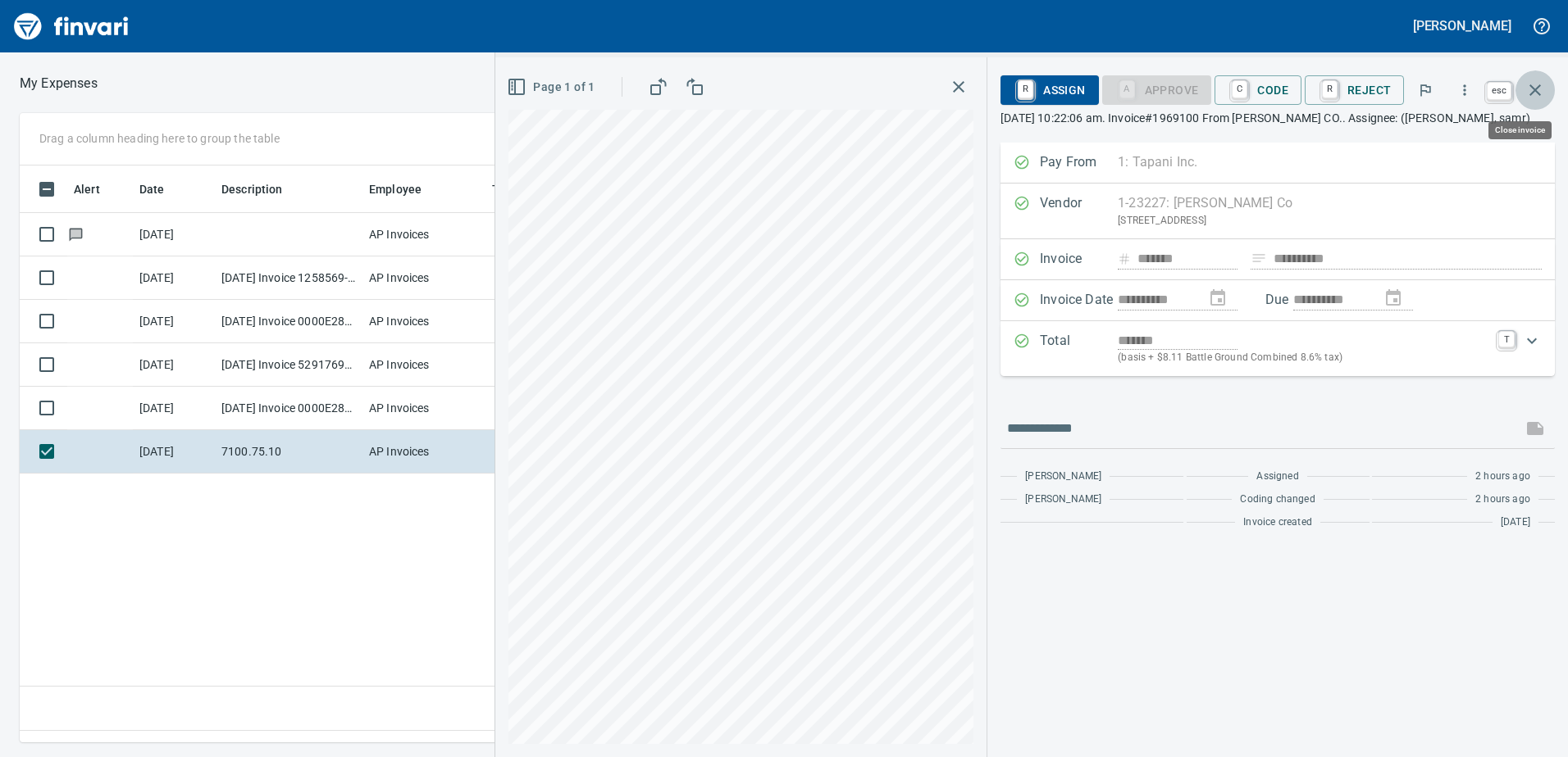
click at [1537, 89] on icon "button" at bounding box center [1535, 91] width 12 height 12
